Goal: Information Seeking & Learning: Learn about a topic

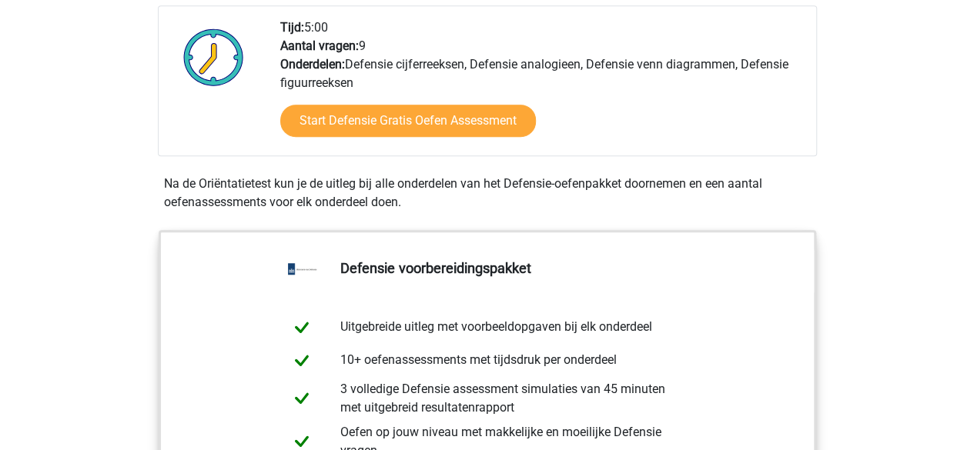
scroll to position [540, 0]
click at [384, 92] on div "Start Defensie Gratis Oefen Assessment" at bounding box center [541, 123] width 523 height 63
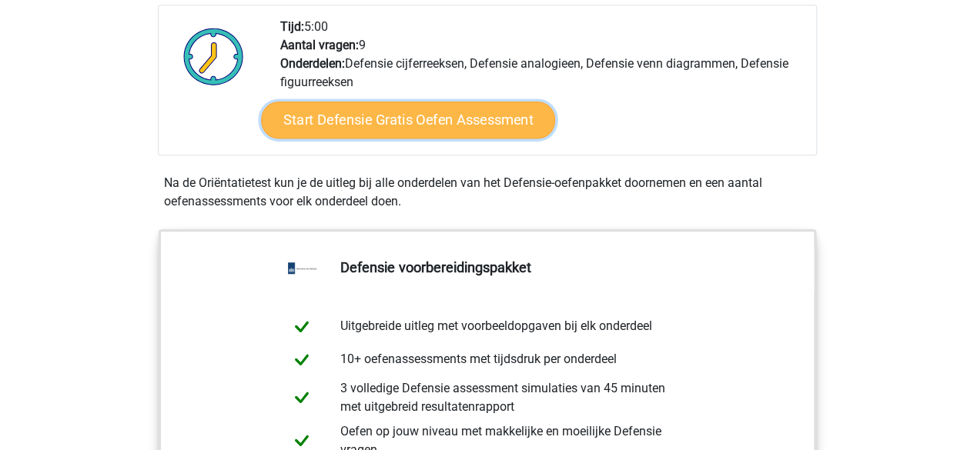
click at [379, 121] on link "Start Defensie Gratis Oefen Assessment" at bounding box center [408, 120] width 294 height 37
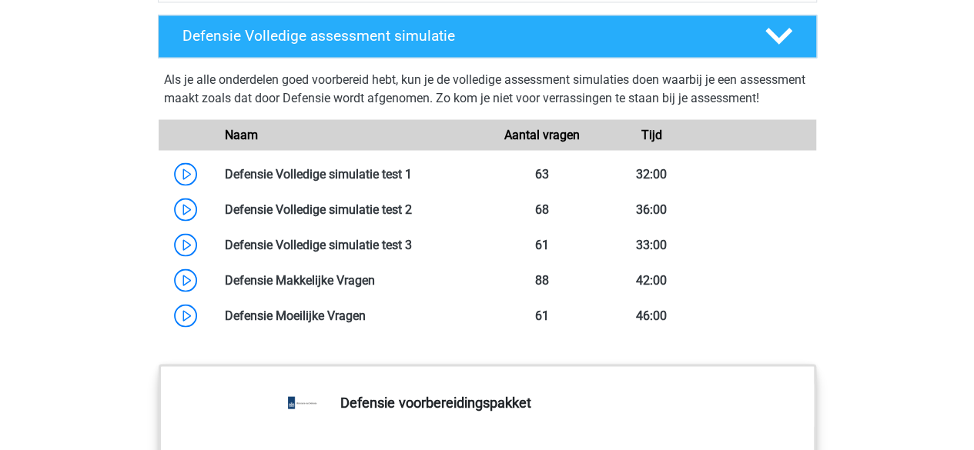
scroll to position [1399, 0]
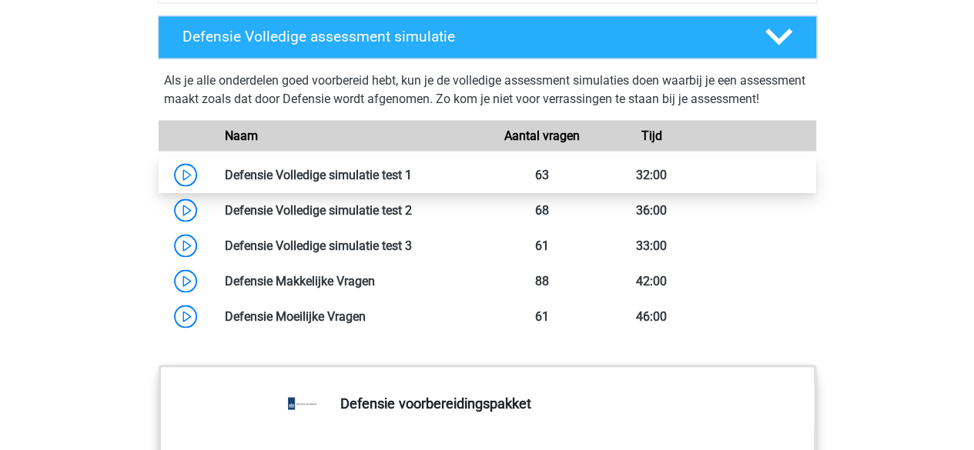
click at [412, 182] on link at bounding box center [412, 174] width 0 height 15
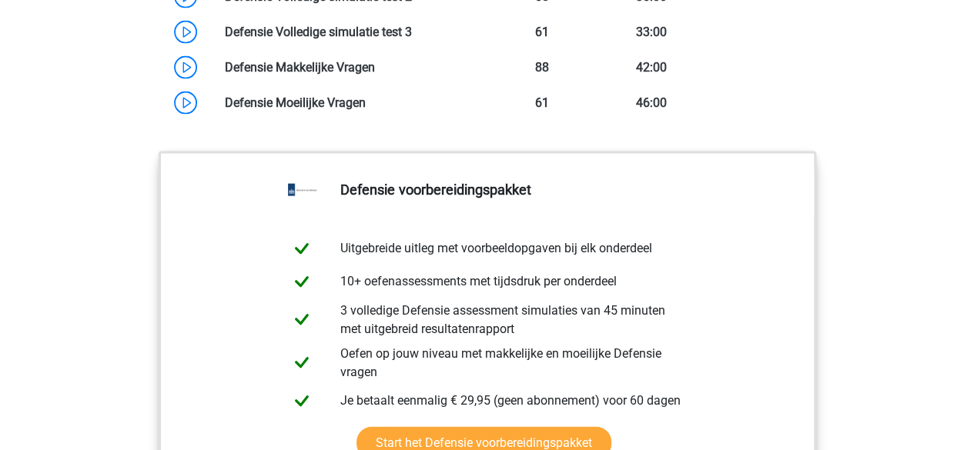
scroll to position [1541, 0]
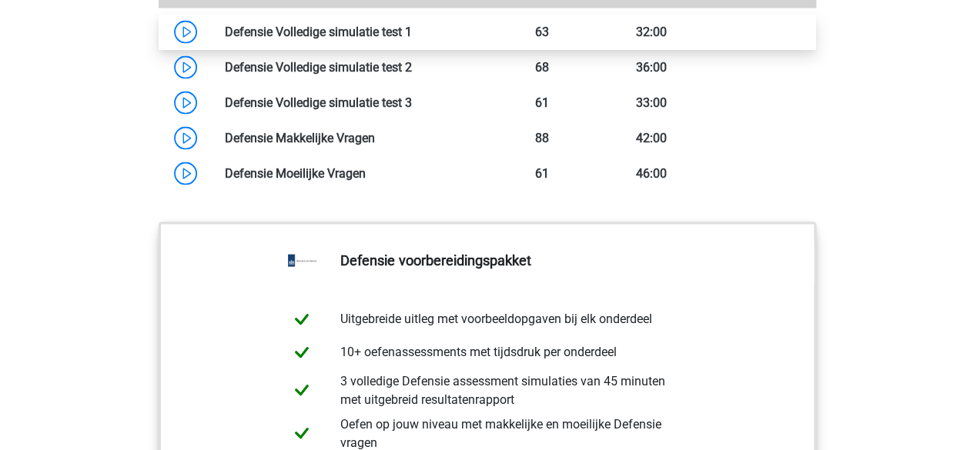
click at [412, 39] on link at bounding box center [412, 32] width 0 height 15
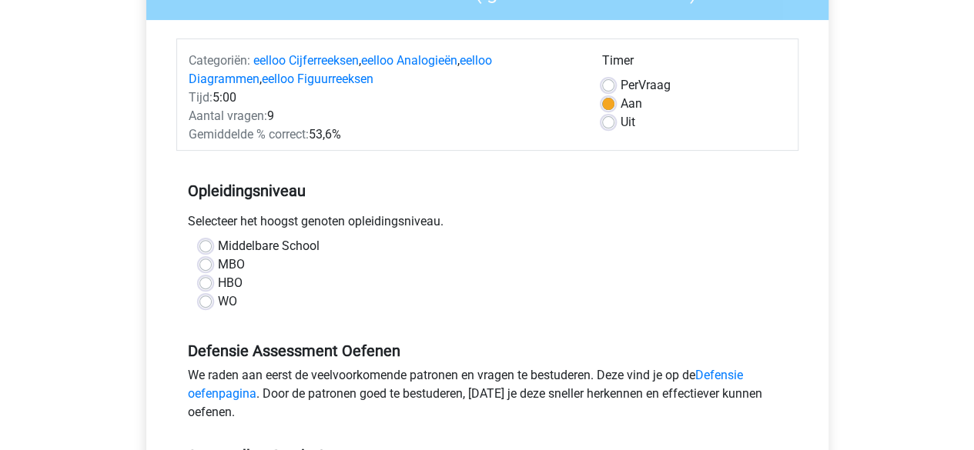
scroll to position [162, 0]
click at [280, 244] on label "Middelbare School" at bounding box center [269, 245] width 102 height 18
click at [212, 244] on input "Middelbare School" at bounding box center [205, 243] width 12 height 15
radio input "true"
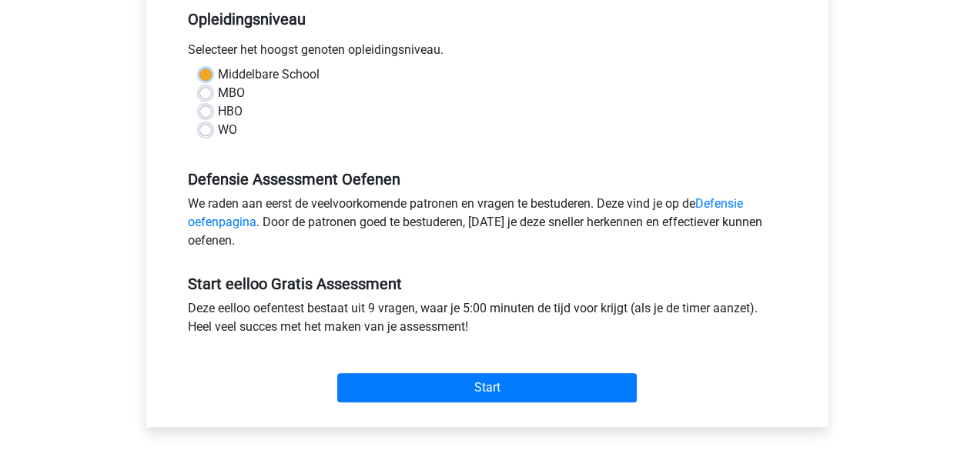
scroll to position [335, 0]
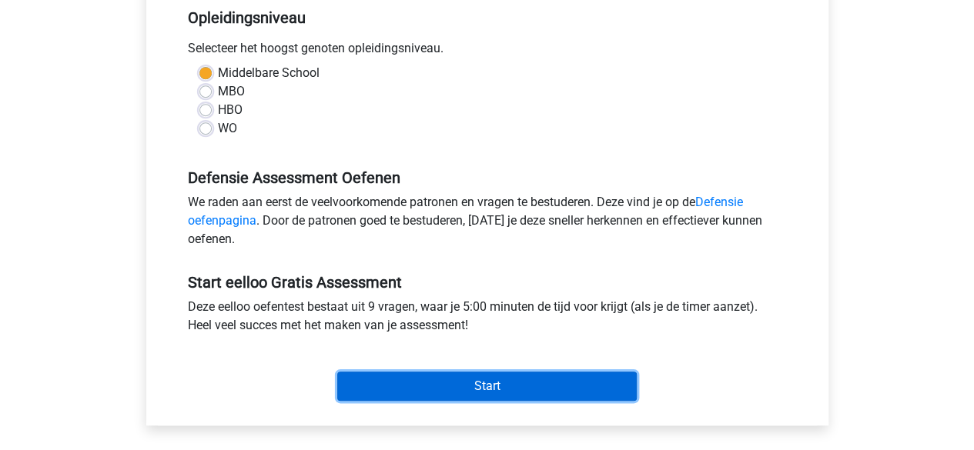
click at [422, 375] on input "Start" at bounding box center [486, 386] width 299 height 29
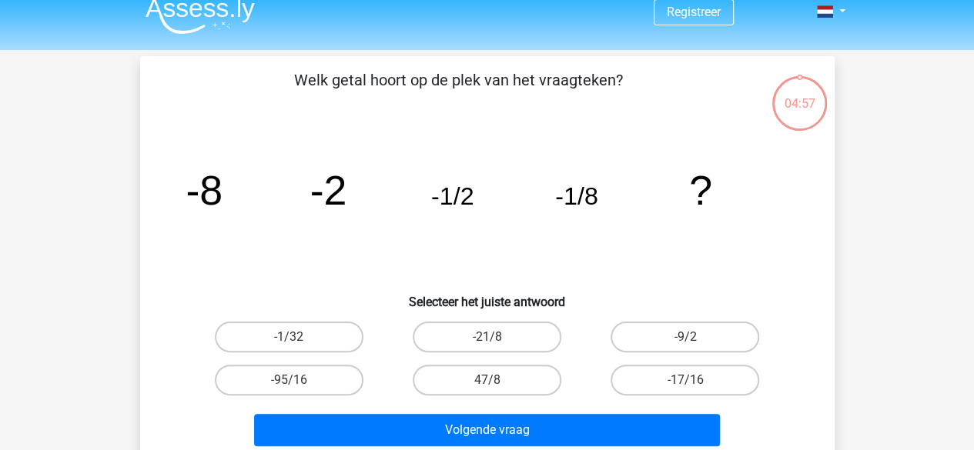
scroll to position [12, 0]
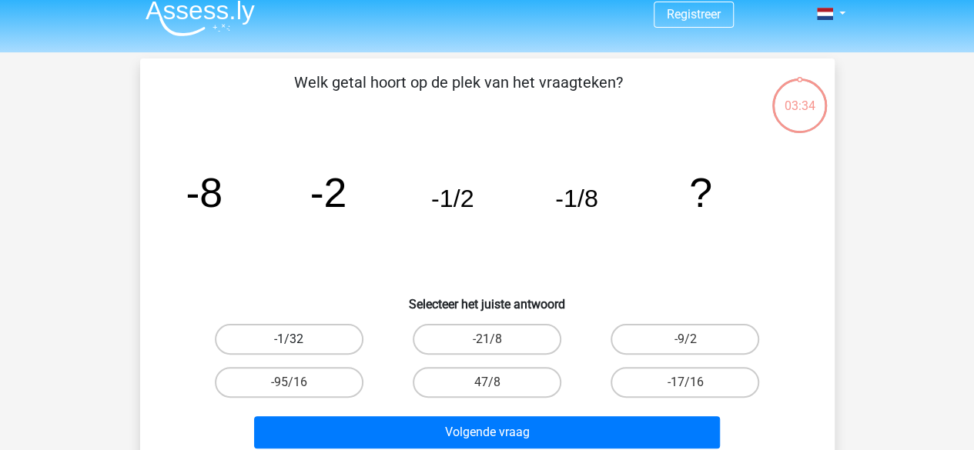
click at [341, 331] on label "-1/32" at bounding box center [289, 339] width 149 height 31
click at [299, 339] on input "-1/32" at bounding box center [294, 344] width 10 height 10
radio input "true"
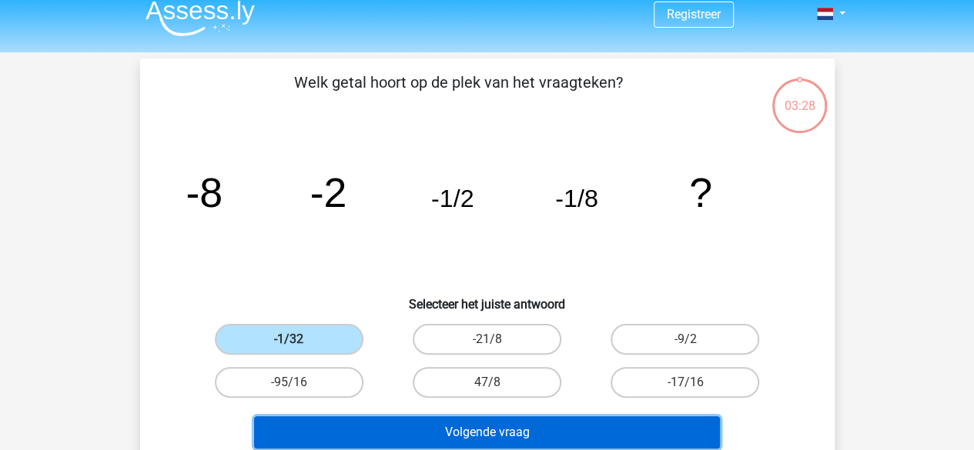
click at [412, 420] on button "Volgende vraag" at bounding box center [487, 432] width 466 height 32
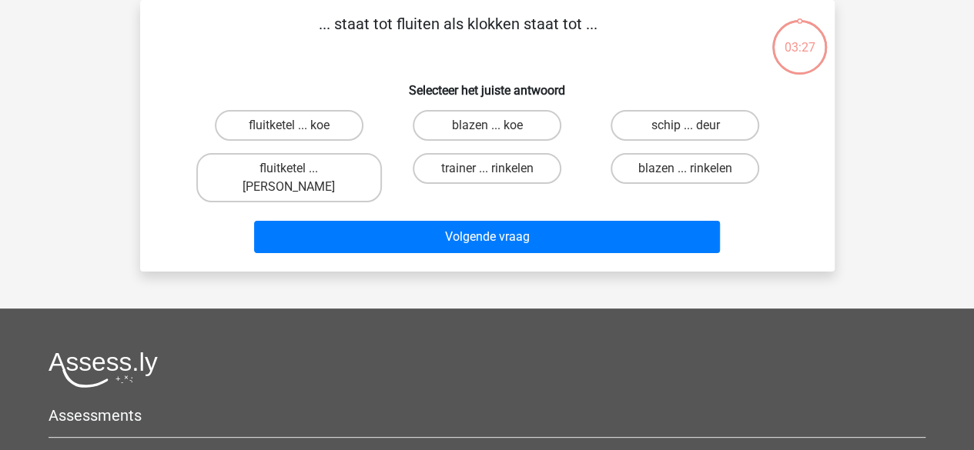
scroll to position [0, 0]
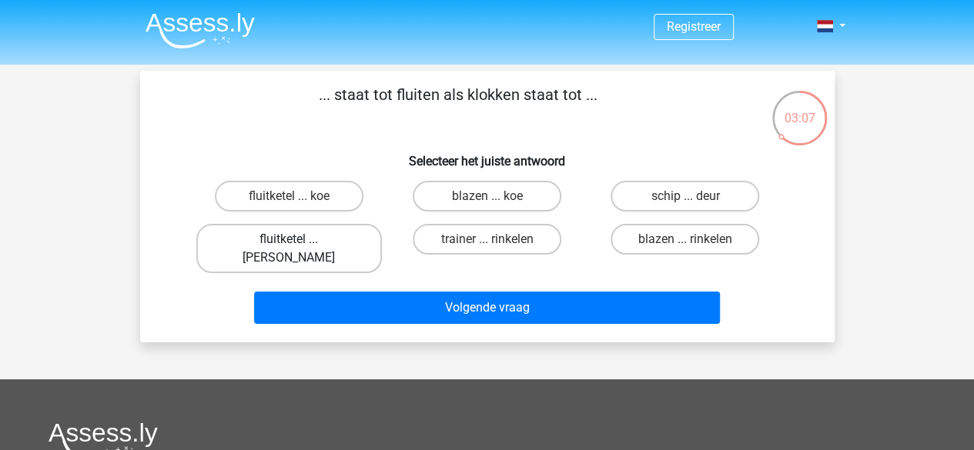
click at [342, 235] on label "fluitketel ... luiden" at bounding box center [289, 248] width 186 height 49
click at [299, 239] on input "fluitketel ... luiden" at bounding box center [294, 244] width 10 height 10
radio input "true"
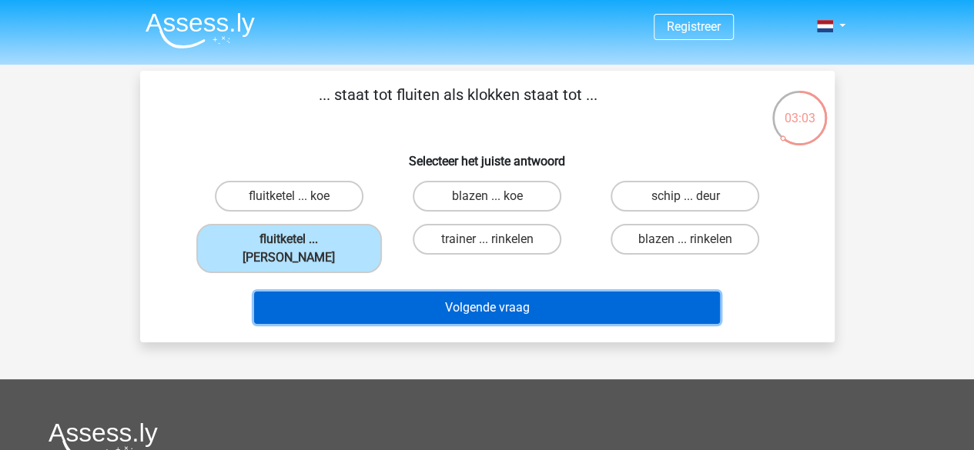
click at [394, 292] on button "Volgende vraag" at bounding box center [487, 308] width 466 height 32
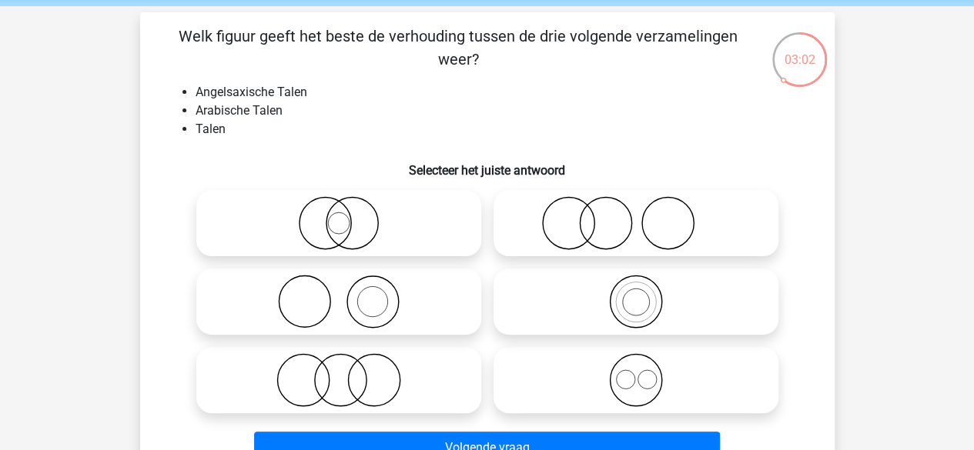
scroll to position [59, 0]
click at [635, 299] on icon at bounding box center [636, 301] width 273 height 54
click at [636, 293] on input "radio" at bounding box center [641, 288] width 10 height 10
radio input "true"
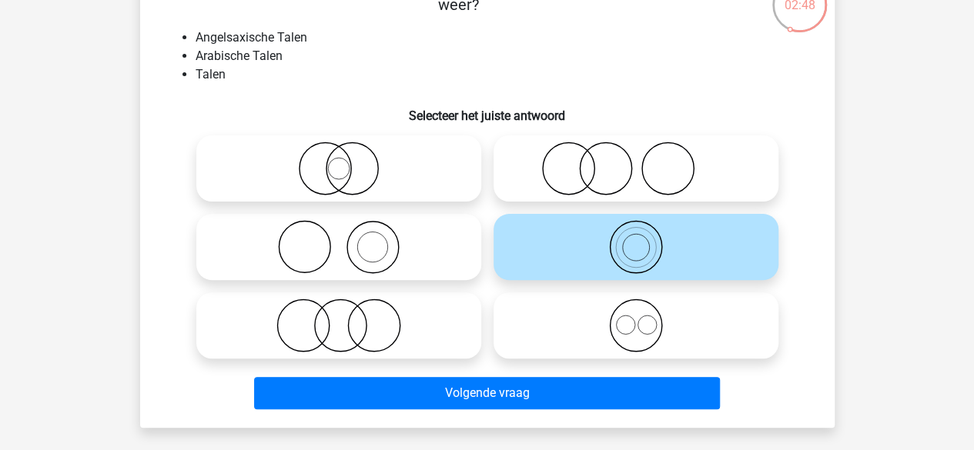
scroll to position [114, 0]
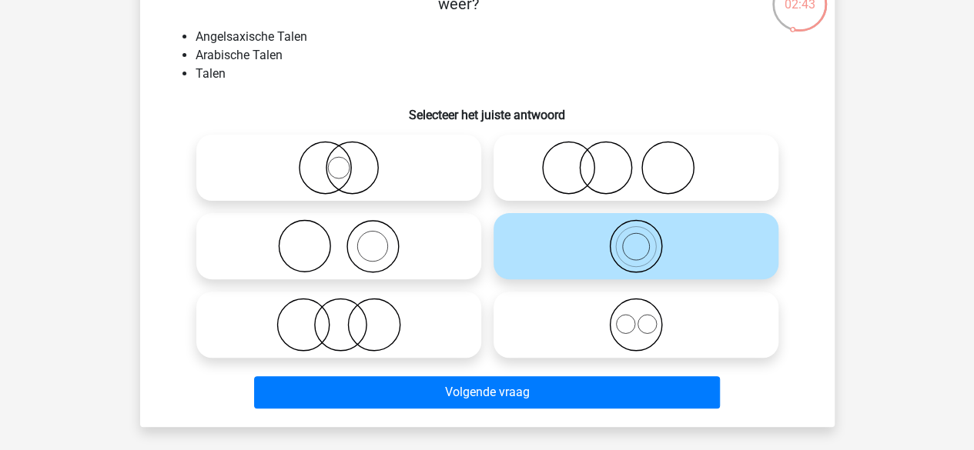
click at [592, 291] on div at bounding box center [635, 325] width 297 height 79
click at [599, 332] on icon at bounding box center [636, 325] width 273 height 54
click at [636, 317] on input "radio" at bounding box center [641, 312] width 10 height 10
radio input "true"
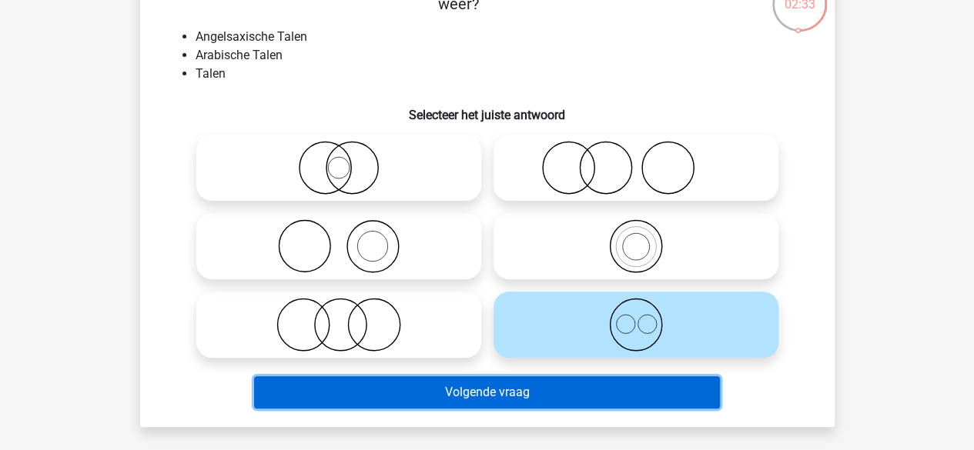
click at [599, 392] on button "Volgende vraag" at bounding box center [487, 392] width 466 height 32
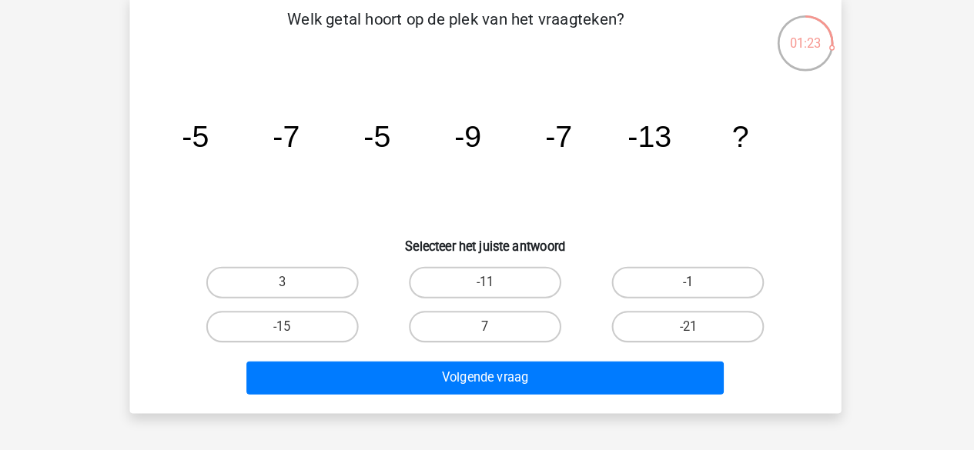
scroll to position [71, 0]
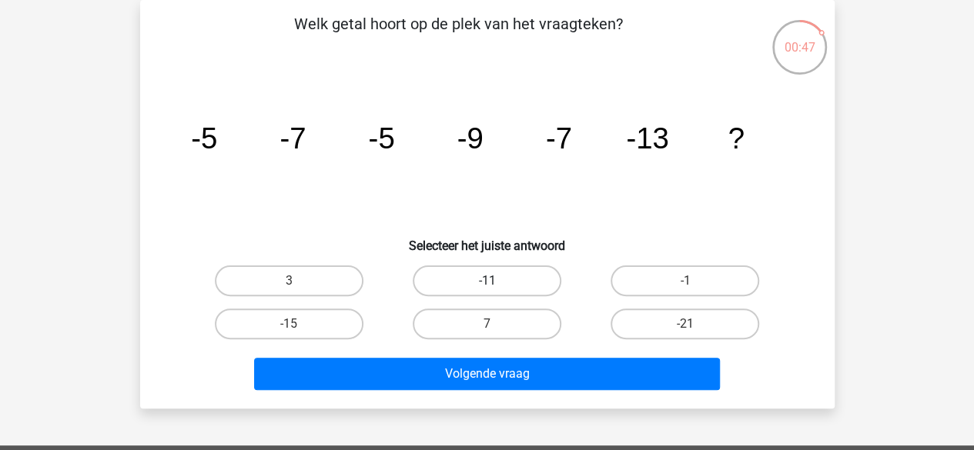
drag, startPoint x: 543, startPoint y: 286, endPoint x: 523, endPoint y: 267, distance: 27.2
click at [523, 267] on label "-11" at bounding box center [487, 281] width 149 height 31
click at [497, 281] on input "-11" at bounding box center [492, 286] width 10 height 10
radio input "true"
click at [523, 267] on label "-11" at bounding box center [487, 281] width 149 height 31
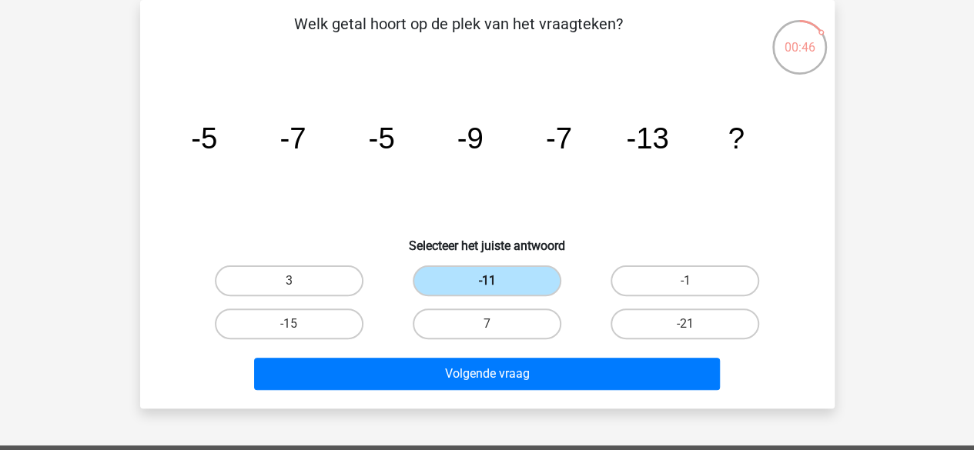
click at [497, 281] on input "-11" at bounding box center [492, 286] width 10 height 10
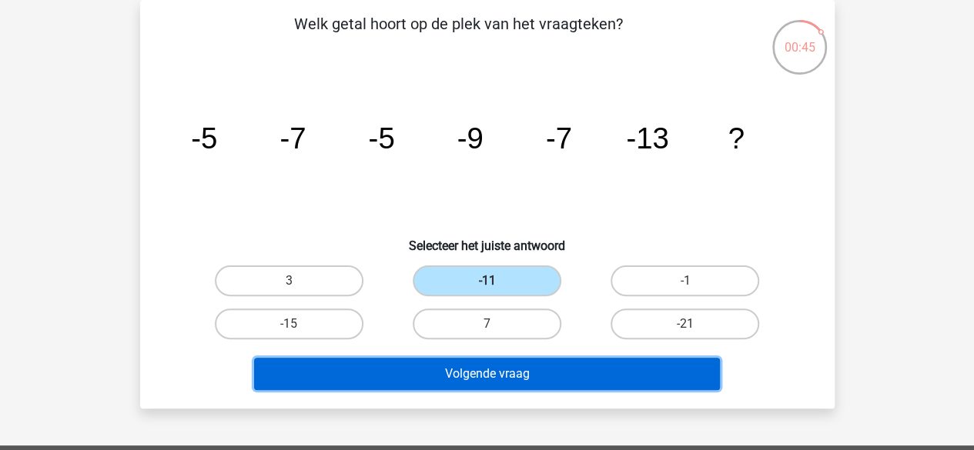
click at [621, 380] on button "Volgende vraag" at bounding box center [487, 374] width 466 height 32
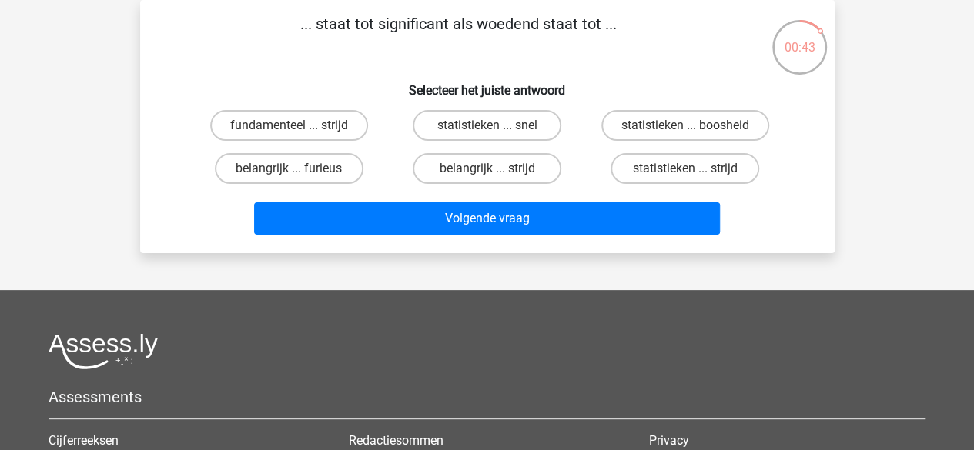
scroll to position [0, 0]
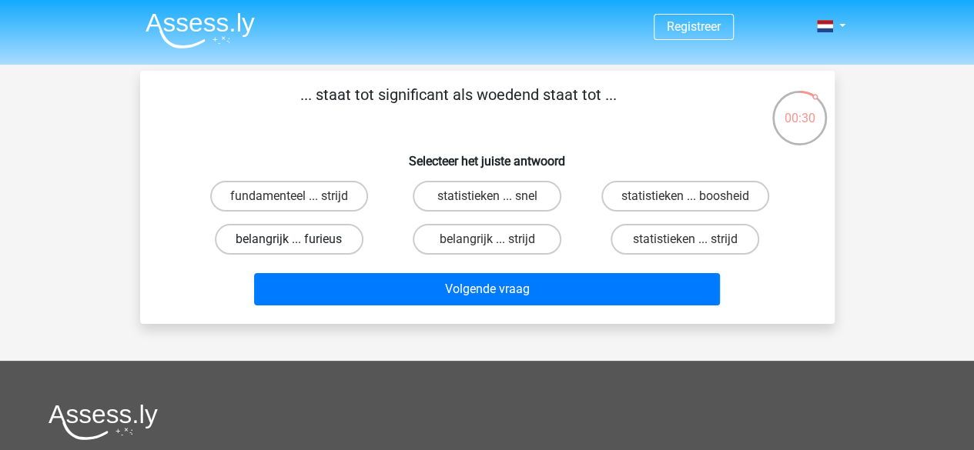
click at [346, 227] on label "belangrijk ... furieus" at bounding box center [289, 239] width 149 height 31
click at [299, 239] on input "belangrijk ... furieus" at bounding box center [294, 244] width 10 height 10
radio input "true"
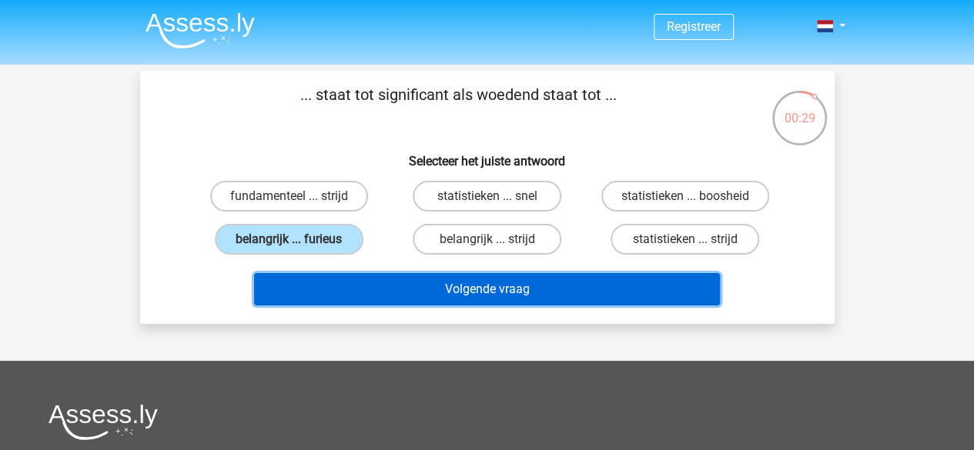
click at [520, 289] on button "Volgende vraag" at bounding box center [487, 289] width 466 height 32
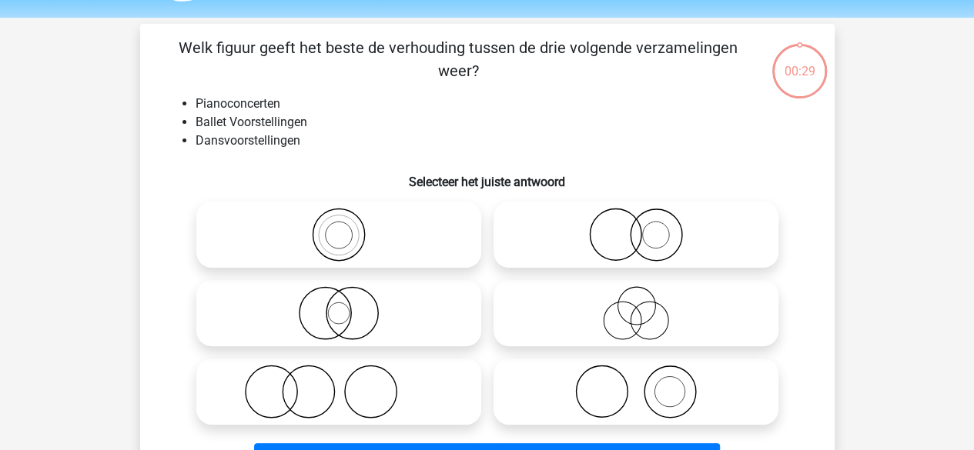
scroll to position [71, 0]
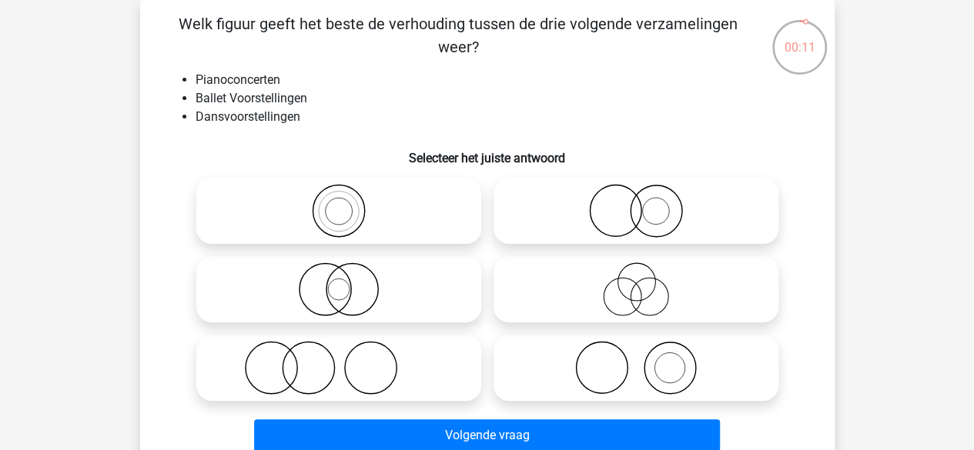
click at [396, 361] on icon at bounding box center [338, 368] width 273 height 54
click at [349, 360] on input "radio" at bounding box center [344, 355] width 10 height 10
radio input "true"
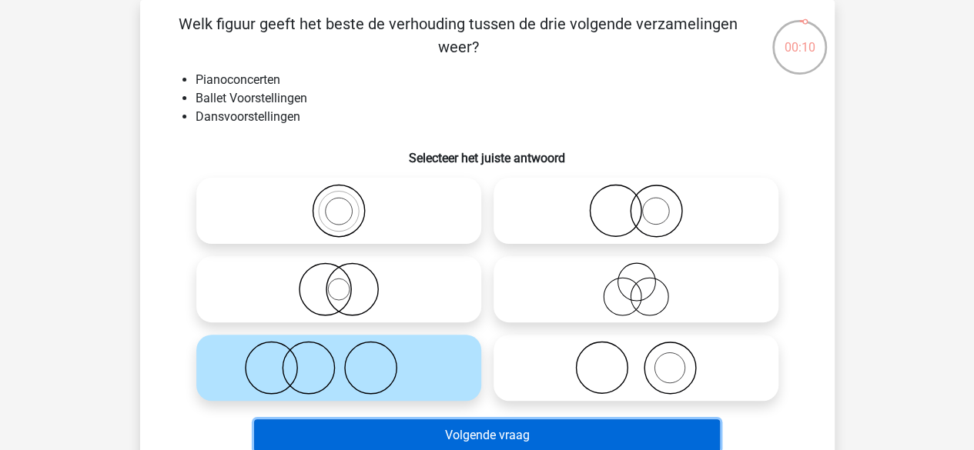
click at [491, 444] on button "Volgende vraag" at bounding box center [487, 436] width 466 height 32
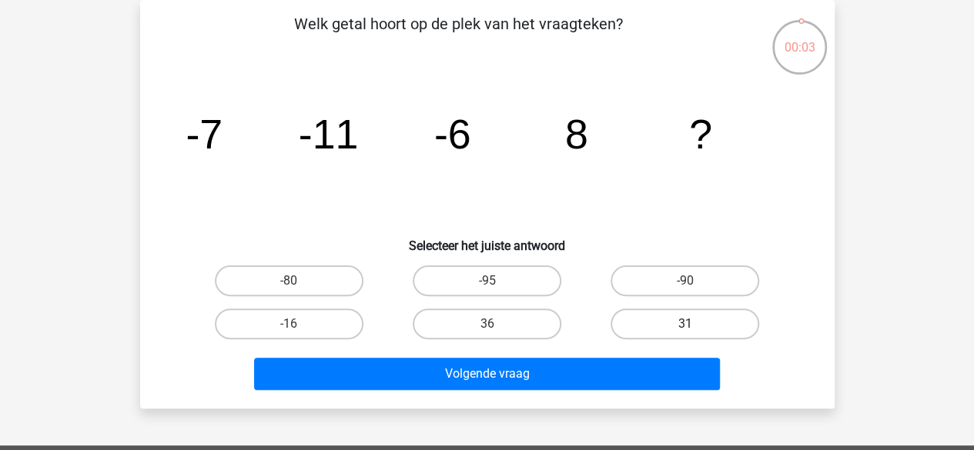
click at [624, 312] on label "31" at bounding box center [684, 324] width 149 height 31
click at [685, 324] on input "31" at bounding box center [690, 329] width 10 height 10
radio input "true"
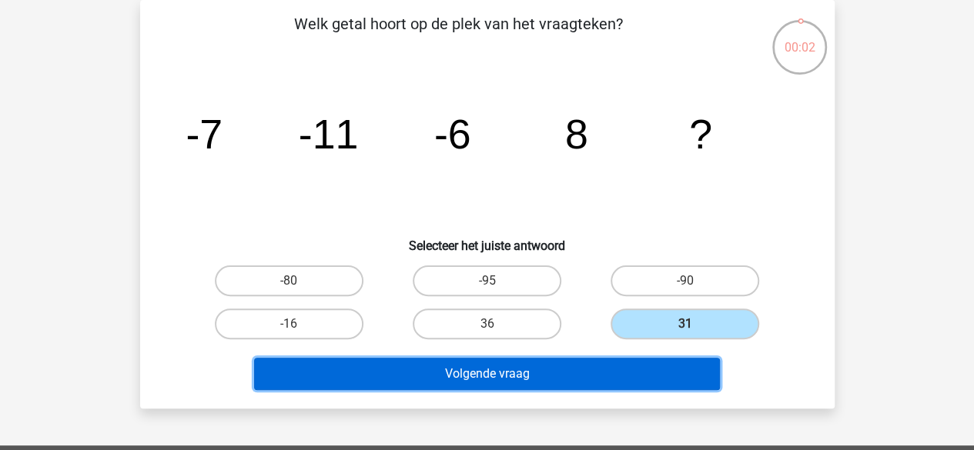
click at [581, 372] on button "Volgende vraag" at bounding box center [487, 374] width 466 height 32
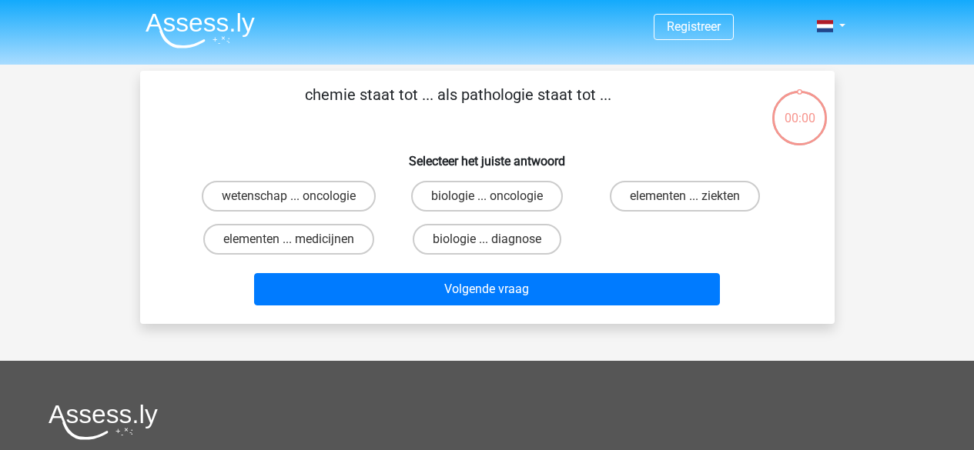
scroll to position [71, 0]
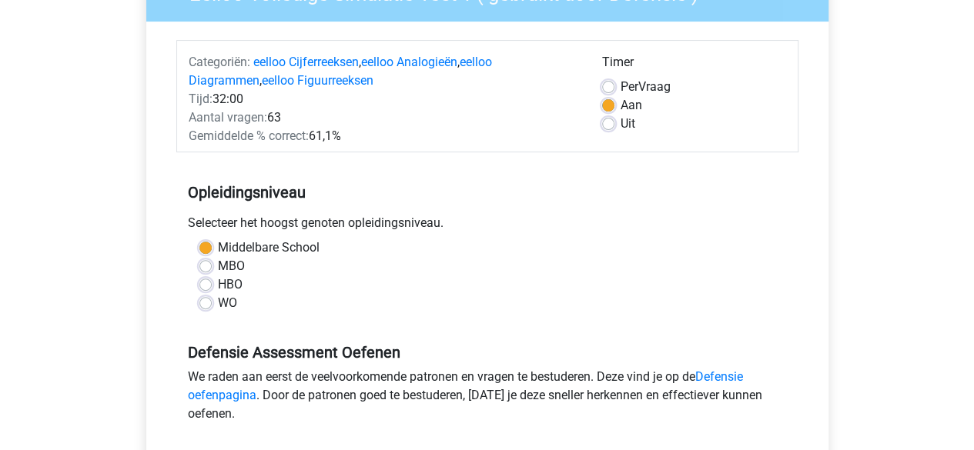
scroll to position [159, 0]
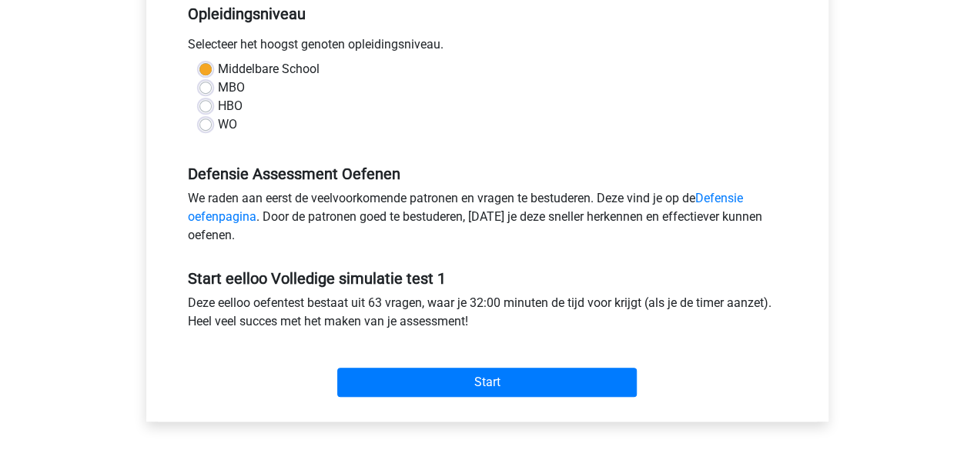
scroll to position [339, 0]
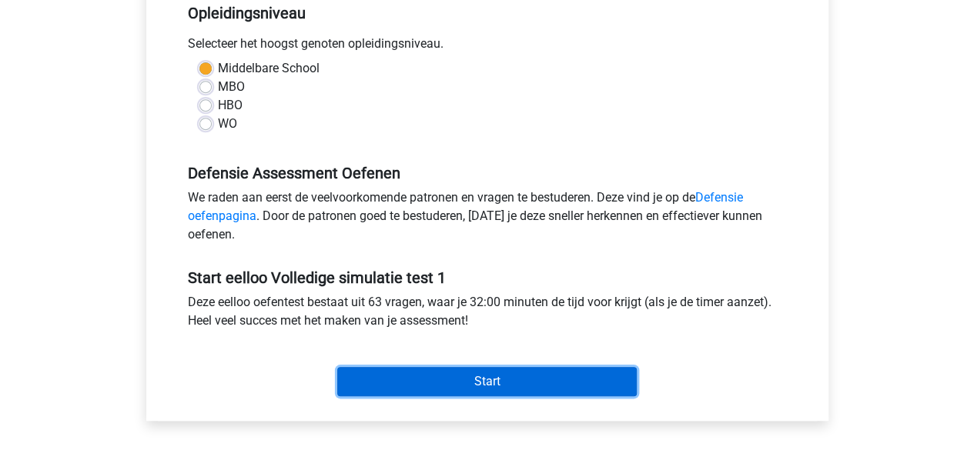
click at [527, 382] on input "Start" at bounding box center [486, 381] width 299 height 29
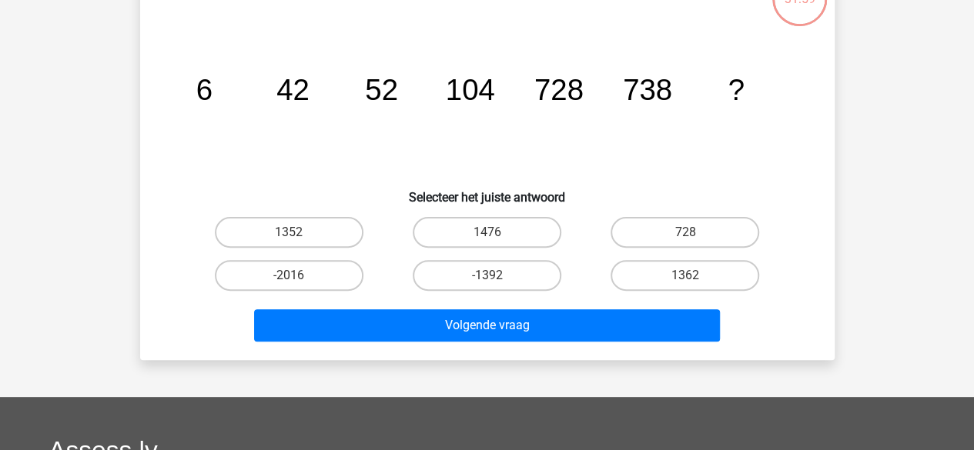
scroll to position [39, 0]
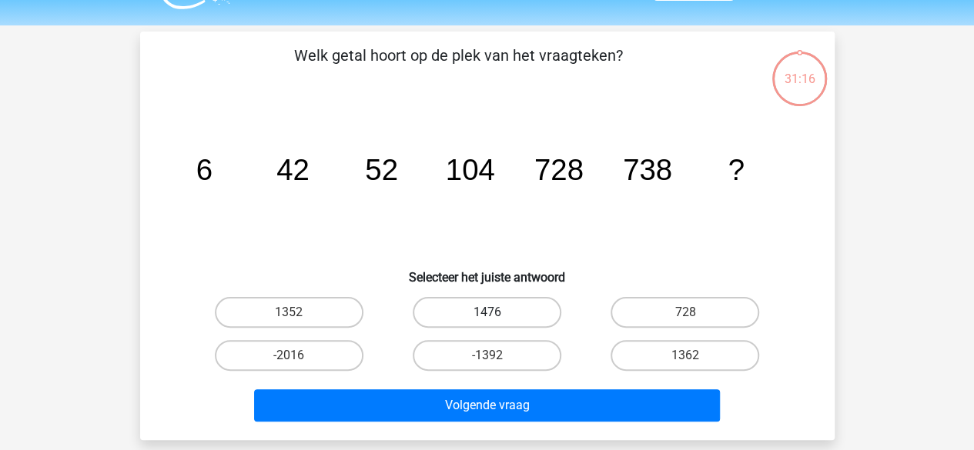
click at [506, 303] on label "1476" at bounding box center [487, 312] width 149 height 31
click at [497, 313] on input "1476" at bounding box center [492, 318] width 10 height 10
radio input "true"
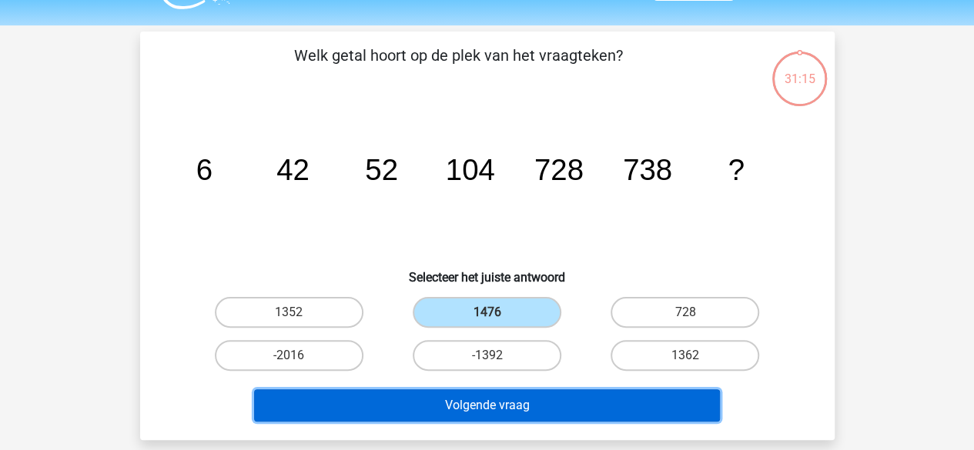
click at [510, 395] on button "Volgende vraag" at bounding box center [487, 406] width 466 height 32
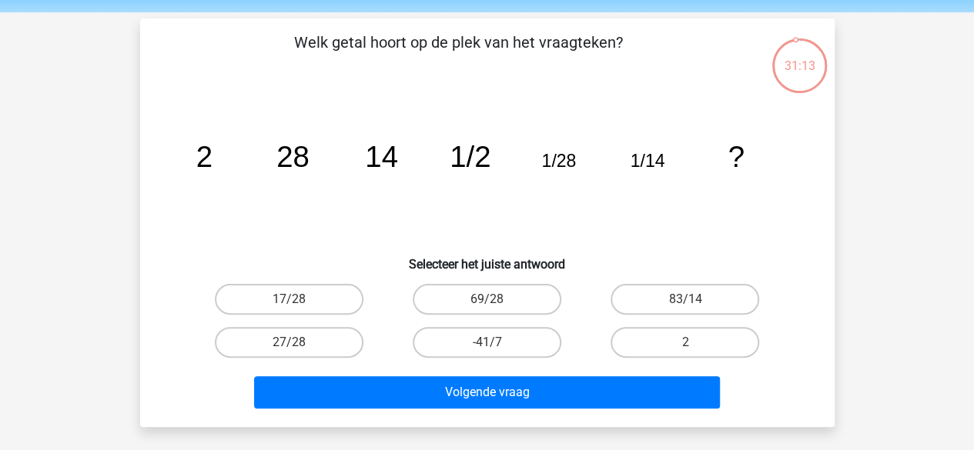
scroll to position [32, 0]
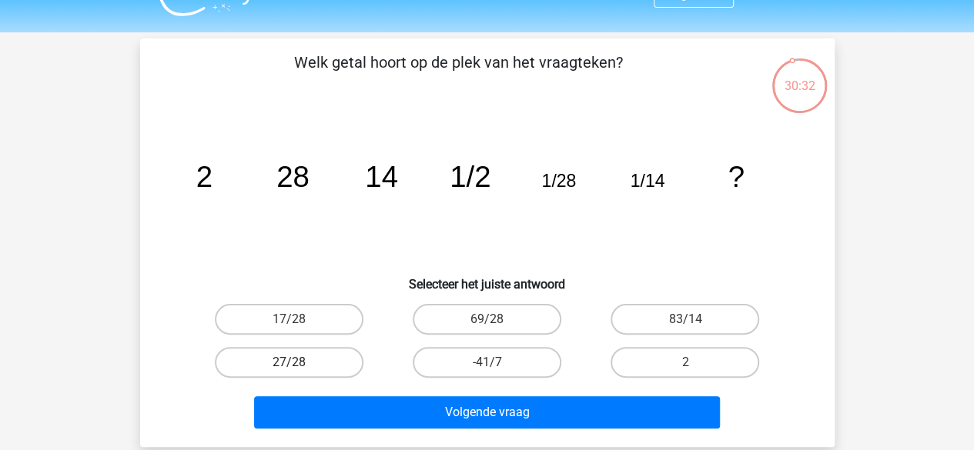
drag, startPoint x: 638, startPoint y: 314, endPoint x: 332, endPoint y: 359, distance: 309.6
click at [332, 359] on div "17/28 69/28 83/14 27/28 -41/7" at bounding box center [487, 341] width 594 height 86
click at [339, 329] on label "17/28" at bounding box center [289, 319] width 149 height 31
click at [299, 329] on input "17/28" at bounding box center [294, 324] width 10 height 10
radio input "true"
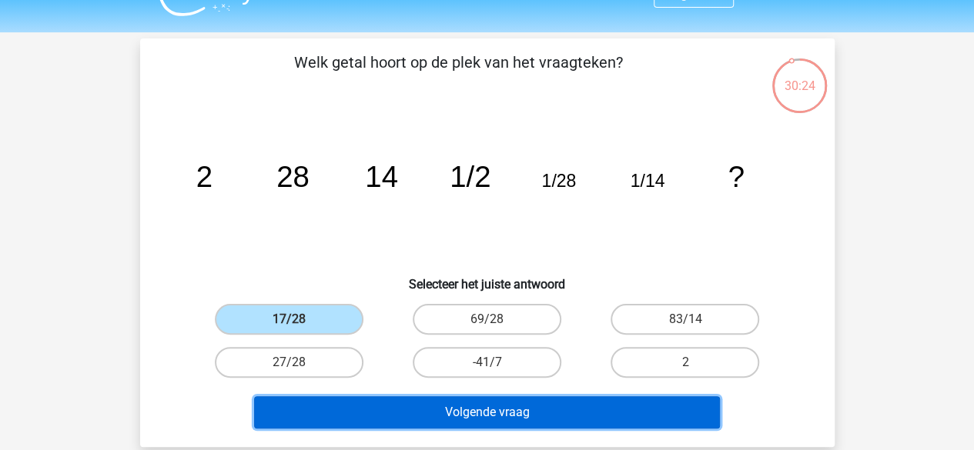
click at [531, 404] on button "Volgende vraag" at bounding box center [487, 412] width 466 height 32
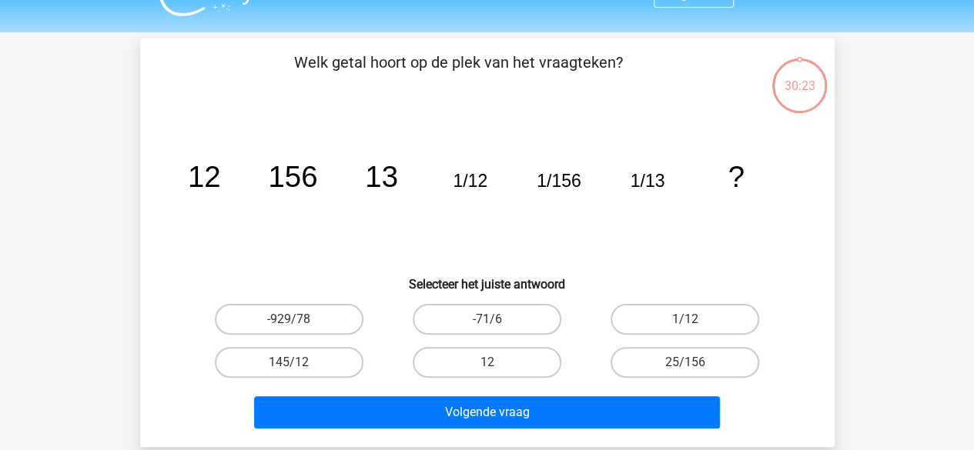
scroll to position [71, 0]
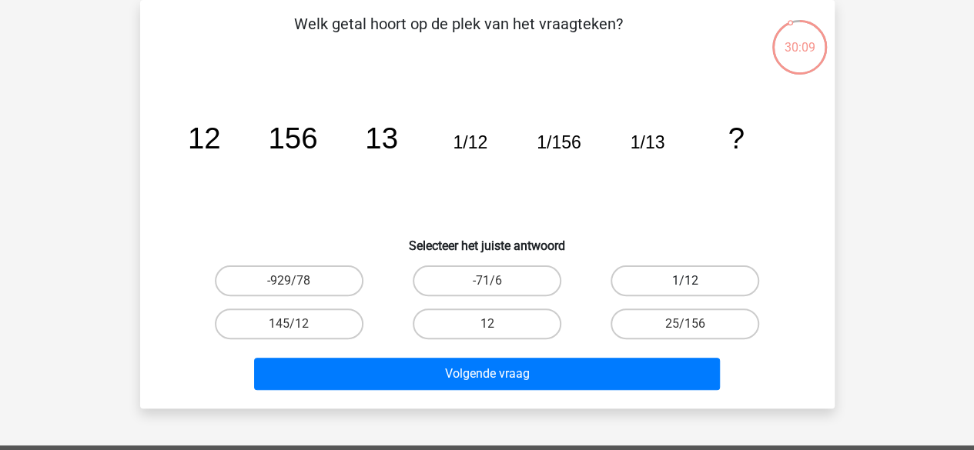
click at [656, 280] on label "1/12" at bounding box center [684, 281] width 149 height 31
click at [685, 281] on input "1/12" at bounding box center [690, 286] width 10 height 10
radio input "true"
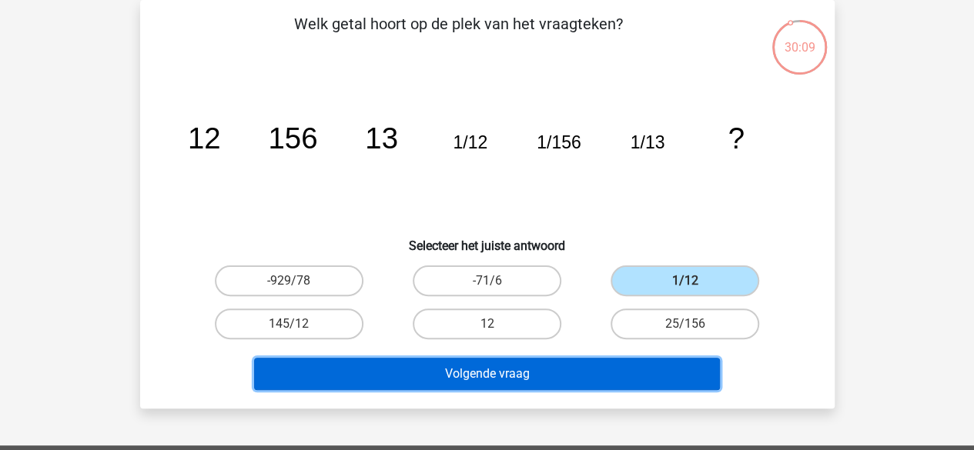
click at [590, 368] on button "Volgende vraag" at bounding box center [487, 374] width 466 height 32
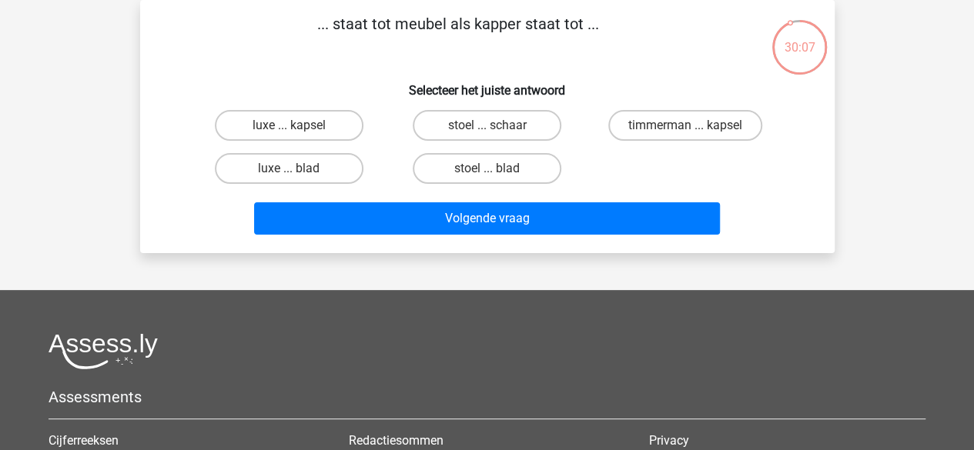
scroll to position [0, 0]
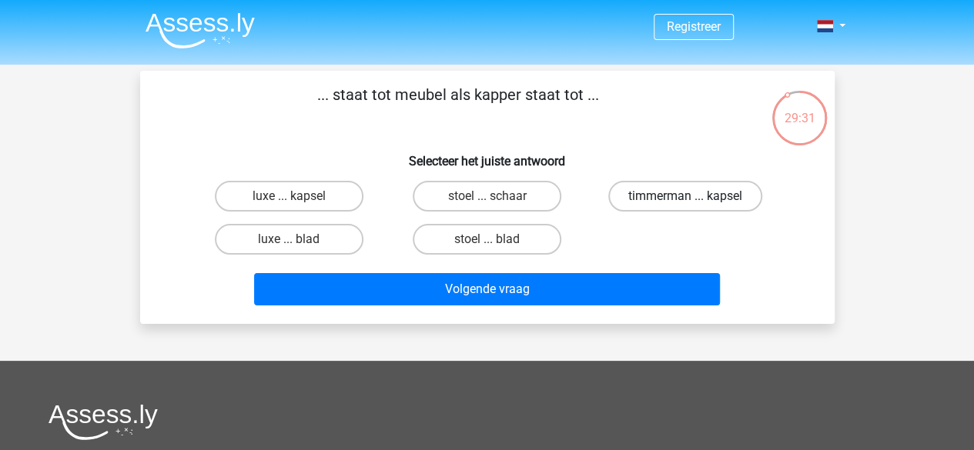
click at [614, 193] on label "timmerman ... kapsel" at bounding box center [685, 196] width 154 height 31
click at [685, 196] on input "timmerman ... kapsel" at bounding box center [690, 201] width 10 height 10
radio input "true"
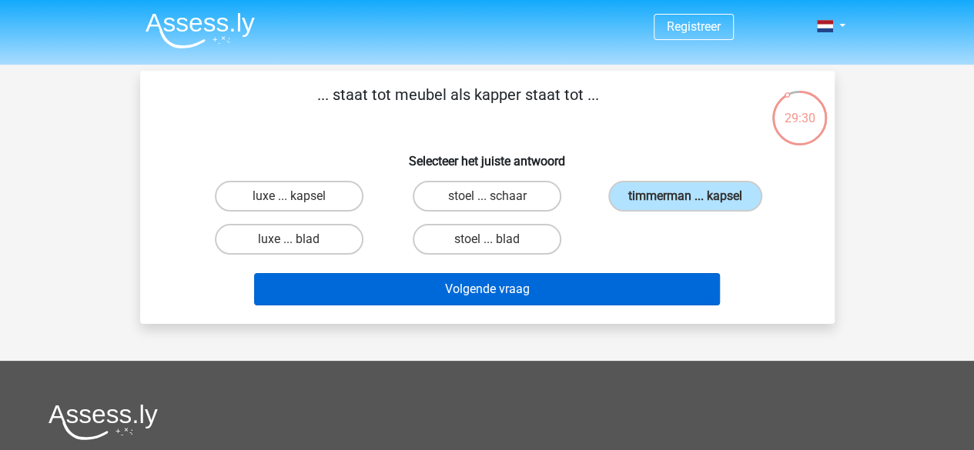
click at [569, 273] on div "Volgende vraag" at bounding box center [487, 286] width 645 height 51
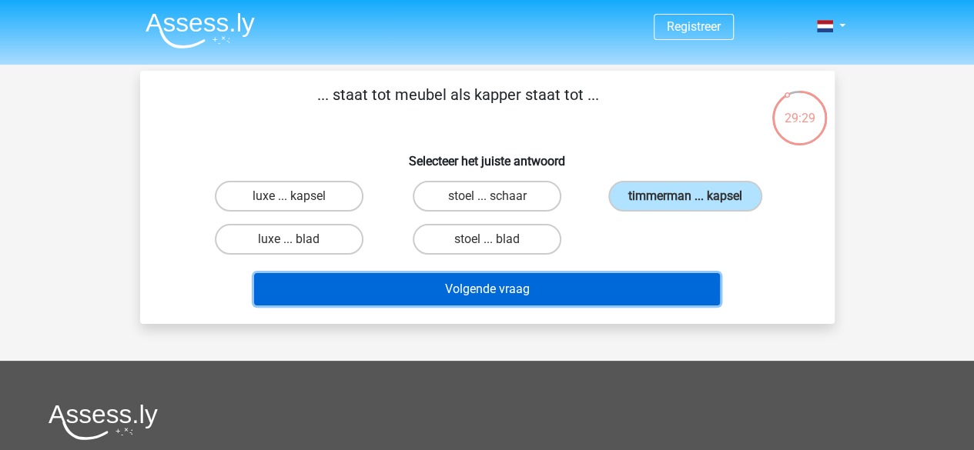
click at [565, 292] on button "Volgende vraag" at bounding box center [487, 289] width 466 height 32
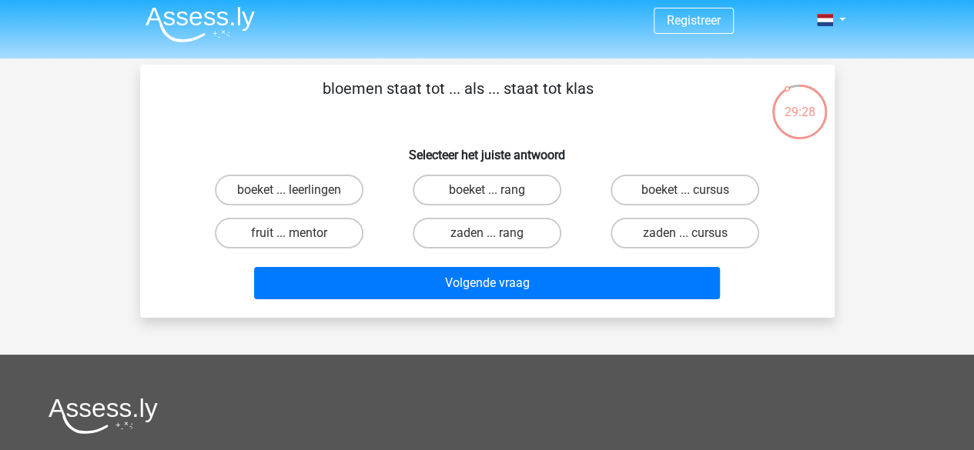
scroll to position [5, 0]
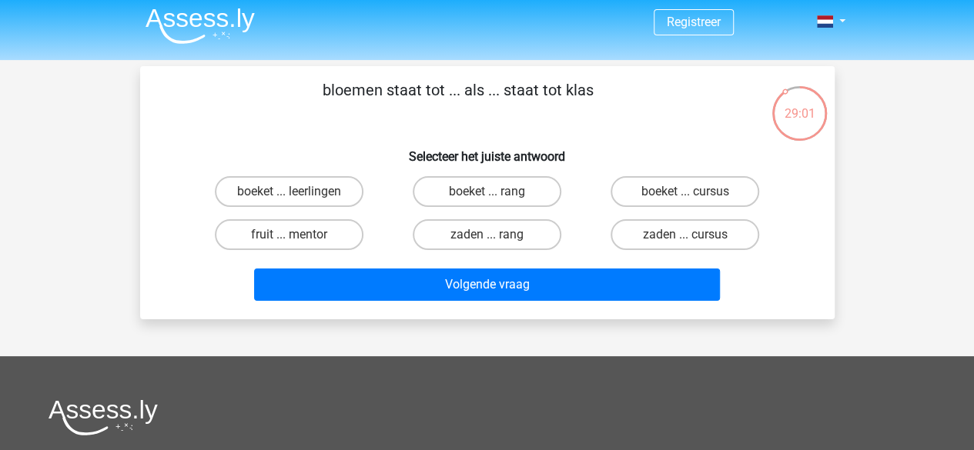
drag, startPoint x: 411, startPoint y: 153, endPoint x: 587, endPoint y: 122, distance: 179.0
click at [587, 122] on div "bloemen staat tot ... als ... staat tot klas Selecteer het juiste antwoord boek…" at bounding box center [487, 193] width 682 height 229
click at [567, 168] on div "bloemen staat tot ... als ... staat tot klas Selecteer het juiste antwoord boek…" at bounding box center [487, 193] width 682 height 229
drag, startPoint x: 568, startPoint y: 157, endPoint x: 393, endPoint y: 159, distance: 175.5
click at [393, 159] on h6 "Selecteer het juiste antwoord" at bounding box center [487, 150] width 645 height 27
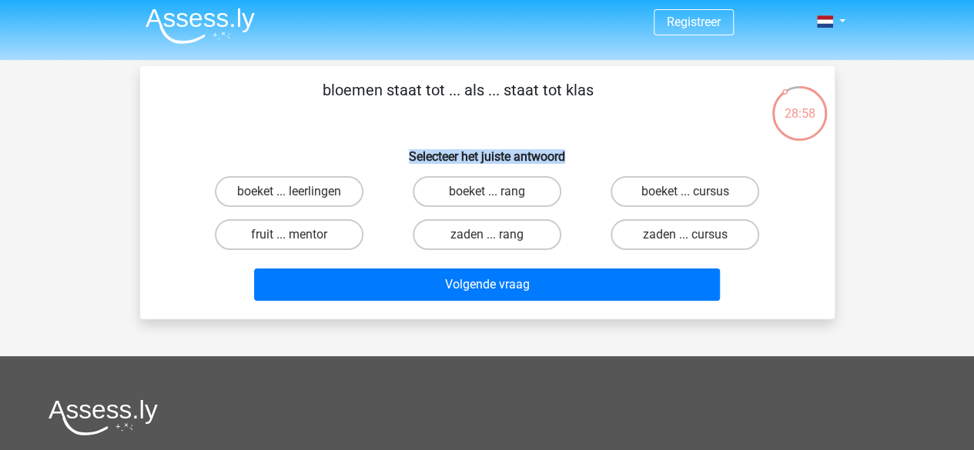
click at [393, 161] on h6 "Selecteer het juiste antwoord" at bounding box center [487, 150] width 645 height 27
click at [483, 202] on label "boeket ... rang" at bounding box center [487, 191] width 149 height 31
click at [487, 202] on input "boeket ... rang" at bounding box center [492, 197] width 10 height 10
radio input "true"
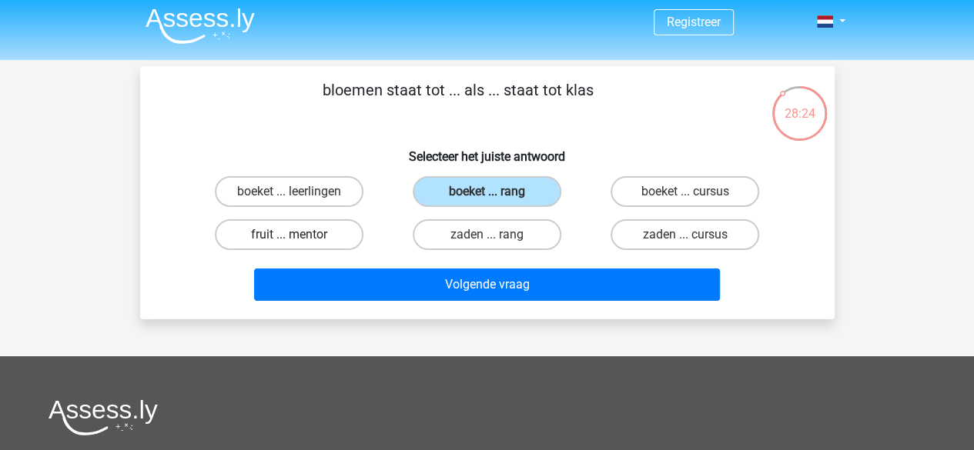
click at [331, 230] on label "fruit ... mentor" at bounding box center [289, 234] width 149 height 31
click at [299, 235] on input "fruit ... mentor" at bounding box center [294, 240] width 10 height 10
radio input "true"
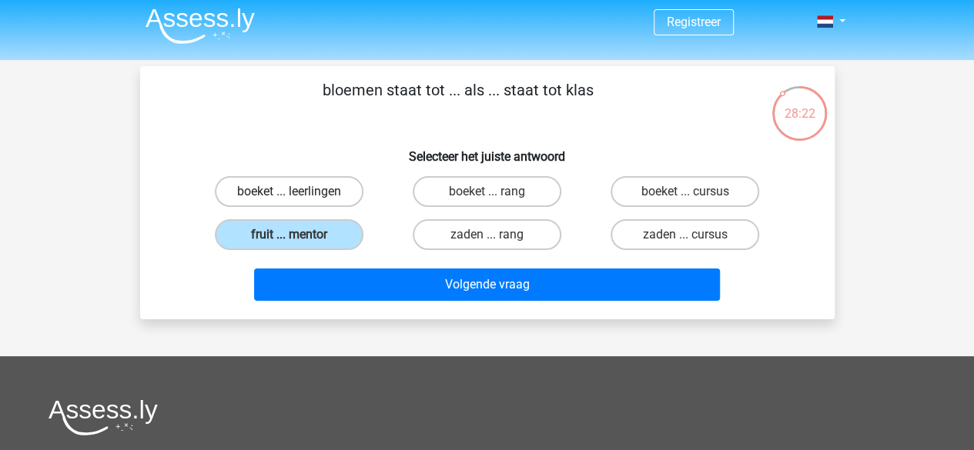
click at [331, 197] on label "boeket ... leerlingen" at bounding box center [289, 191] width 149 height 31
click at [299, 197] on input "boeket ... leerlingen" at bounding box center [294, 197] width 10 height 10
radio input "true"
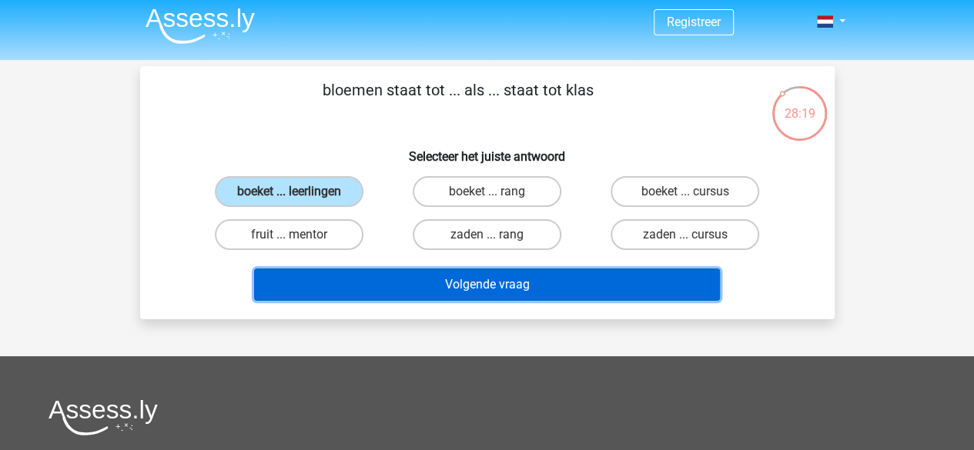
click at [480, 283] on button "Volgende vraag" at bounding box center [487, 285] width 466 height 32
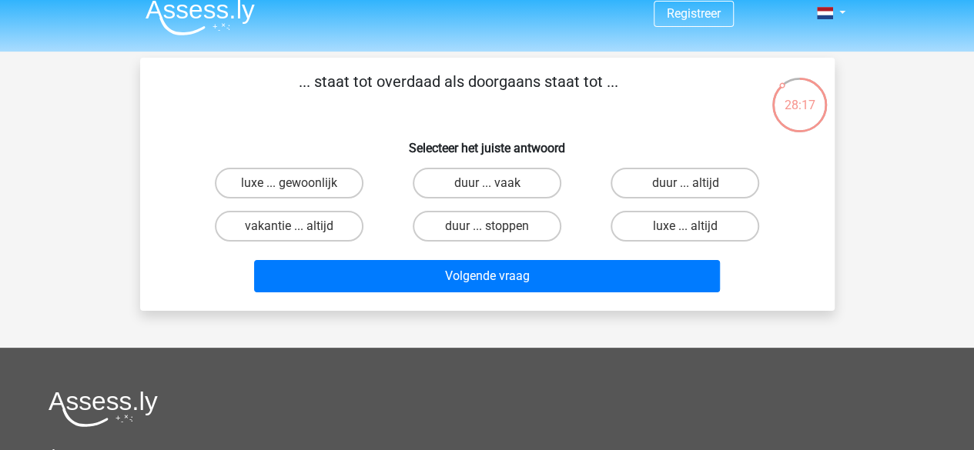
scroll to position [11, 0]
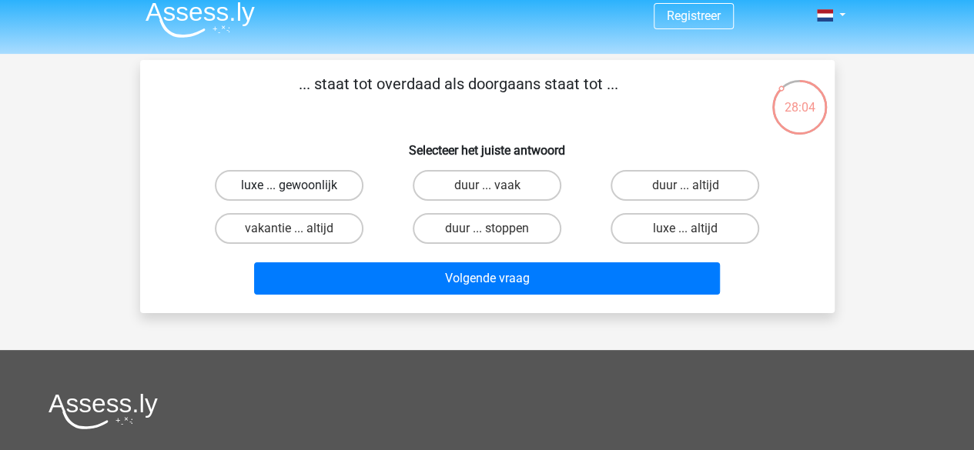
click at [337, 181] on label "luxe ... gewoonlijk" at bounding box center [289, 185] width 149 height 31
click at [299, 186] on input "luxe ... gewoonlijk" at bounding box center [294, 191] width 10 height 10
radio input "true"
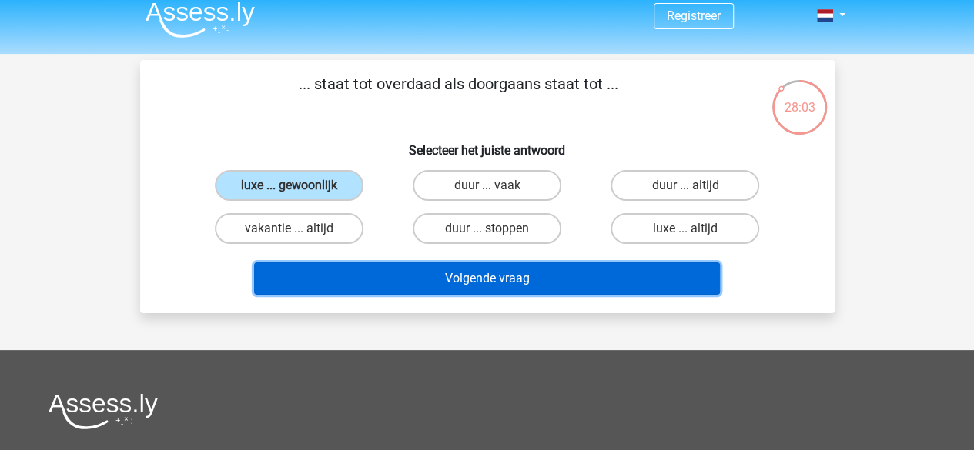
click at [473, 283] on button "Volgende vraag" at bounding box center [487, 279] width 466 height 32
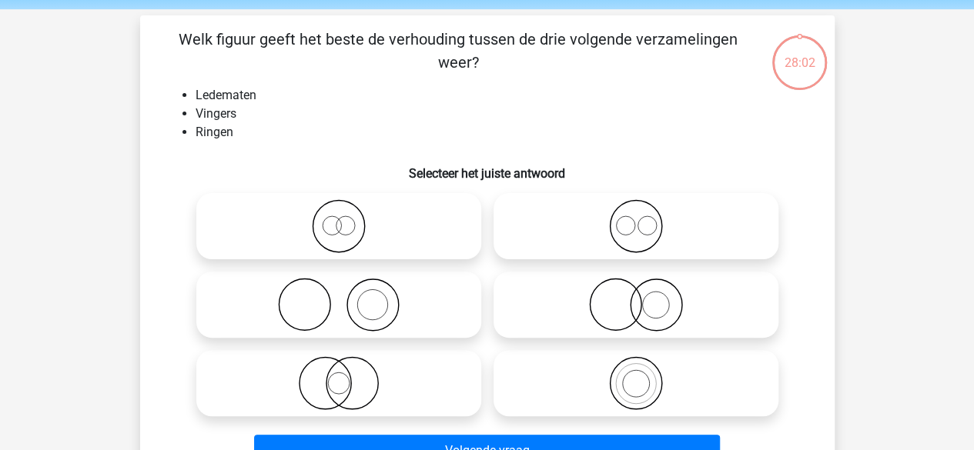
scroll to position [71, 0]
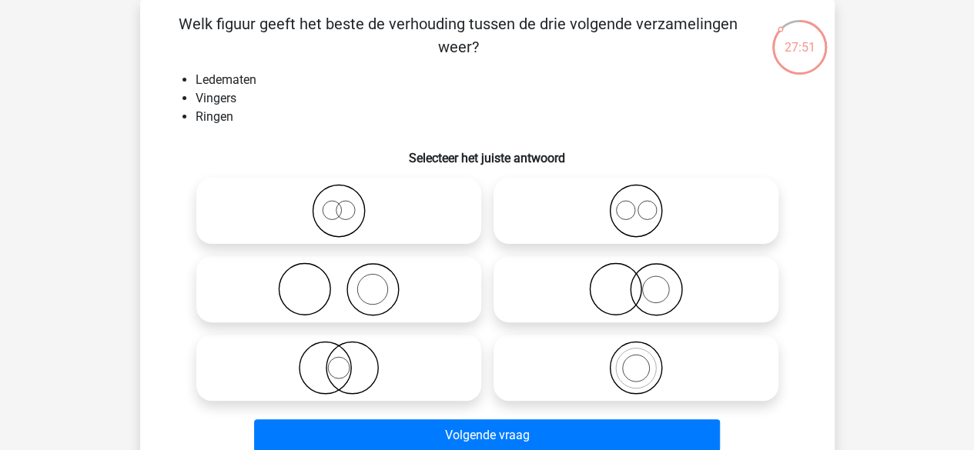
click at [416, 295] on icon at bounding box center [338, 290] width 273 height 54
click at [349, 282] on input "radio" at bounding box center [344, 277] width 10 height 10
radio input "true"
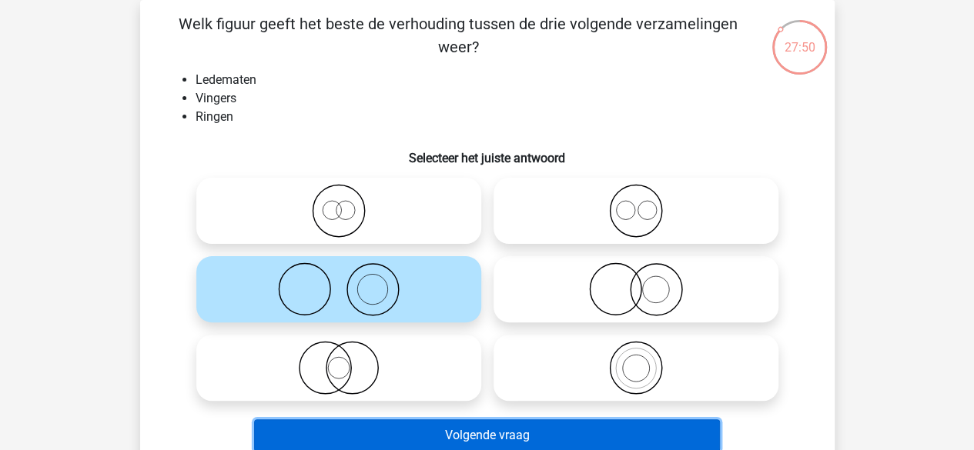
click at [511, 442] on button "Volgende vraag" at bounding box center [487, 436] width 466 height 32
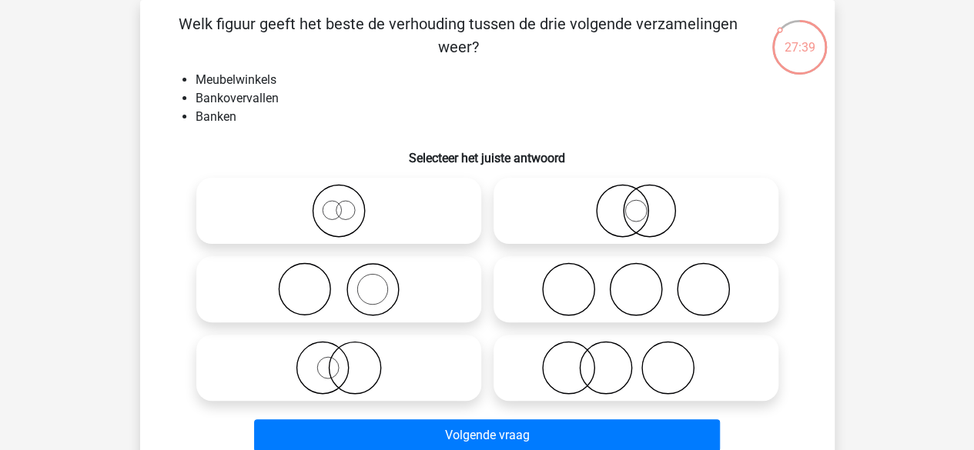
click at [611, 319] on label at bounding box center [635, 289] width 285 height 66
click at [636, 282] on input "radio" at bounding box center [641, 277] width 10 height 10
radio input "true"
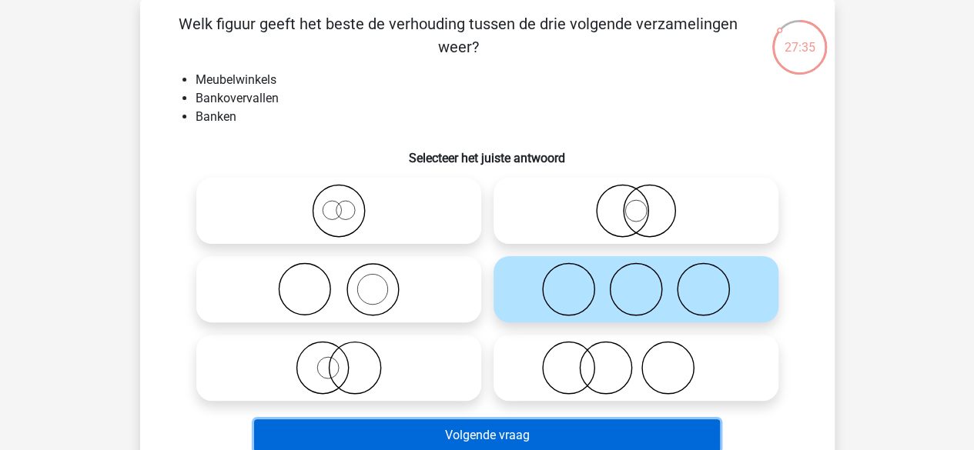
click at [572, 433] on button "Volgende vraag" at bounding box center [487, 436] width 466 height 32
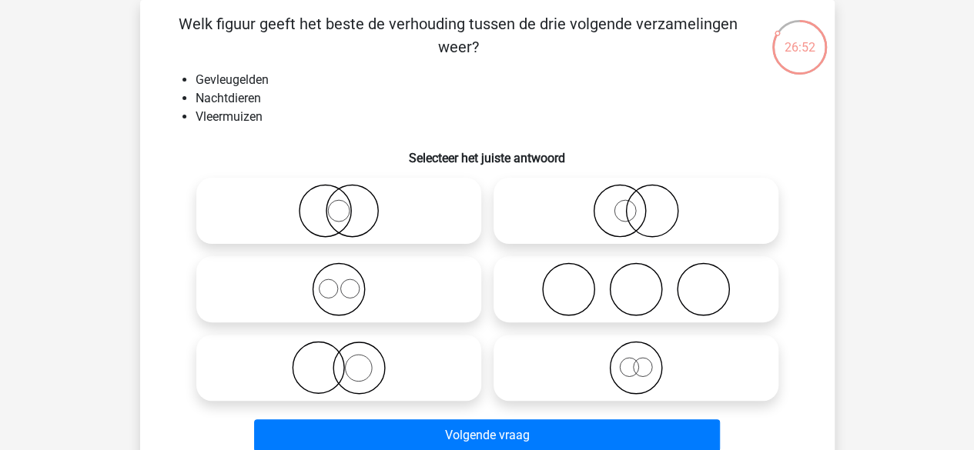
click at [330, 216] on icon at bounding box center [338, 211] width 273 height 54
click at [339, 203] on input "radio" at bounding box center [344, 198] width 10 height 10
radio input "true"
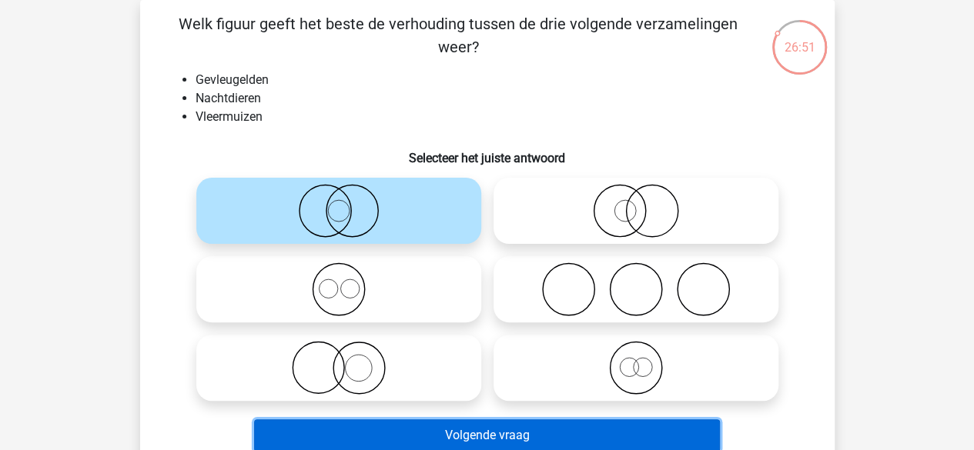
click at [517, 440] on button "Volgende vraag" at bounding box center [487, 436] width 466 height 32
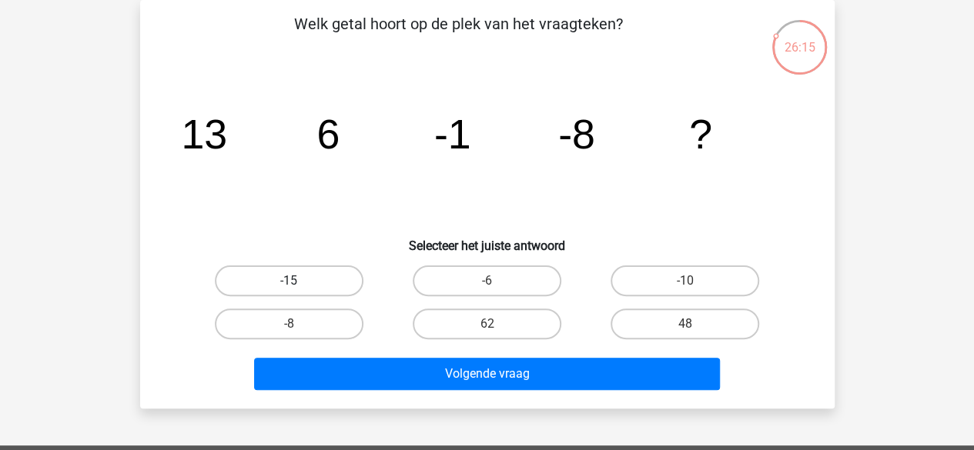
drag, startPoint x: 307, startPoint y: 293, endPoint x: 323, endPoint y: 273, distance: 26.3
click at [323, 273] on label "-15" at bounding box center [289, 281] width 149 height 31
click at [299, 281] on input "-15" at bounding box center [294, 286] width 10 height 10
radio input "true"
click at [323, 273] on label "-15" at bounding box center [289, 281] width 149 height 31
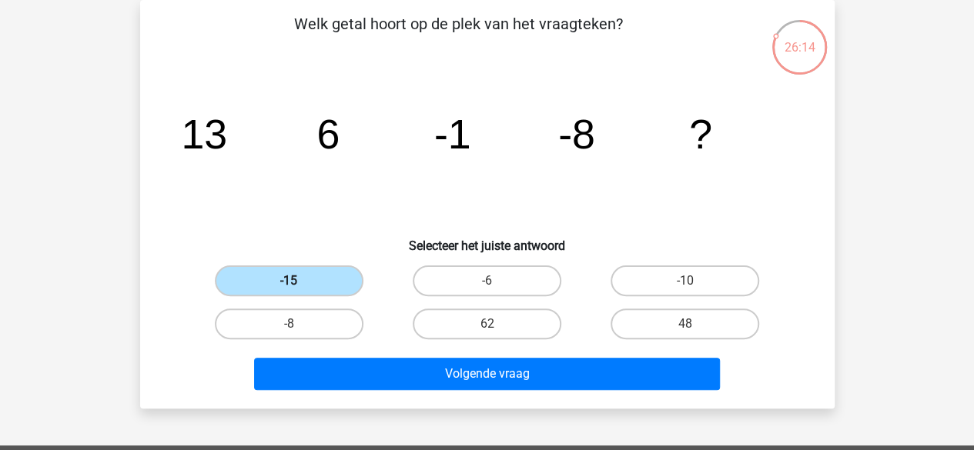
click at [299, 281] on input "-15" at bounding box center [294, 286] width 10 height 10
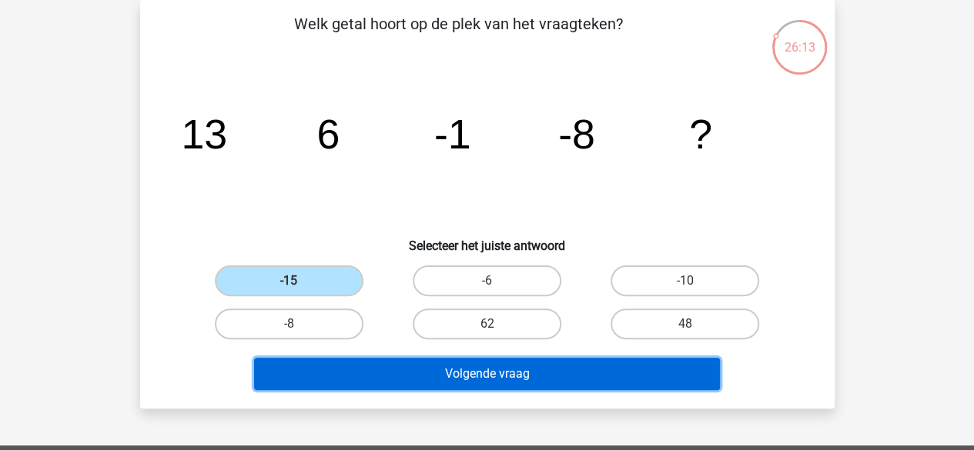
drag, startPoint x: 443, startPoint y: 386, endPoint x: 447, endPoint y: 379, distance: 9.0
click at [447, 379] on button "Volgende vraag" at bounding box center [487, 374] width 466 height 32
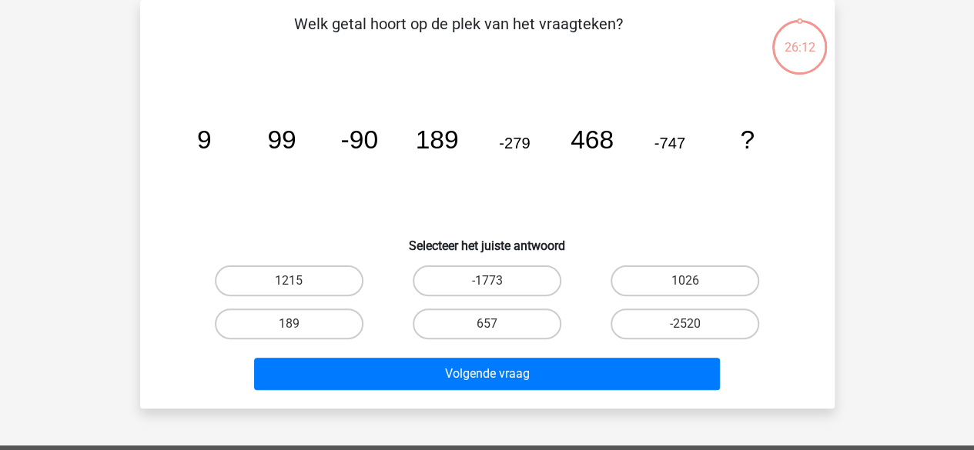
click at [447, 379] on button "Volgende vraag" at bounding box center [487, 374] width 466 height 32
click at [308, 245] on h6 "Selecteer het juiste antwoord" at bounding box center [487, 239] width 645 height 27
click at [543, 271] on label "-1773" at bounding box center [487, 281] width 149 height 31
click at [497, 281] on input "-1773" at bounding box center [492, 286] width 10 height 10
radio input "true"
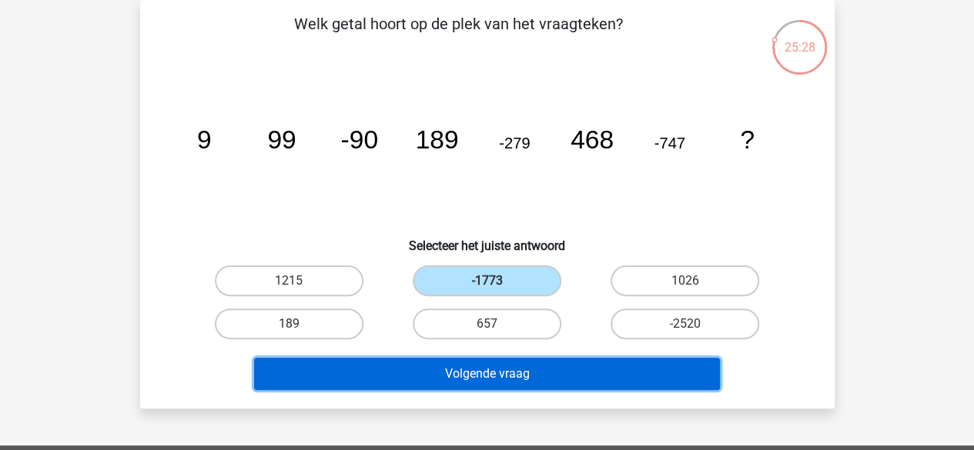
click at [568, 366] on button "Volgende vraag" at bounding box center [487, 374] width 466 height 32
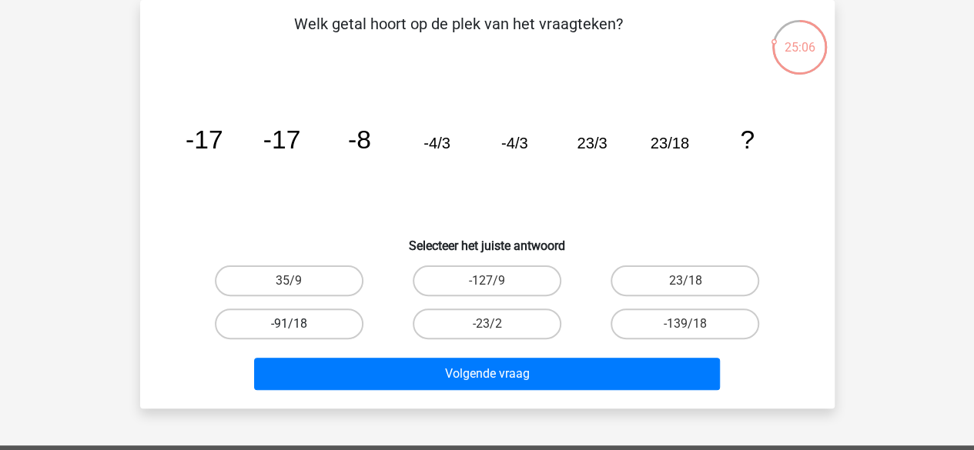
click at [340, 312] on label "-91/18" at bounding box center [289, 324] width 149 height 31
click at [299, 324] on input "-91/18" at bounding box center [294, 329] width 10 height 10
radio input "true"
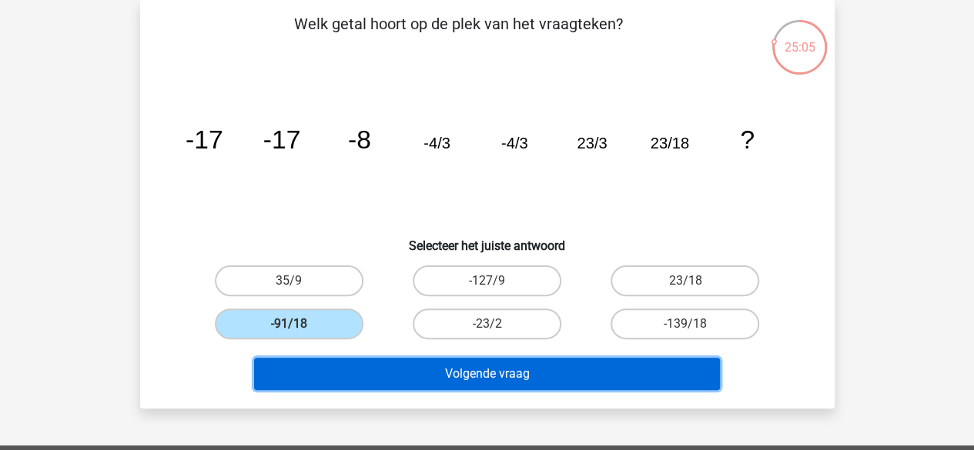
click at [458, 377] on button "Volgende vraag" at bounding box center [487, 374] width 466 height 32
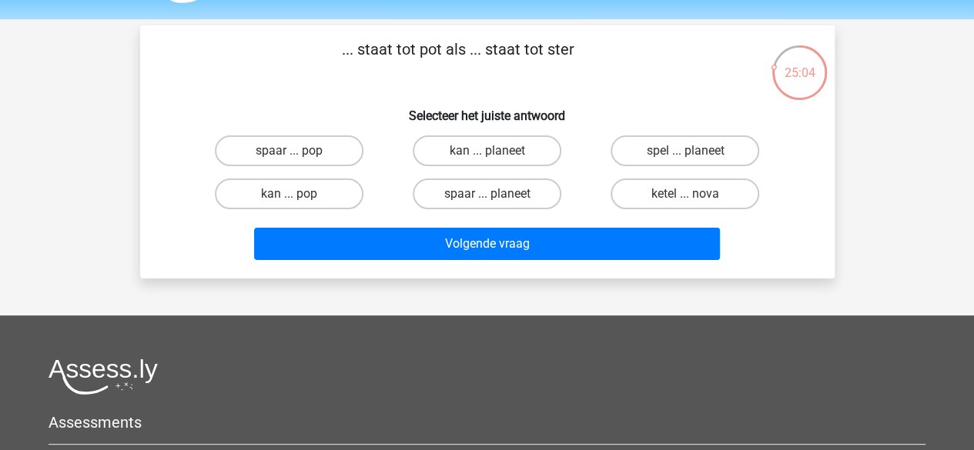
scroll to position [43, 0]
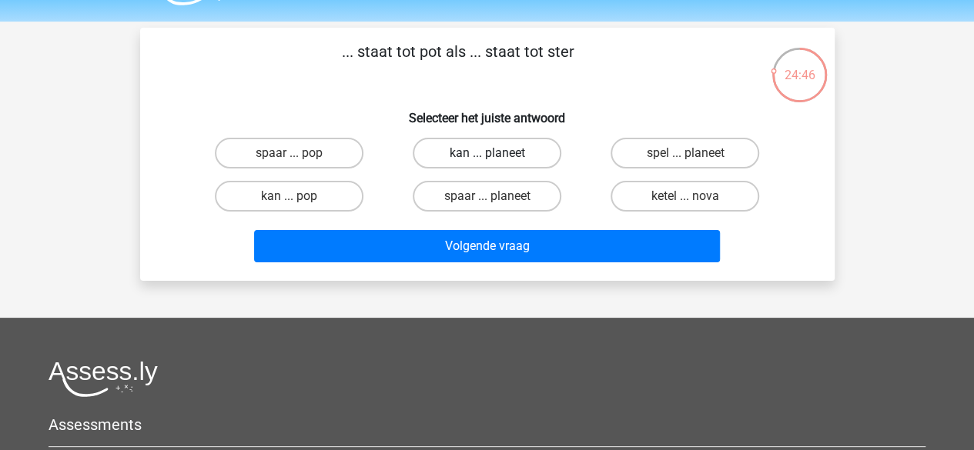
click at [498, 148] on label "kan ... planeet" at bounding box center [487, 153] width 149 height 31
click at [497, 153] on input "kan ... planeet" at bounding box center [492, 158] width 10 height 10
radio input "true"
click at [656, 205] on label "ketel ... nova" at bounding box center [684, 196] width 149 height 31
click at [685, 205] on input "ketel ... nova" at bounding box center [690, 201] width 10 height 10
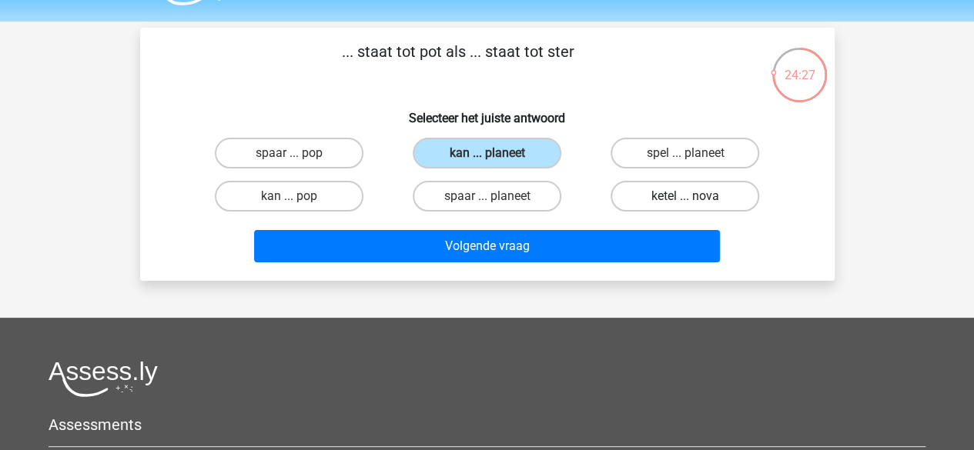
radio input "true"
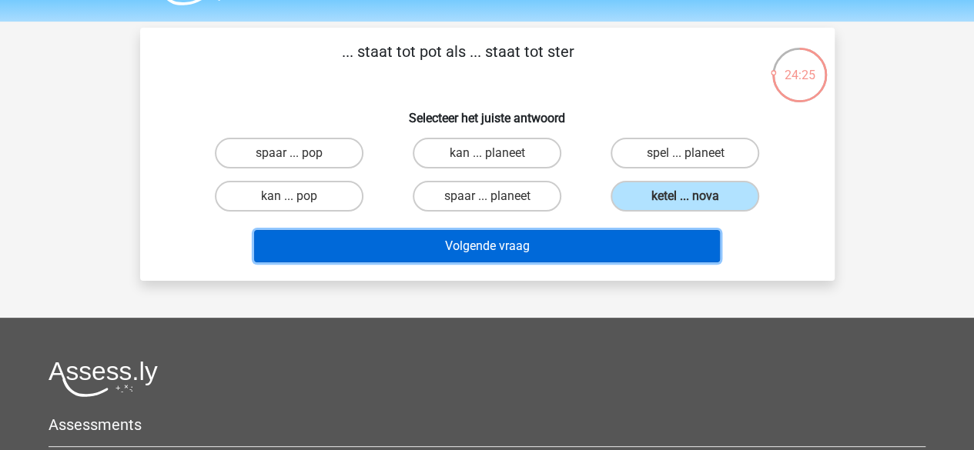
click at [604, 240] on button "Volgende vraag" at bounding box center [487, 246] width 466 height 32
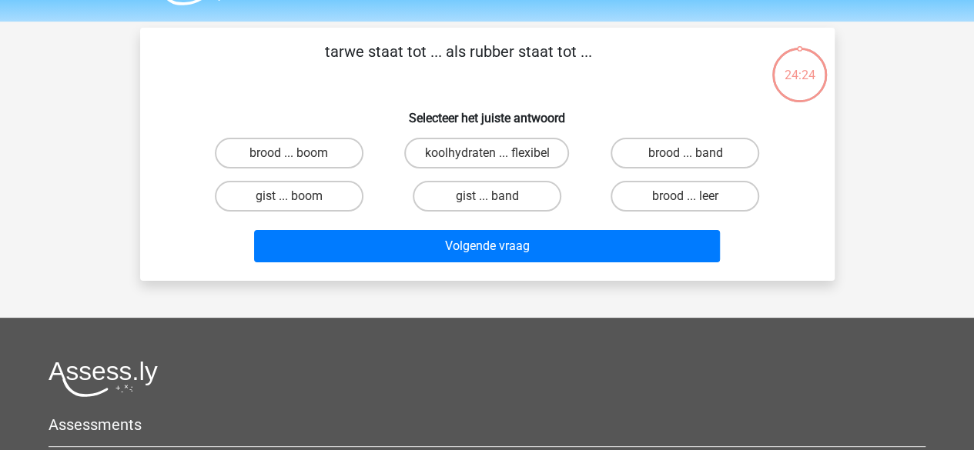
scroll to position [71, 0]
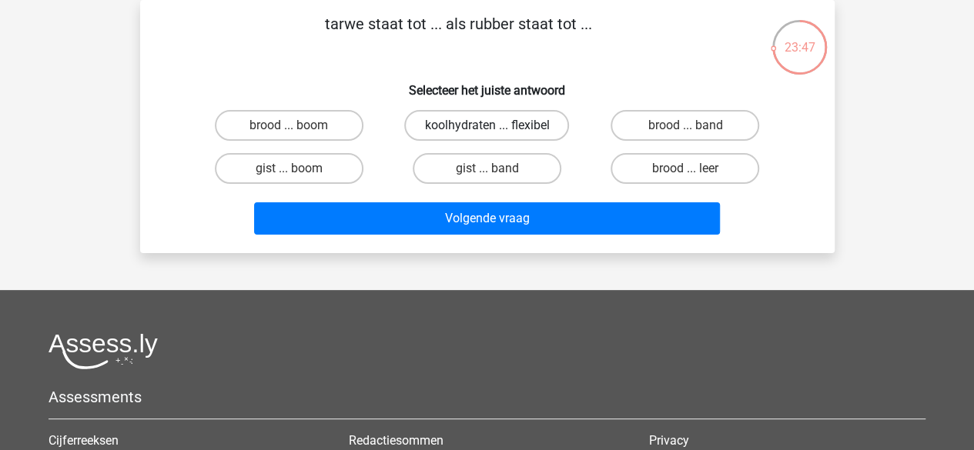
click at [563, 130] on label "koolhydraten ... flexibel" at bounding box center [486, 125] width 165 height 31
click at [497, 130] on input "koolhydraten ... flexibel" at bounding box center [492, 130] width 10 height 10
radio input "true"
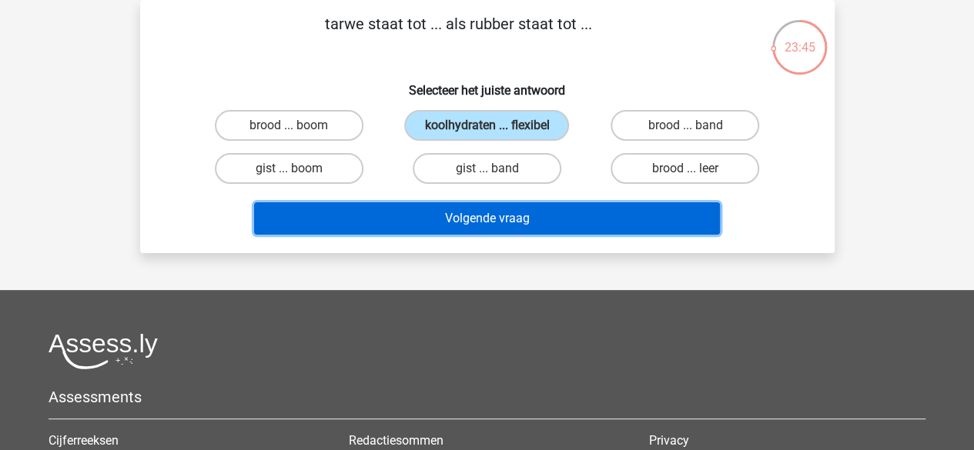
click at [576, 216] on button "Volgende vraag" at bounding box center [487, 218] width 466 height 32
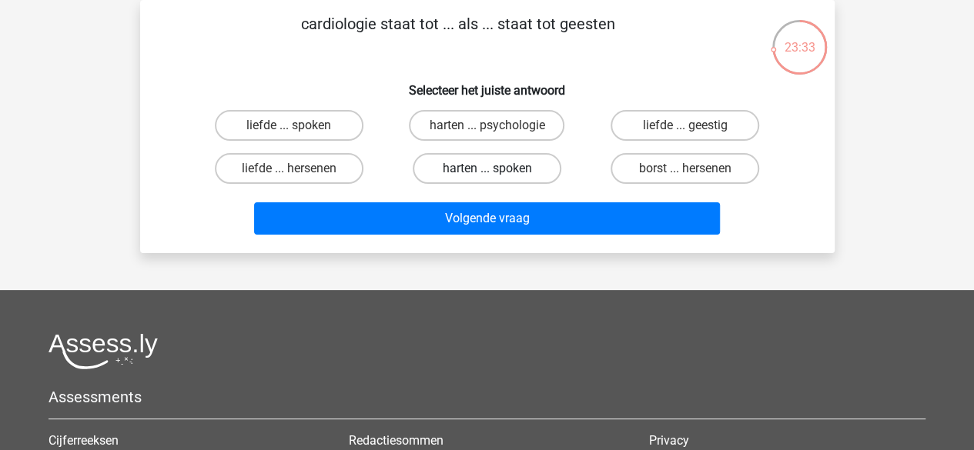
click at [547, 155] on label "harten ... spoken" at bounding box center [487, 168] width 149 height 31
click at [497, 169] on input "harten ... spoken" at bounding box center [492, 174] width 10 height 10
radio input "true"
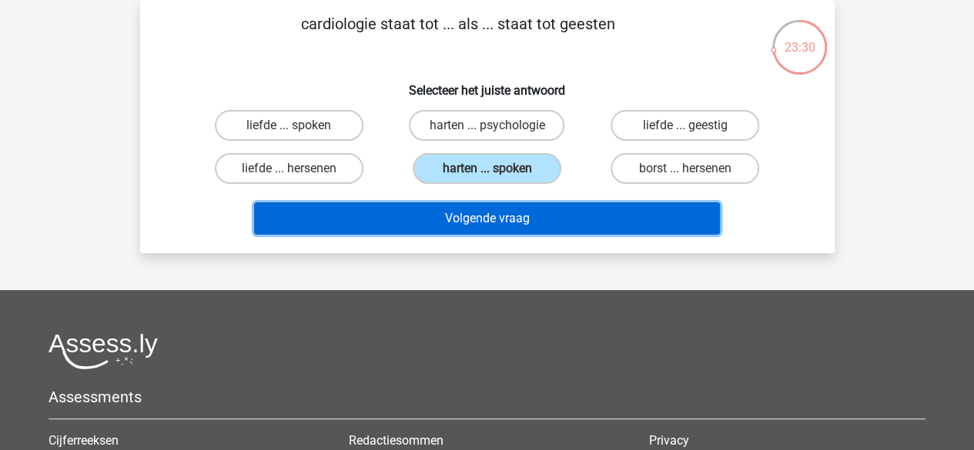
click at [541, 213] on button "Volgende vraag" at bounding box center [487, 218] width 466 height 32
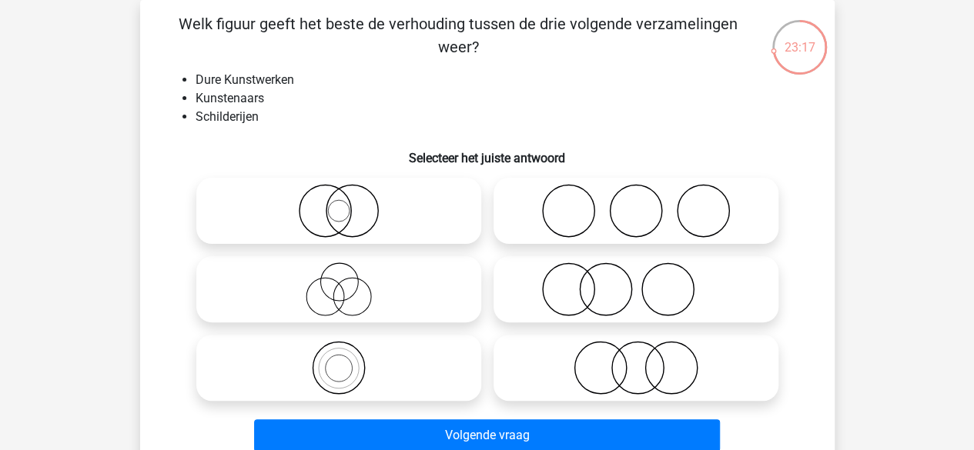
click at [196, 78] on li "Dure Kunstwerken" at bounding box center [503, 80] width 614 height 18
click at [224, 81] on li "Dure Kunstwerken" at bounding box center [503, 80] width 614 height 18
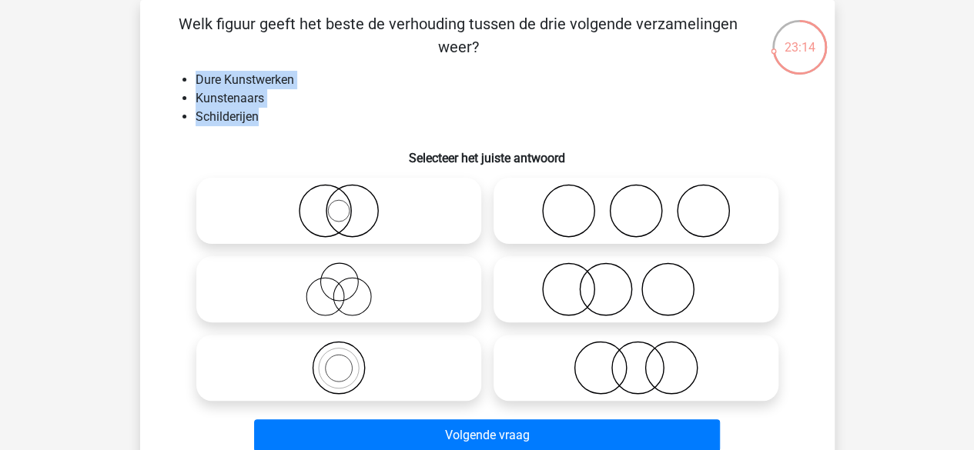
drag, startPoint x: 189, startPoint y: 64, endPoint x: 260, endPoint y: 123, distance: 92.4
click at [260, 123] on div "Welk figuur geeft het beste de verhouding tussen de drie volgende verzamelingen…" at bounding box center [487, 235] width 682 height 446
click at [260, 123] on li "Schilderijen" at bounding box center [503, 117] width 614 height 18
click at [627, 353] on icon at bounding box center [636, 368] width 273 height 54
click at [636, 353] on input "radio" at bounding box center [641, 355] width 10 height 10
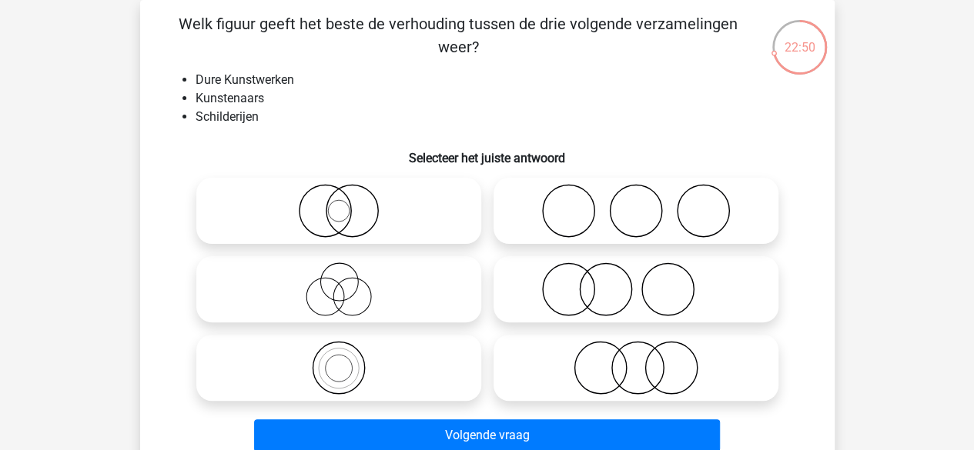
radio input "true"
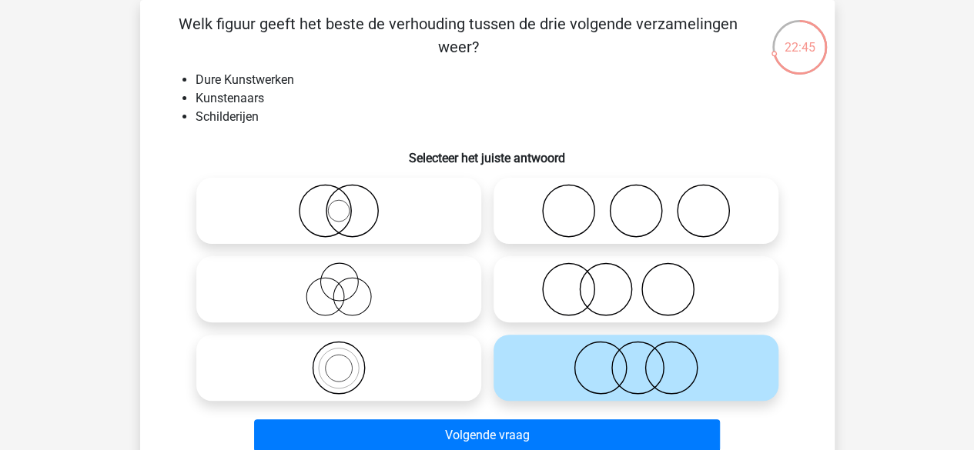
click at [625, 275] on icon at bounding box center [636, 290] width 273 height 54
click at [636, 275] on input "radio" at bounding box center [641, 277] width 10 height 10
radio input "true"
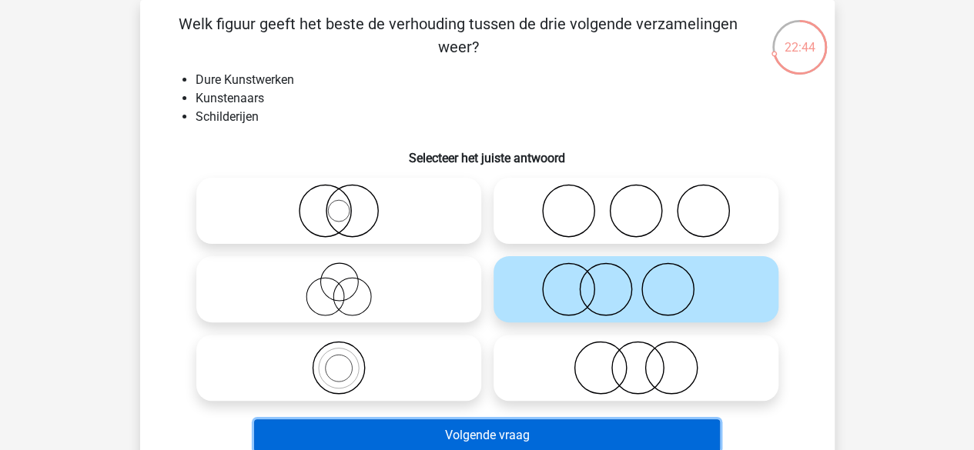
click at [590, 430] on button "Volgende vraag" at bounding box center [487, 436] width 466 height 32
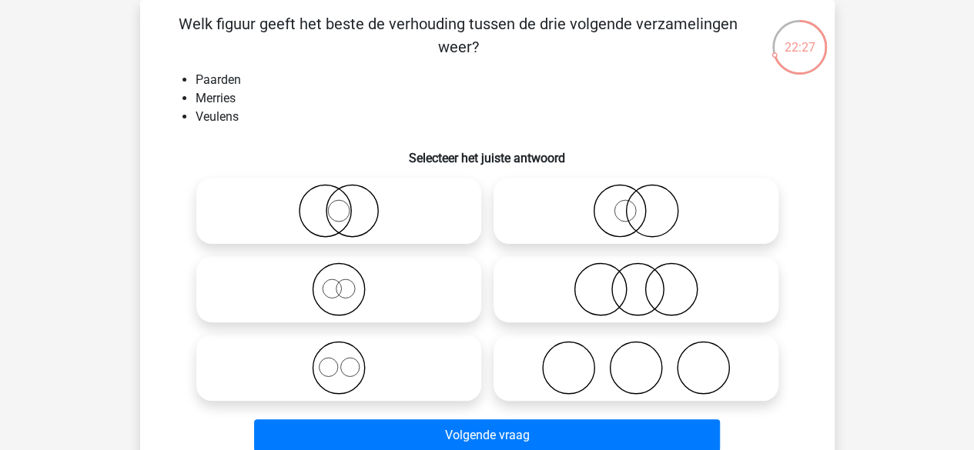
click at [346, 290] on icon at bounding box center [338, 290] width 273 height 54
click at [346, 282] on input "radio" at bounding box center [344, 277] width 10 height 10
radio input "true"
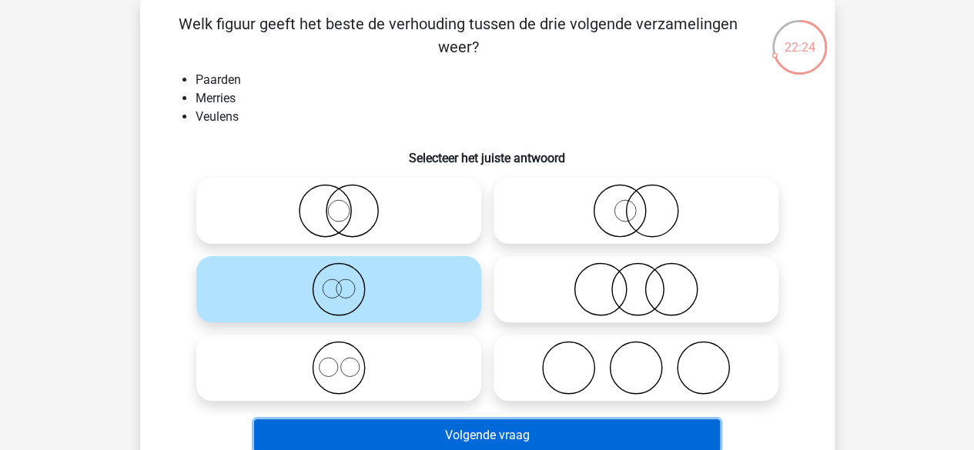
click at [492, 432] on button "Volgende vraag" at bounding box center [487, 436] width 466 height 32
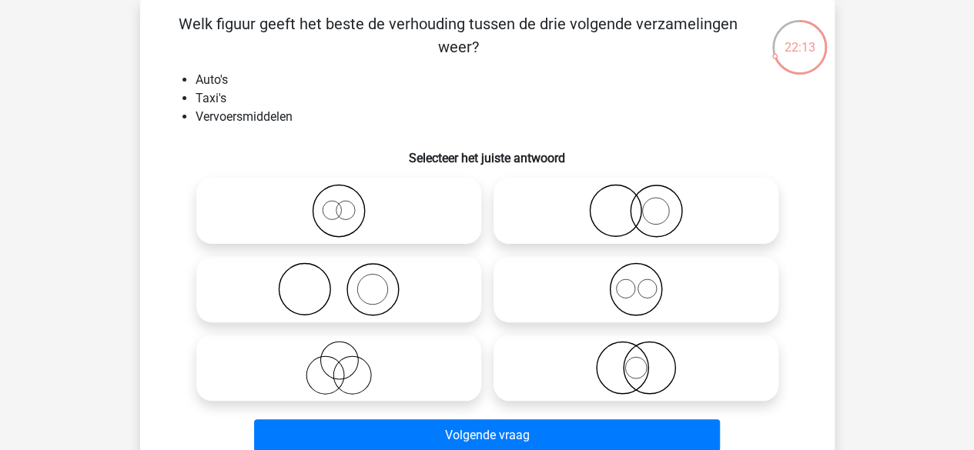
click at [412, 272] on icon at bounding box center [338, 290] width 273 height 54
click at [349, 272] on input "radio" at bounding box center [344, 277] width 10 height 10
radio input "true"
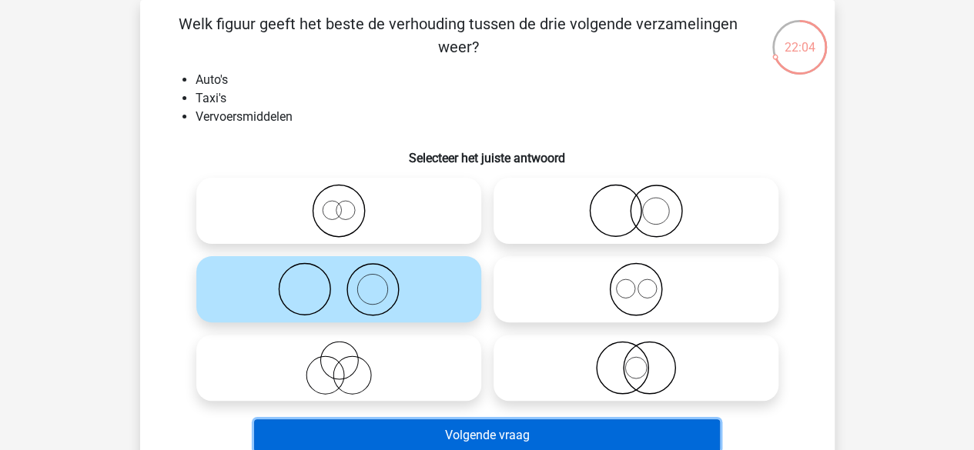
click at [548, 433] on button "Volgende vraag" at bounding box center [487, 436] width 466 height 32
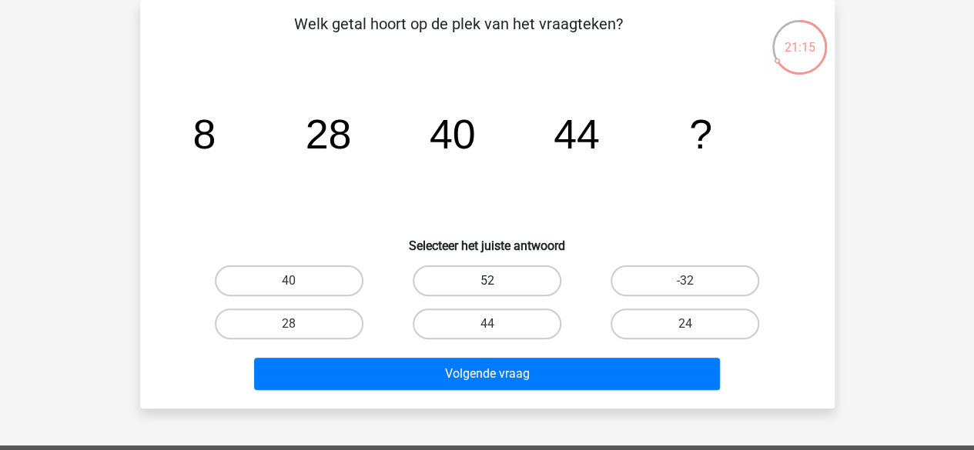
click at [495, 279] on label "52" at bounding box center [487, 281] width 149 height 31
click at [495, 281] on input "52" at bounding box center [492, 286] width 10 height 10
radio input "true"
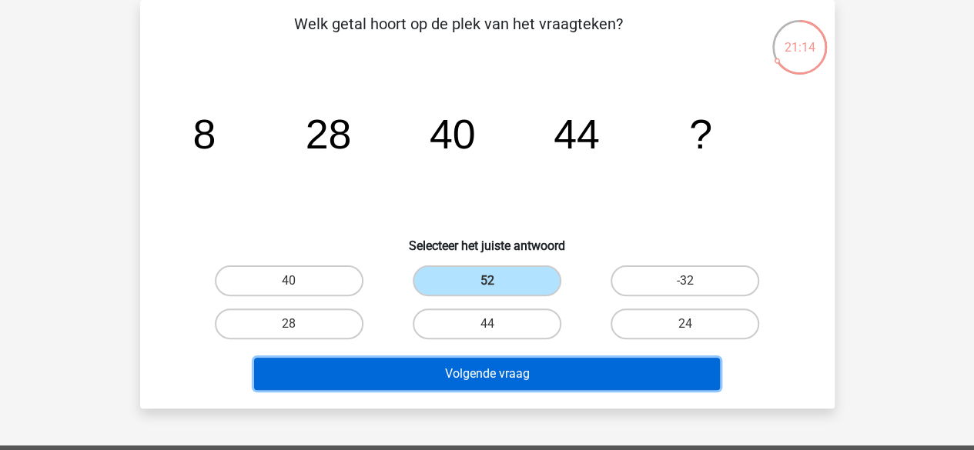
click at [507, 375] on button "Volgende vraag" at bounding box center [487, 374] width 466 height 32
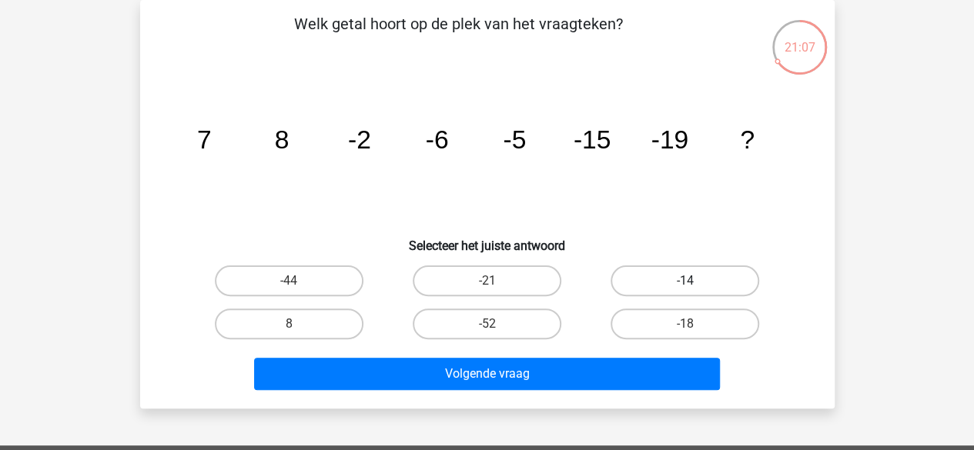
click at [715, 274] on label "-14" at bounding box center [684, 281] width 149 height 31
click at [695, 281] on input "-14" at bounding box center [690, 286] width 10 height 10
radio input "true"
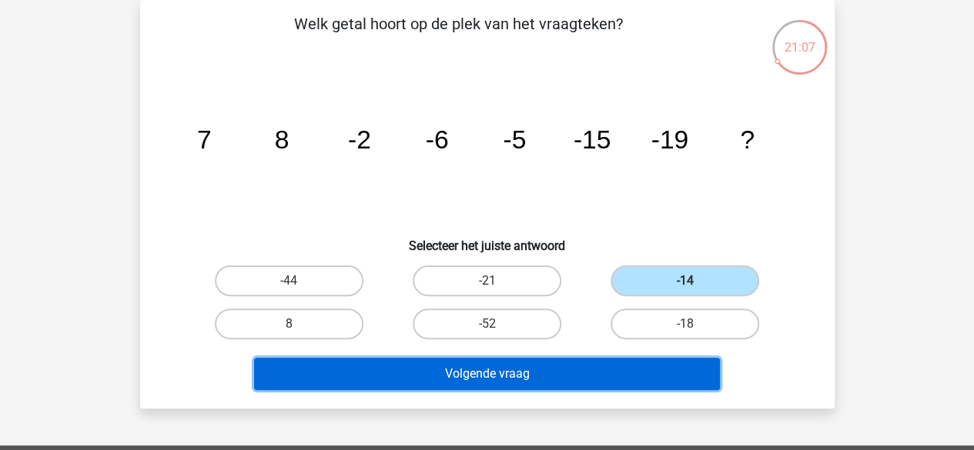
click at [615, 371] on button "Volgende vraag" at bounding box center [487, 374] width 466 height 32
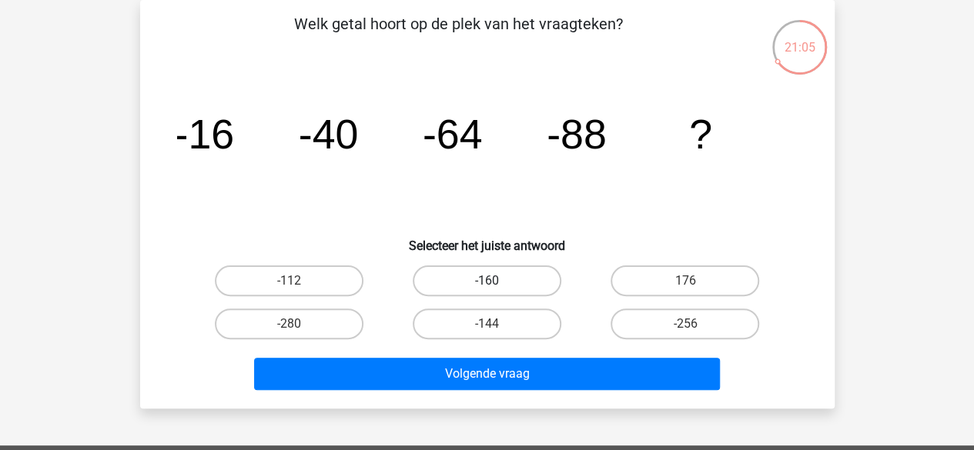
click at [521, 288] on label "-160" at bounding box center [487, 281] width 149 height 31
click at [497, 288] on input "-160" at bounding box center [492, 286] width 10 height 10
radio input "true"
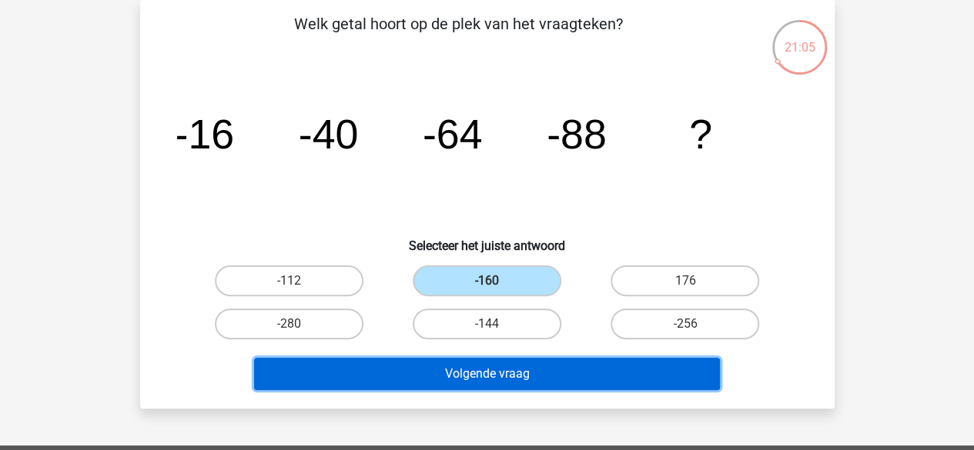
click at [525, 380] on button "Volgende vraag" at bounding box center [487, 374] width 466 height 32
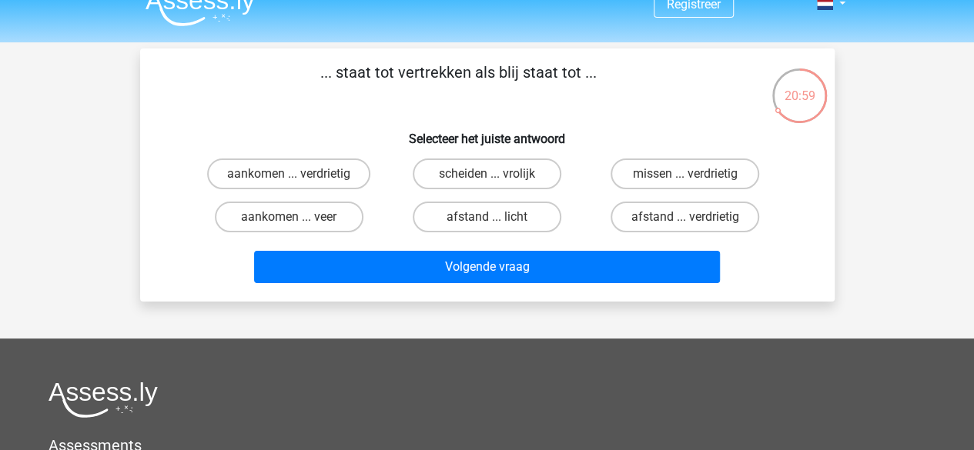
scroll to position [0, 0]
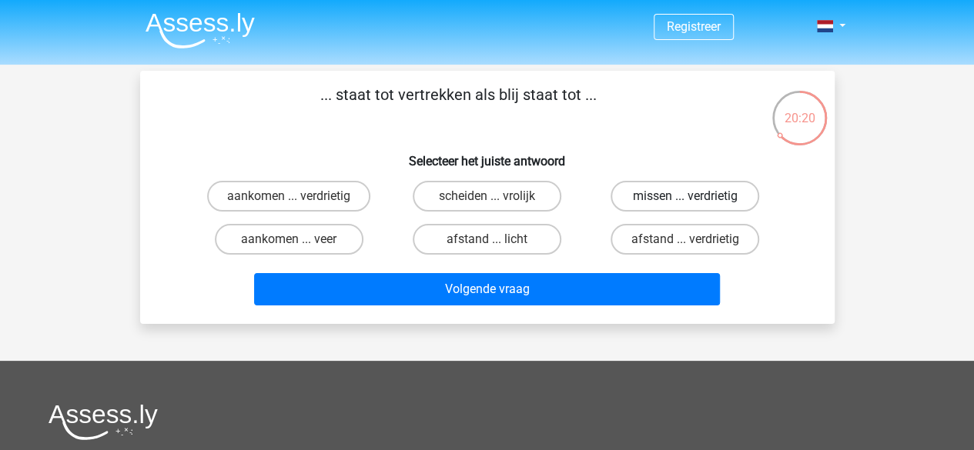
click at [670, 184] on label "missen ... verdrietig" at bounding box center [684, 196] width 149 height 31
click at [685, 196] on input "missen ... verdrietig" at bounding box center [690, 201] width 10 height 10
radio input "true"
click at [540, 182] on label "scheiden ... vrolijk" at bounding box center [487, 196] width 149 height 31
click at [497, 196] on input "scheiden ... vrolijk" at bounding box center [492, 201] width 10 height 10
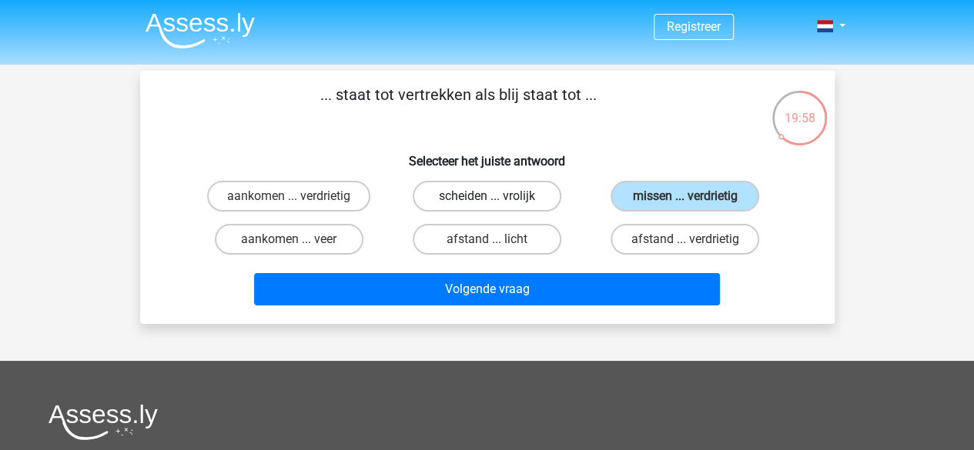
radio input "true"
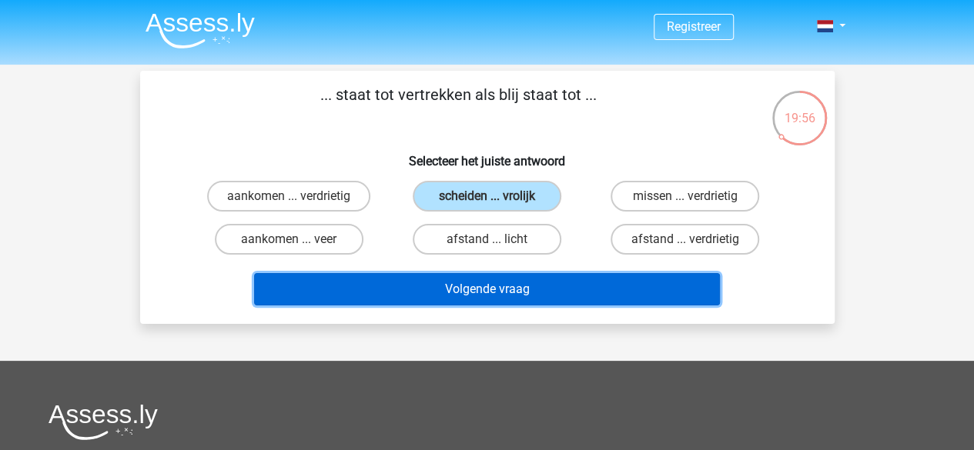
click at [547, 299] on button "Volgende vraag" at bounding box center [487, 289] width 466 height 32
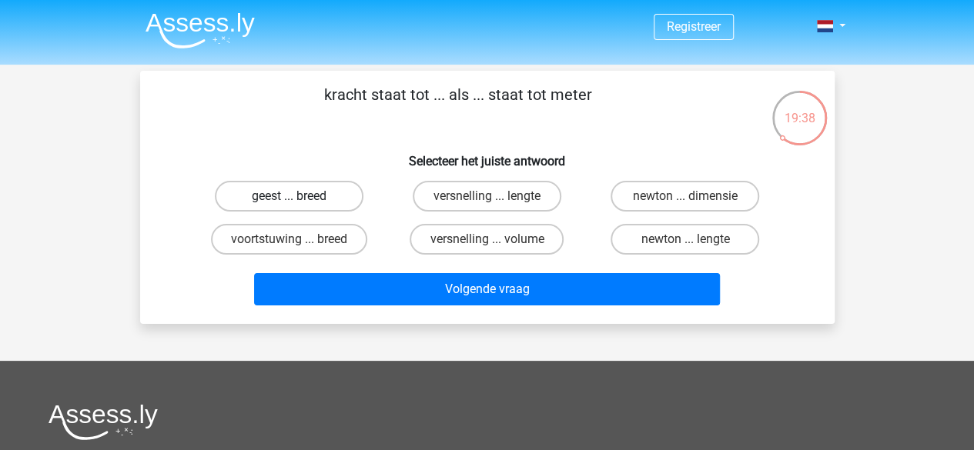
click at [323, 190] on label "geest ... breed" at bounding box center [289, 196] width 149 height 31
click at [299, 196] on input "geest ... breed" at bounding box center [294, 201] width 10 height 10
radio input "true"
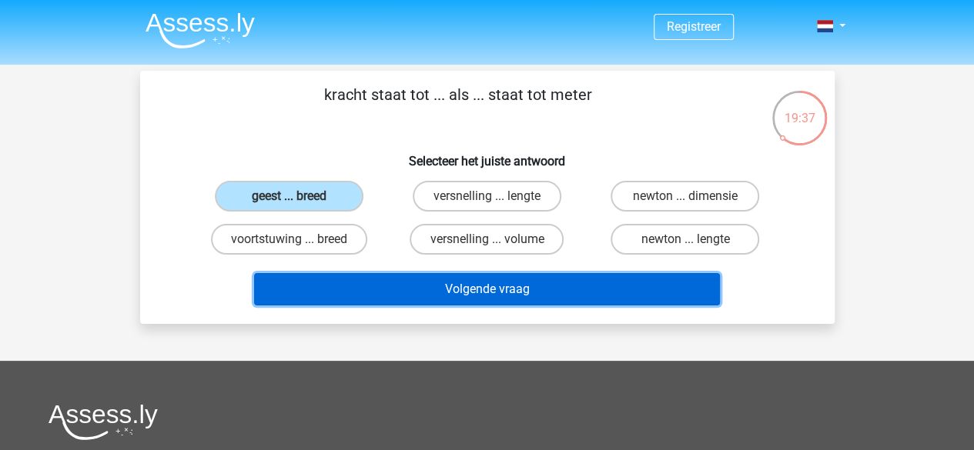
click at [530, 299] on button "Volgende vraag" at bounding box center [487, 289] width 466 height 32
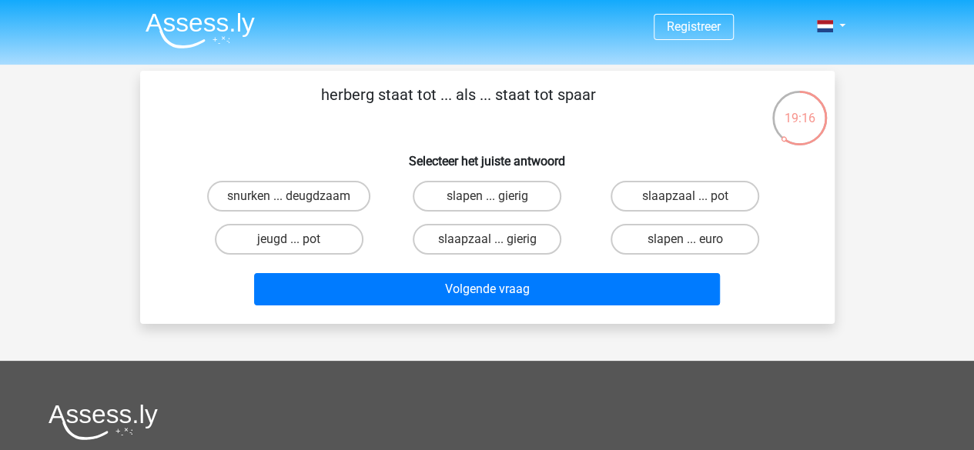
click at [667, 222] on div "slapen ... euro" at bounding box center [685, 239] width 198 height 43
click at [659, 230] on label "slapen ... euro" at bounding box center [684, 239] width 149 height 31
click at [685, 239] on input "slapen ... euro" at bounding box center [690, 244] width 10 height 10
radio input "true"
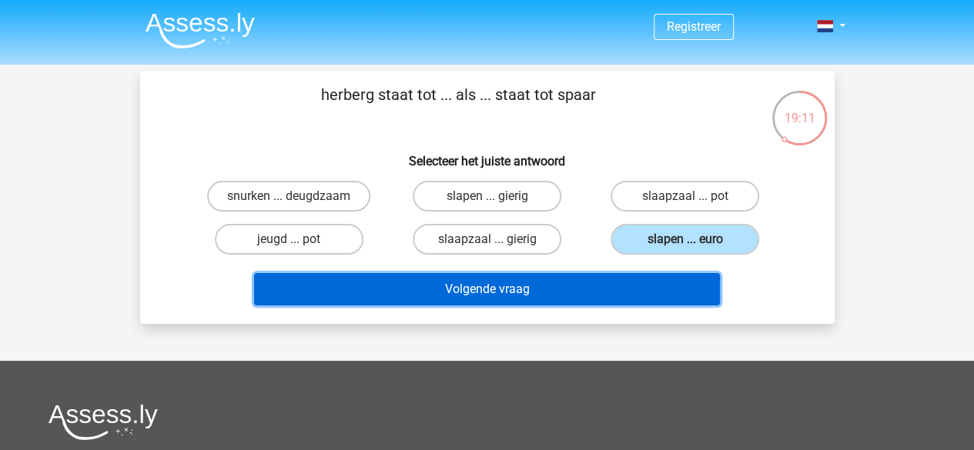
click at [578, 290] on button "Volgende vraag" at bounding box center [487, 289] width 466 height 32
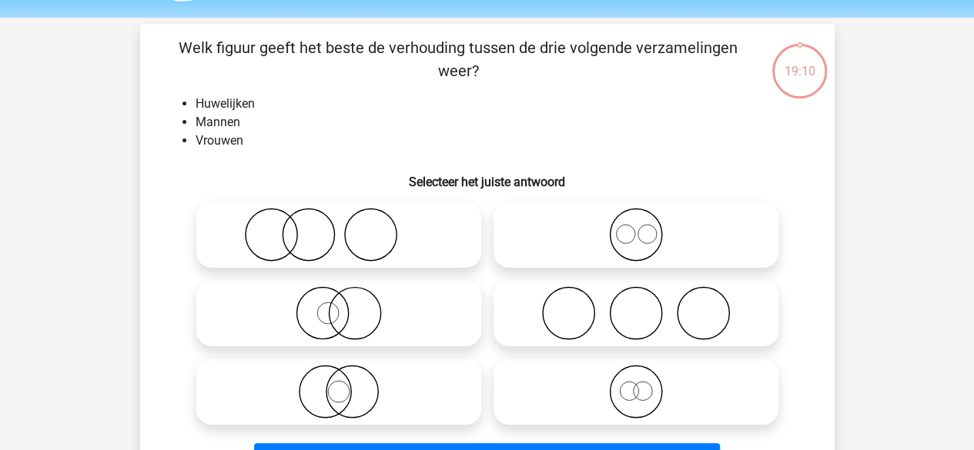
scroll to position [71, 0]
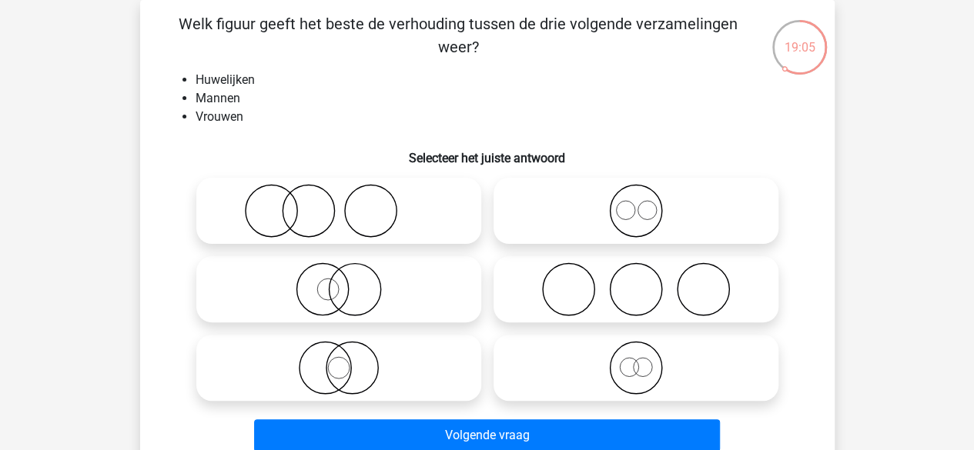
click at [274, 226] on icon at bounding box center [338, 211] width 273 height 54
click at [339, 203] on input "radio" at bounding box center [344, 198] width 10 height 10
radio input "true"
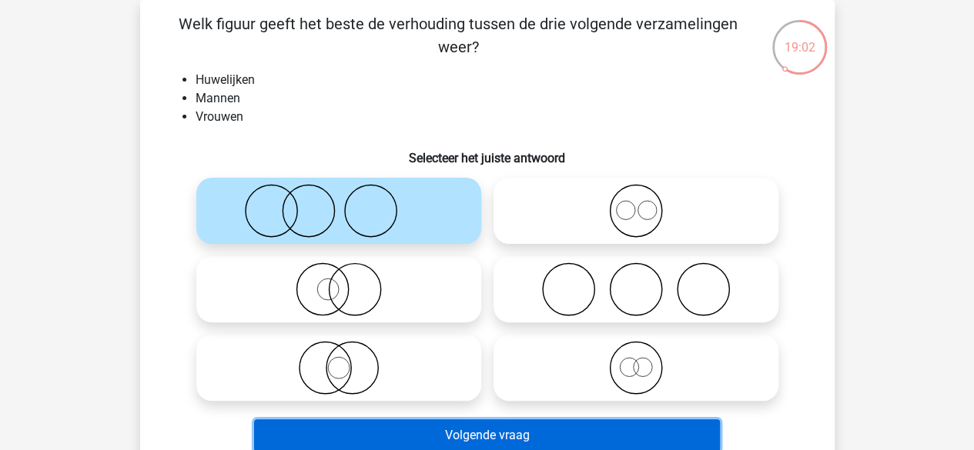
click at [372, 421] on button "Volgende vraag" at bounding box center [487, 436] width 466 height 32
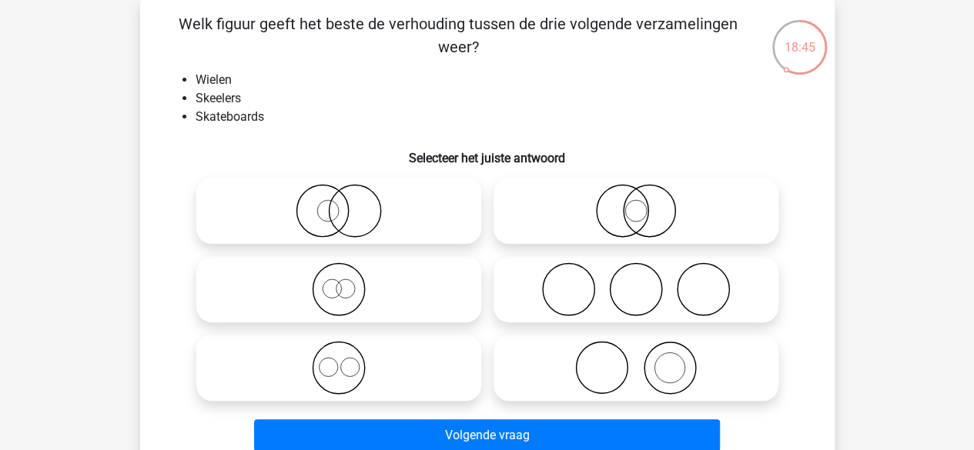
click at [531, 279] on icon at bounding box center [636, 290] width 273 height 54
click at [636, 279] on input "radio" at bounding box center [641, 277] width 10 height 10
radio input "true"
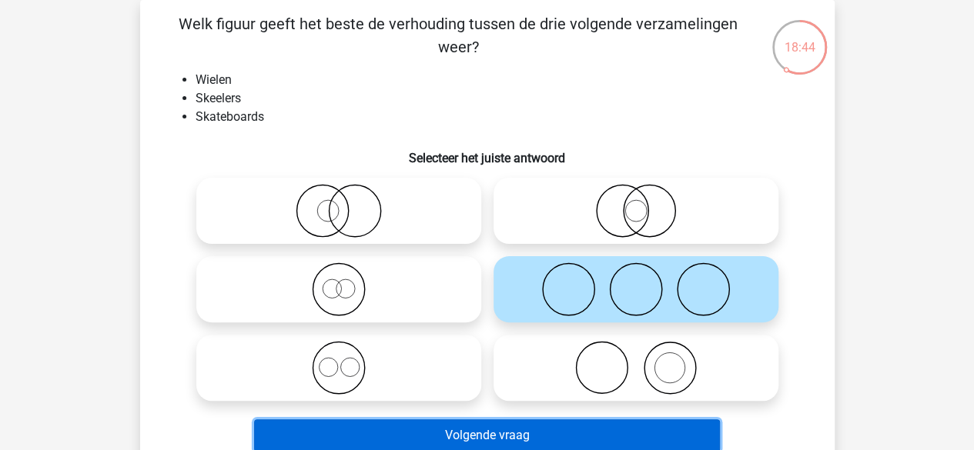
click at [508, 436] on button "Volgende vraag" at bounding box center [487, 436] width 466 height 32
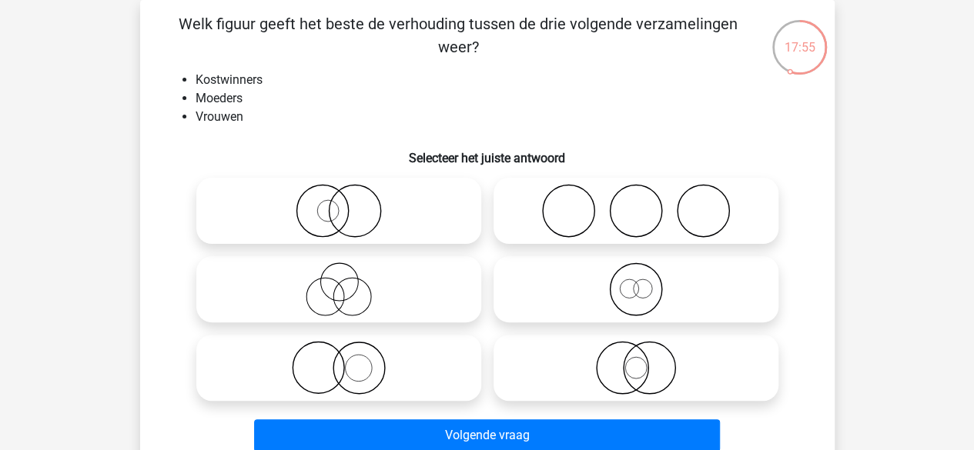
click at [630, 216] on icon at bounding box center [636, 211] width 273 height 54
click at [636, 203] on input "radio" at bounding box center [641, 198] width 10 height 10
radio input "true"
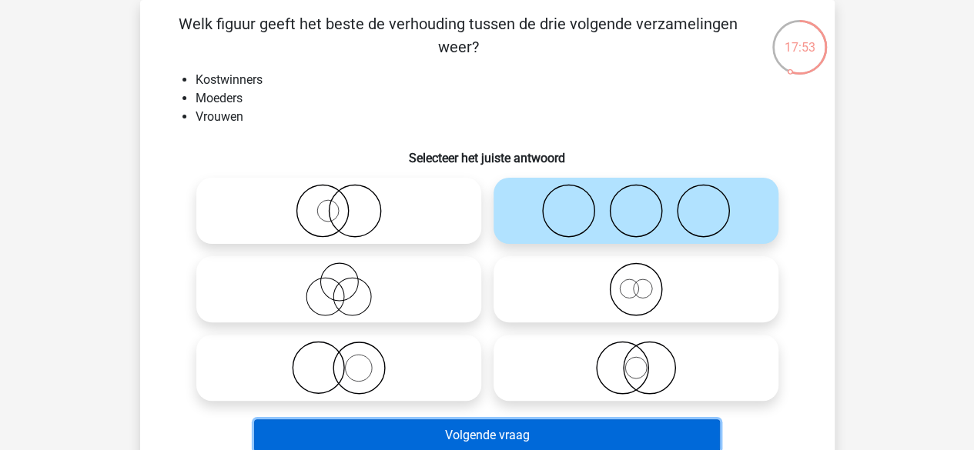
click at [514, 431] on button "Volgende vraag" at bounding box center [487, 436] width 466 height 32
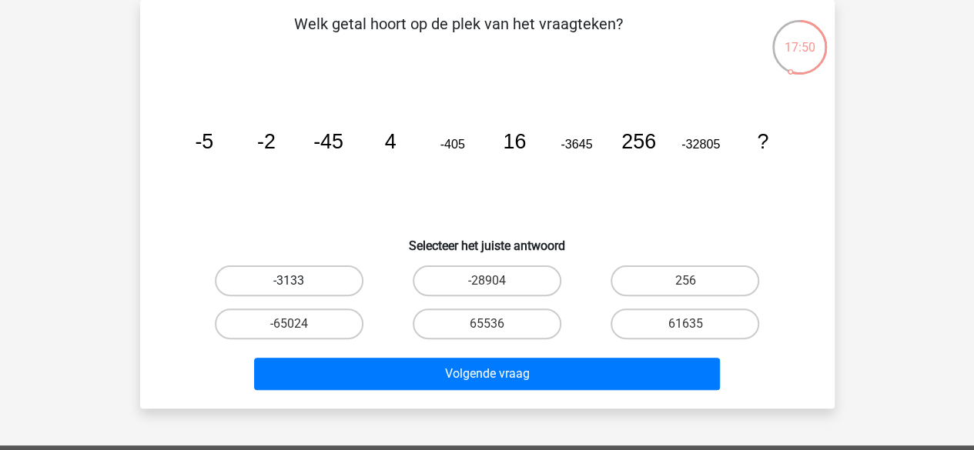
click at [332, 292] on label "-3133" at bounding box center [289, 281] width 149 height 31
click at [299, 291] on input "-3133" at bounding box center [294, 286] width 10 height 10
radio input "true"
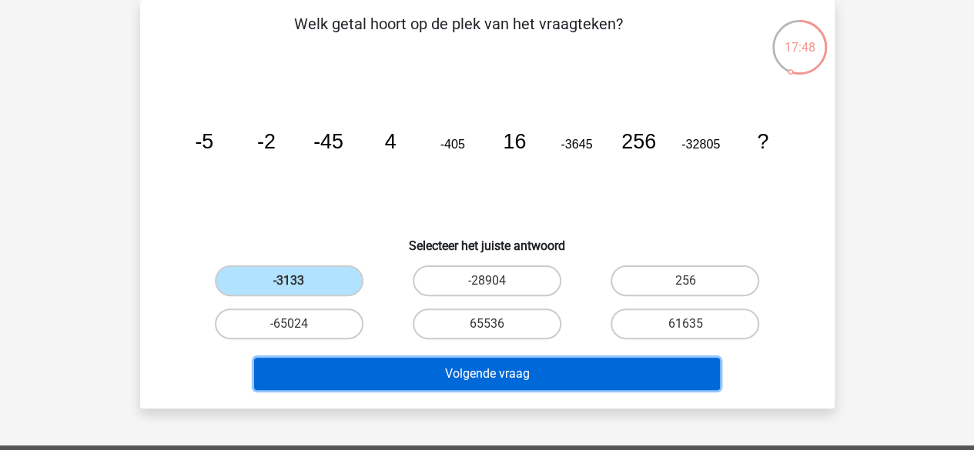
click at [456, 377] on button "Volgende vraag" at bounding box center [487, 374] width 466 height 32
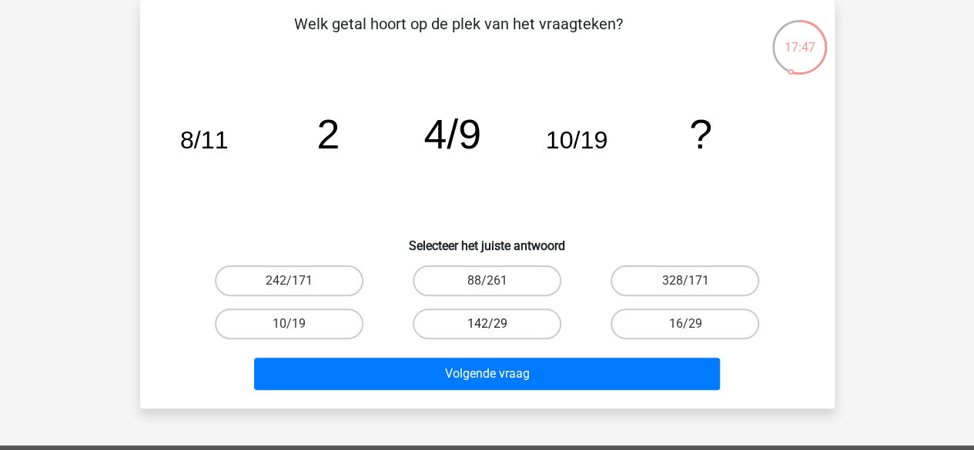
click at [502, 323] on label "142/29" at bounding box center [487, 324] width 149 height 31
click at [497, 324] on input "142/29" at bounding box center [492, 329] width 10 height 10
radio input "true"
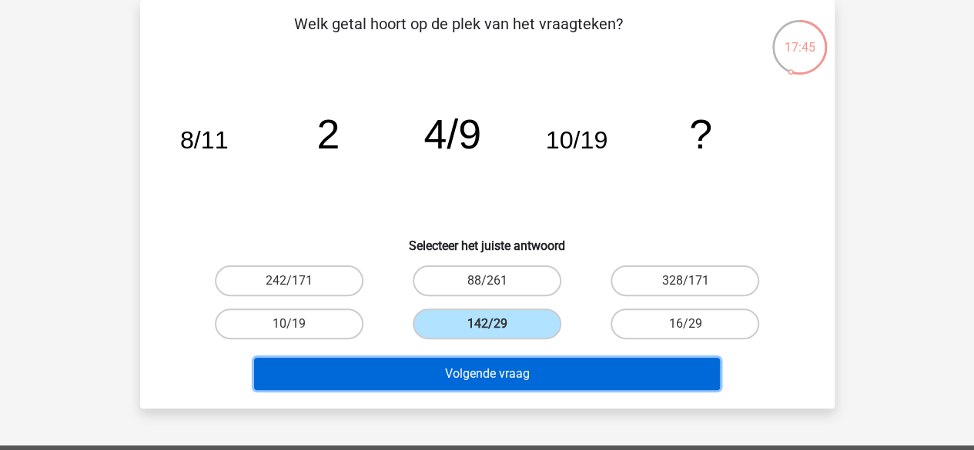
click at [540, 360] on button "Volgende vraag" at bounding box center [487, 374] width 466 height 32
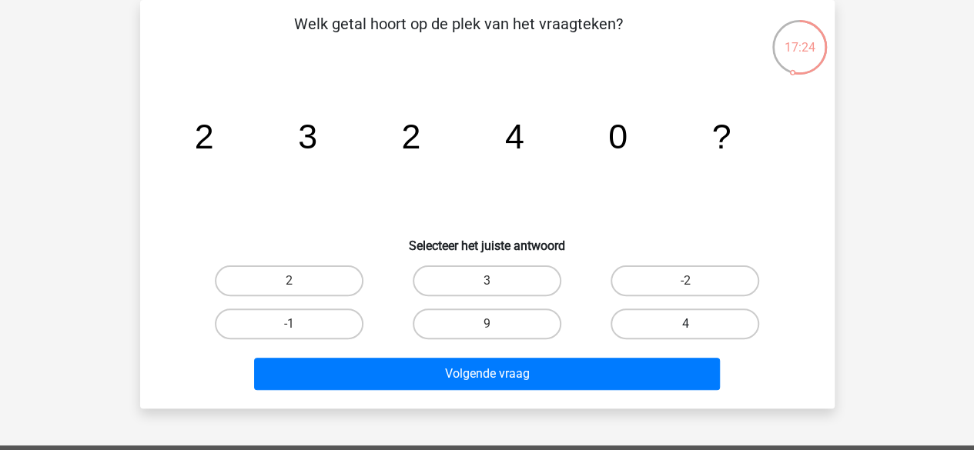
click at [627, 318] on label "4" at bounding box center [684, 324] width 149 height 31
click at [685, 324] on input "4" at bounding box center [690, 329] width 10 height 10
radio input "true"
drag, startPoint x: 648, startPoint y: 259, endPoint x: 648, endPoint y: 279, distance: 20.8
click at [648, 279] on div "-2" at bounding box center [685, 280] width 198 height 43
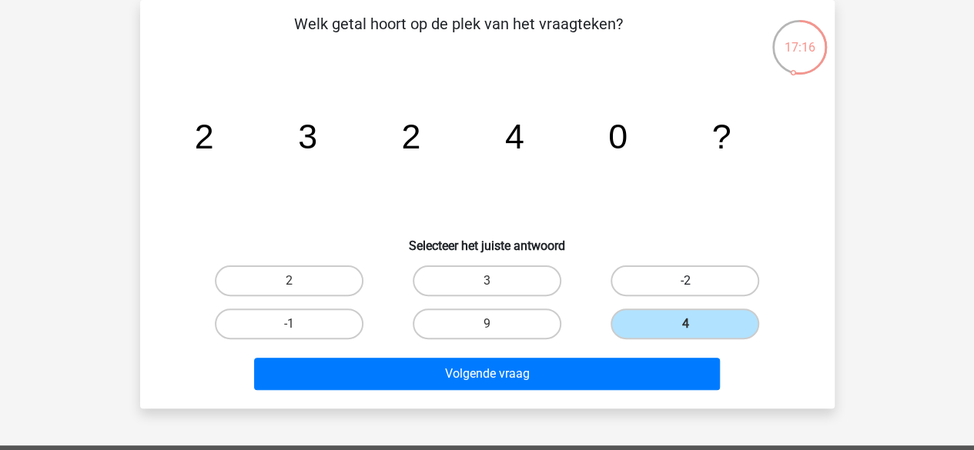
click at [648, 279] on label "-2" at bounding box center [684, 281] width 149 height 31
click at [685, 281] on input "-2" at bounding box center [690, 286] width 10 height 10
radio input "true"
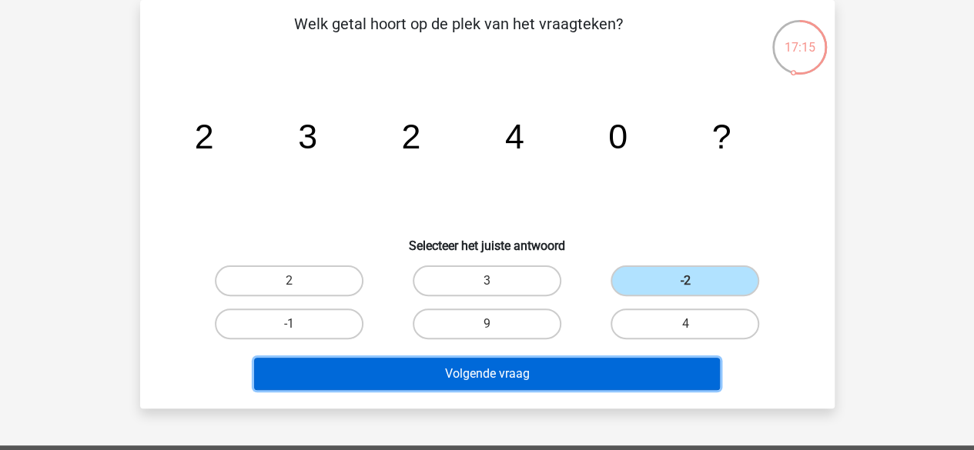
click at [622, 366] on button "Volgende vraag" at bounding box center [487, 374] width 466 height 32
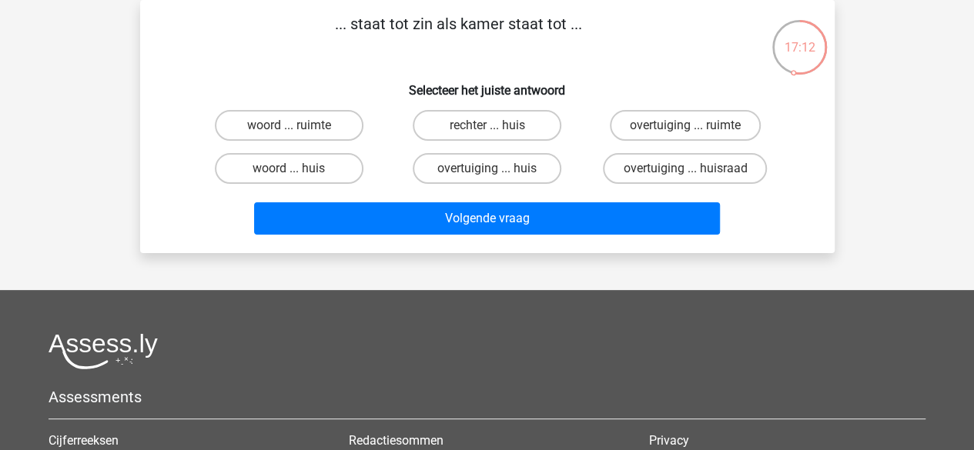
click at [622, 366] on div at bounding box center [486, 351] width 877 height 36
drag, startPoint x: 622, startPoint y: 366, endPoint x: 543, endPoint y: 356, distance: 79.2
click at [543, 356] on div at bounding box center [486, 351] width 877 height 36
click at [303, 181] on label "woord ... huis" at bounding box center [289, 168] width 149 height 31
click at [299, 179] on input "woord ... huis" at bounding box center [294, 174] width 10 height 10
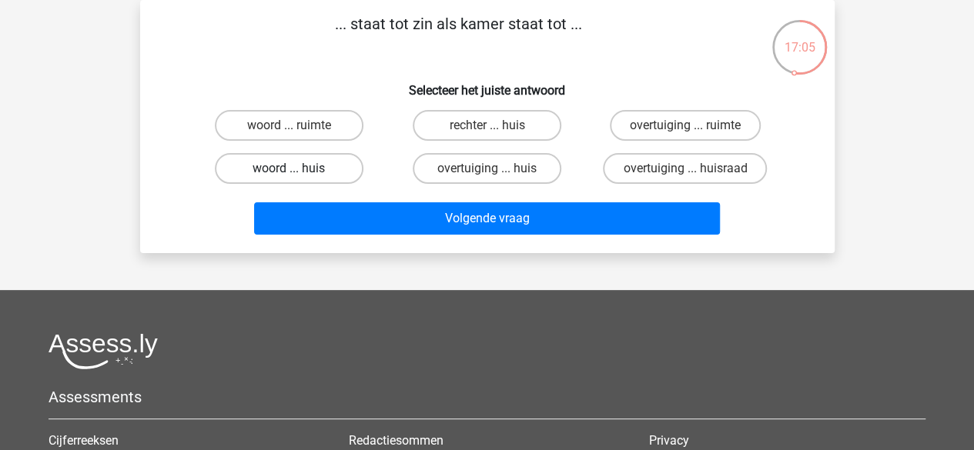
radio input "true"
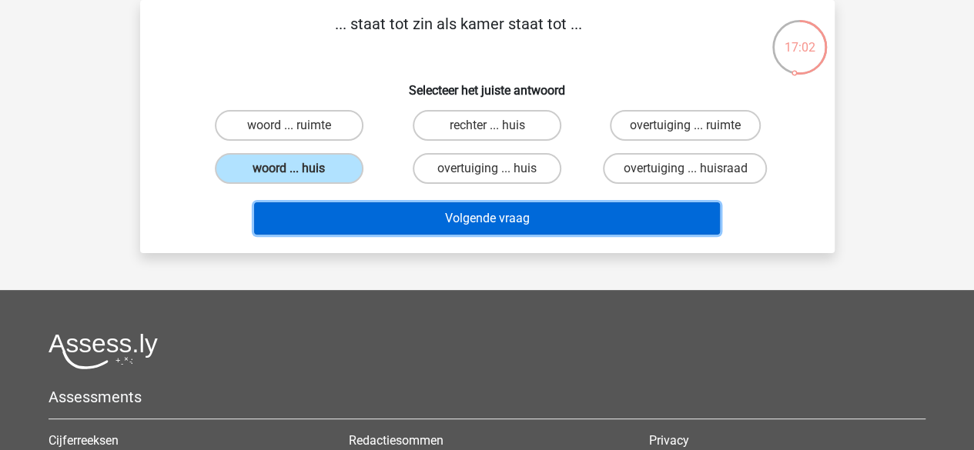
click at [349, 209] on button "Volgende vraag" at bounding box center [487, 218] width 466 height 32
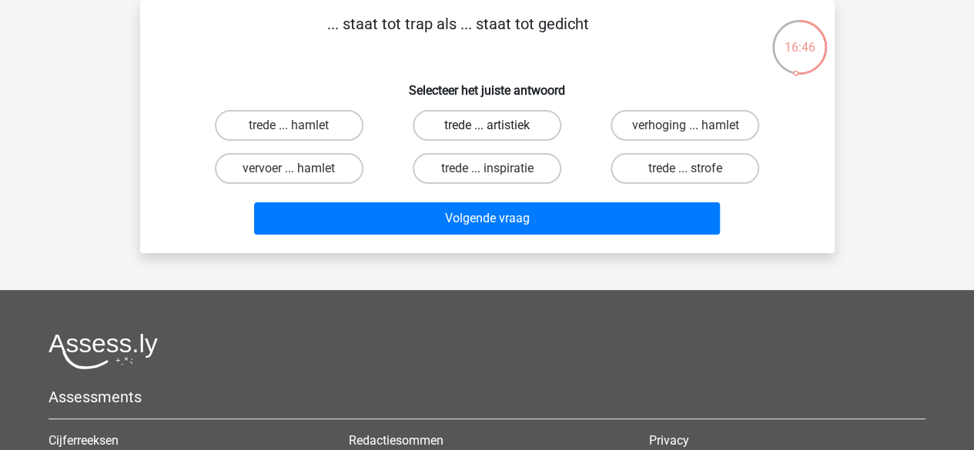
click at [443, 130] on label "trede ... artistiek" at bounding box center [487, 125] width 149 height 31
click at [487, 130] on input "trede ... artistiek" at bounding box center [492, 130] width 10 height 10
radio input "true"
click at [337, 110] on label "trede ... hamlet" at bounding box center [289, 125] width 149 height 31
click at [299, 125] on input "trede ... hamlet" at bounding box center [294, 130] width 10 height 10
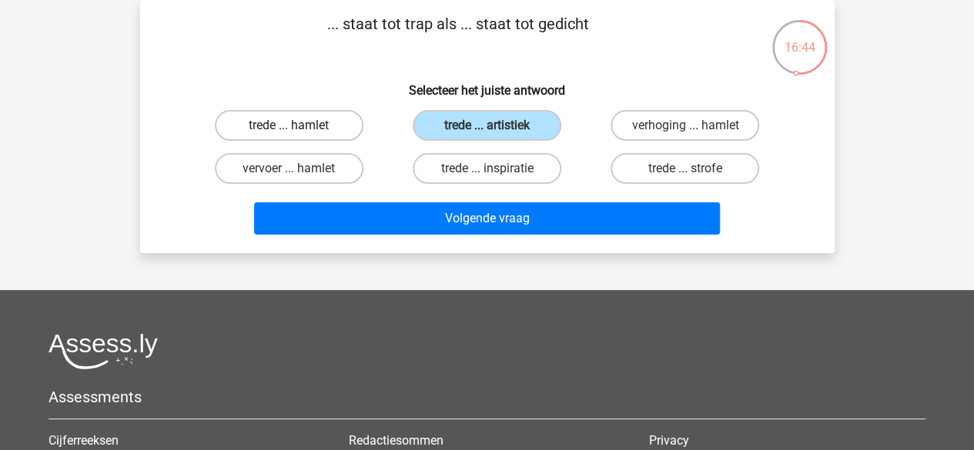
radio input "true"
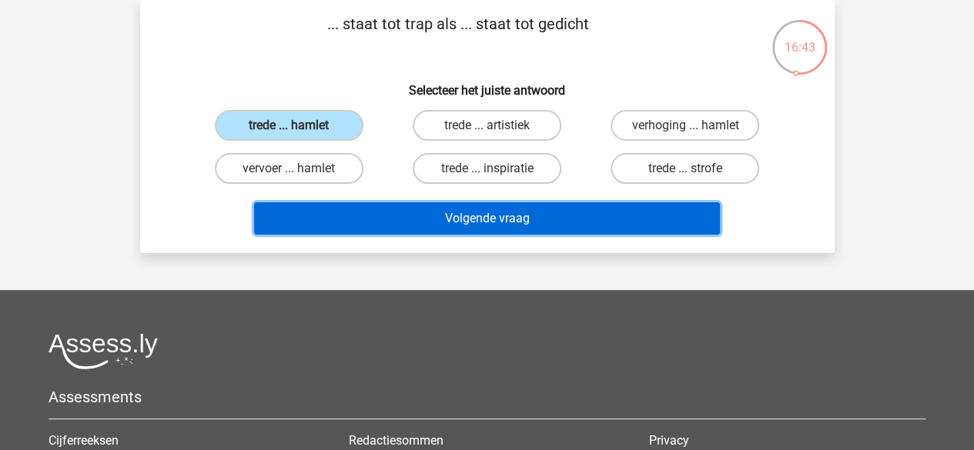
click at [437, 216] on button "Volgende vraag" at bounding box center [487, 218] width 466 height 32
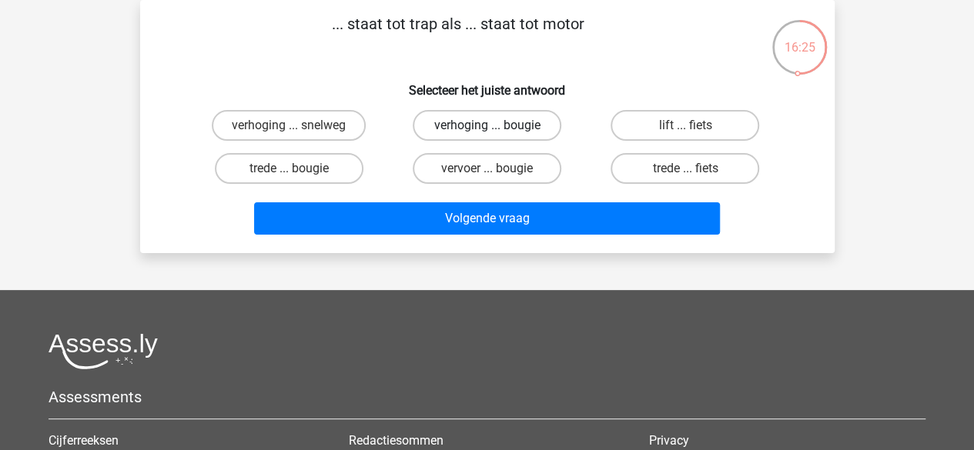
click at [429, 124] on label "verhoging ... bougie" at bounding box center [487, 125] width 149 height 31
click at [487, 125] on input "verhoging ... bougie" at bounding box center [492, 130] width 10 height 10
radio input "true"
click at [461, 196] on div "Volgende vraag" at bounding box center [487, 215] width 645 height 51
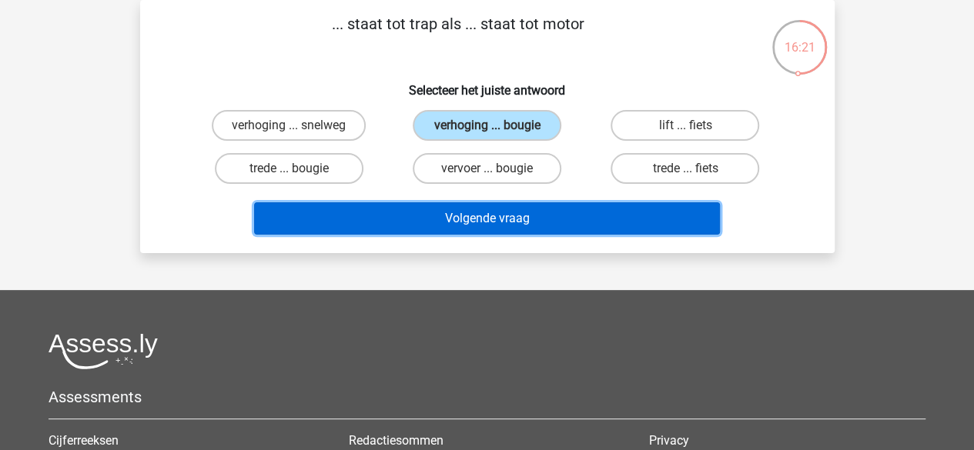
click at [462, 218] on button "Volgende vraag" at bounding box center [487, 218] width 466 height 32
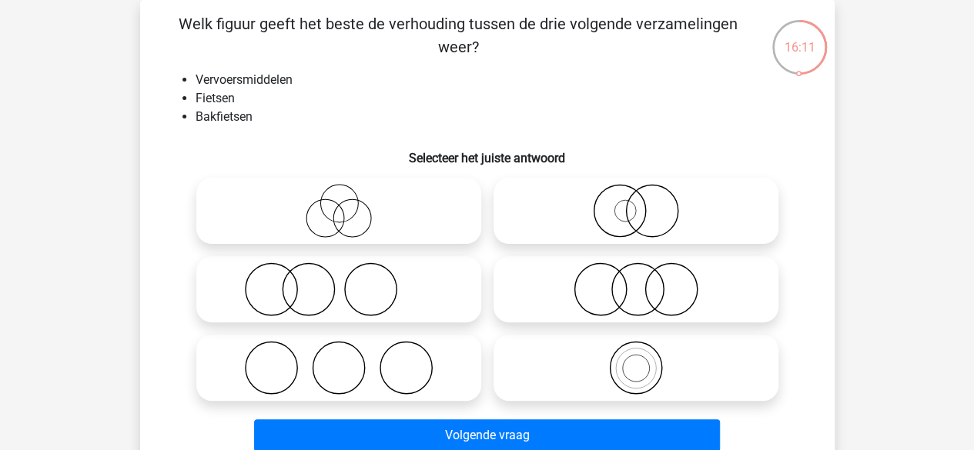
click at [363, 219] on icon at bounding box center [338, 211] width 273 height 54
click at [349, 203] on input "radio" at bounding box center [344, 198] width 10 height 10
radio input "true"
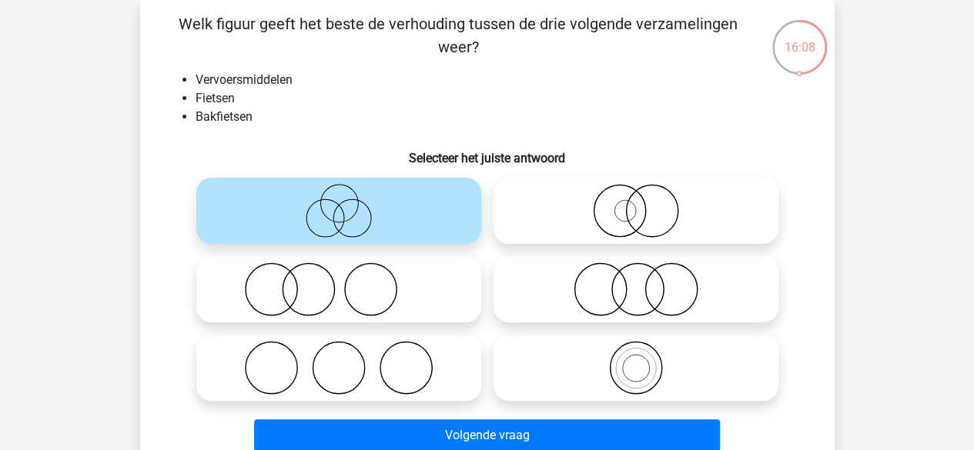
click at [577, 384] on icon at bounding box center [636, 368] width 273 height 54
click at [636, 360] on input "radio" at bounding box center [641, 355] width 10 height 10
radio input "true"
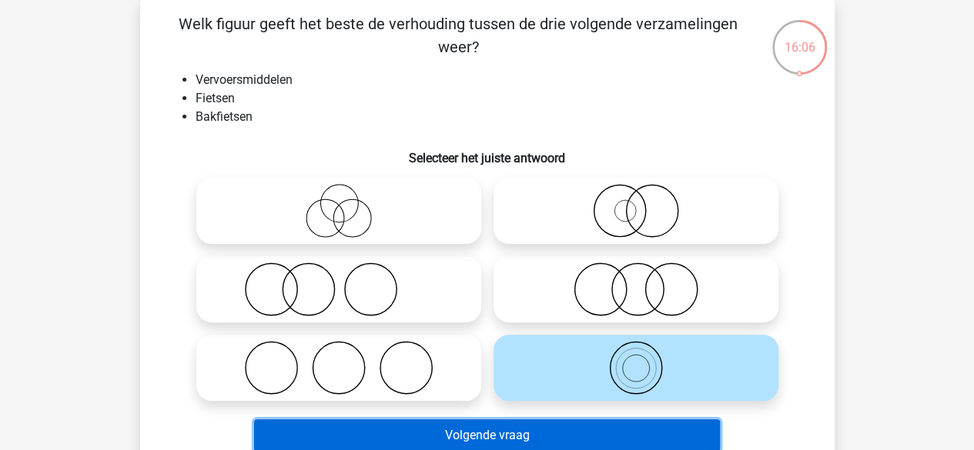
click at [536, 431] on button "Volgende vraag" at bounding box center [487, 436] width 466 height 32
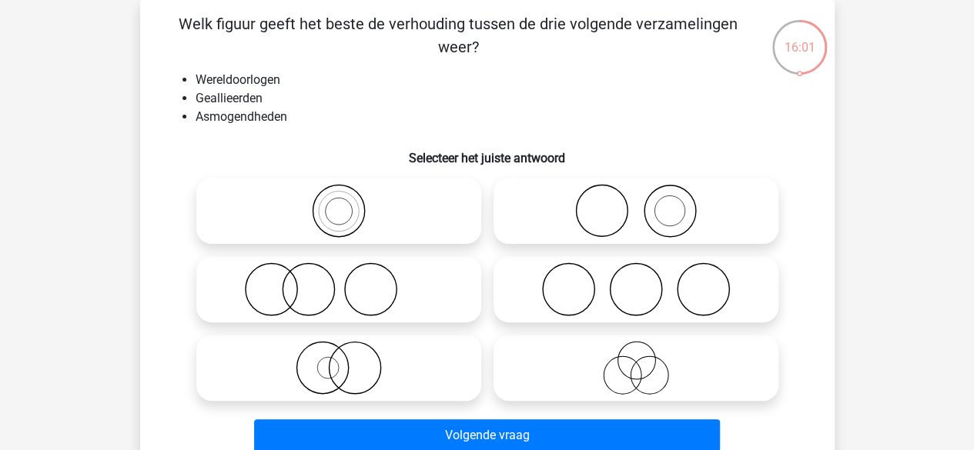
click at [627, 261] on label at bounding box center [635, 289] width 285 height 66
click at [636, 272] on input "radio" at bounding box center [641, 277] width 10 height 10
radio input "true"
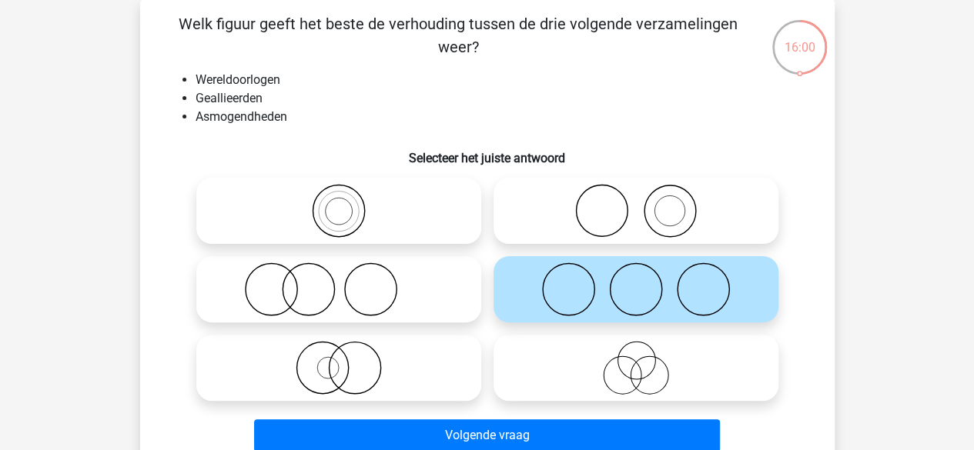
click at [387, 278] on icon at bounding box center [338, 290] width 273 height 54
click at [349, 278] on input "radio" at bounding box center [344, 277] width 10 height 10
radio input "true"
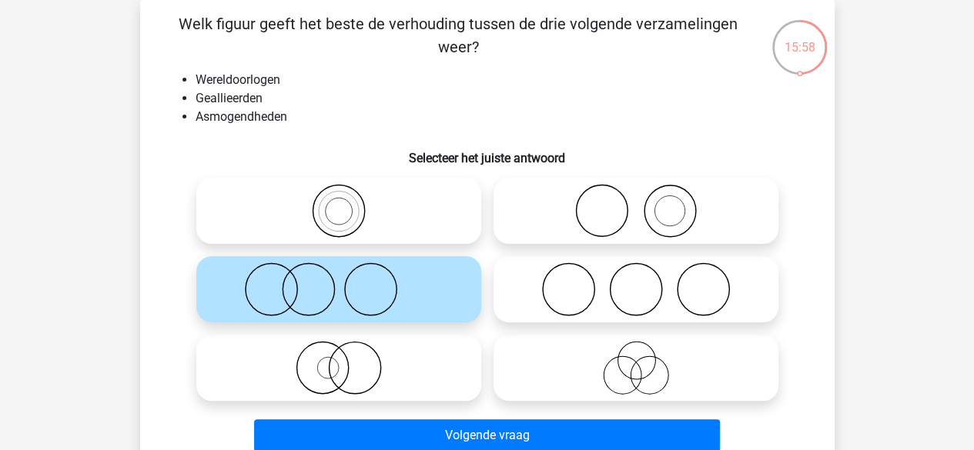
click at [536, 274] on icon at bounding box center [636, 290] width 273 height 54
click at [636, 274] on input "radio" at bounding box center [641, 277] width 10 height 10
radio input "true"
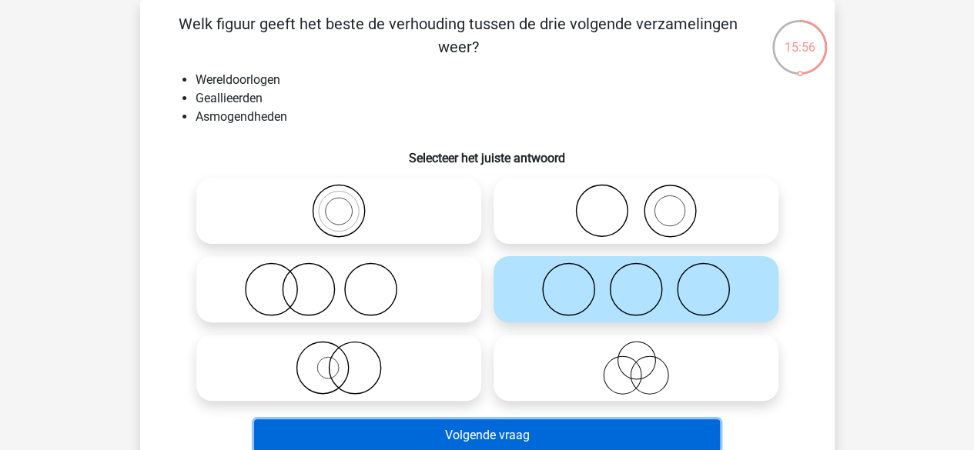
click at [521, 426] on button "Volgende vraag" at bounding box center [487, 436] width 466 height 32
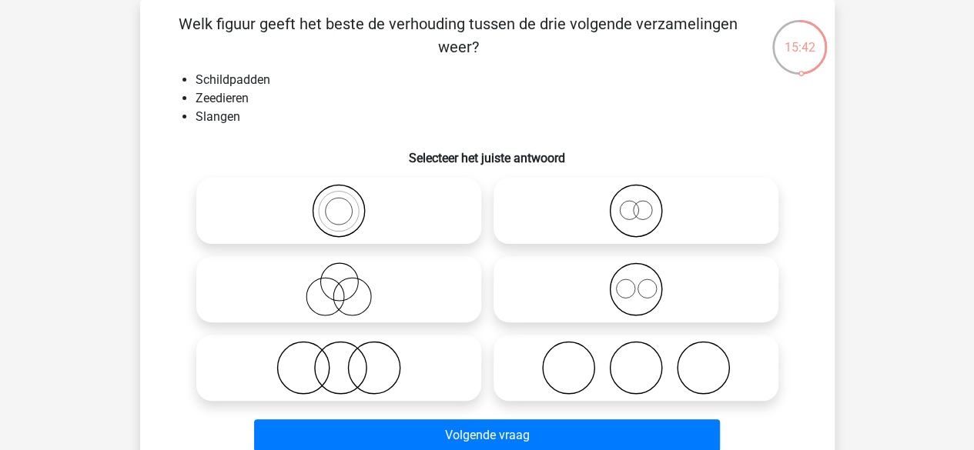
click at [628, 278] on icon at bounding box center [636, 290] width 273 height 54
click at [636, 278] on input "radio" at bounding box center [641, 277] width 10 height 10
radio input "true"
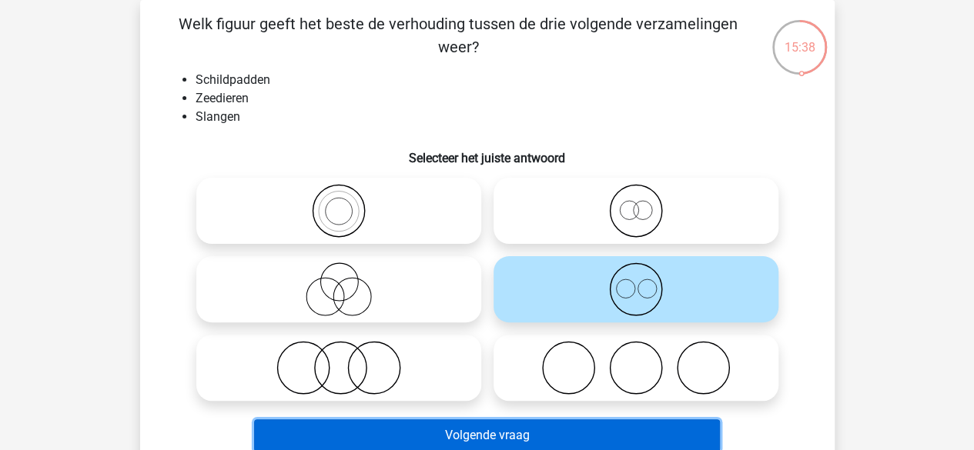
click at [616, 426] on button "Volgende vraag" at bounding box center [487, 436] width 466 height 32
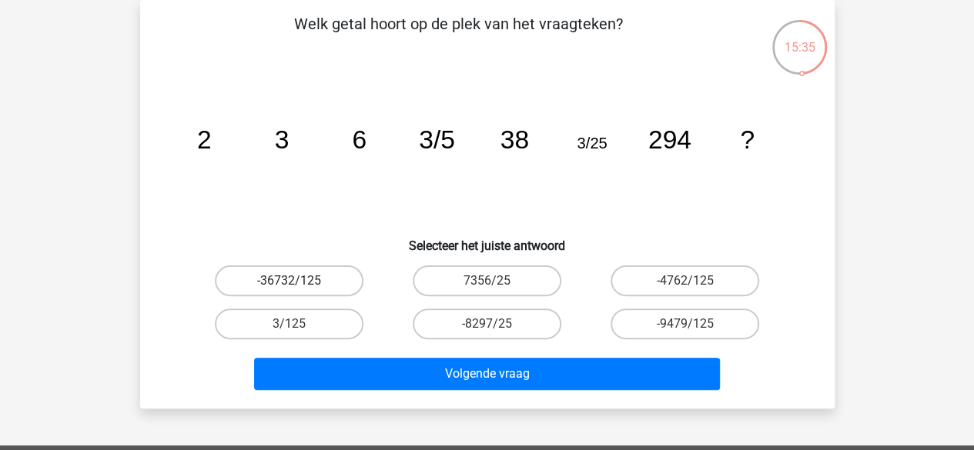
click at [324, 281] on label "-36732/125" at bounding box center [289, 281] width 149 height 31
click at [299, 281] on input "-36732/125" at bounding box center [294, 286] width 10 height 10
radio input "true"
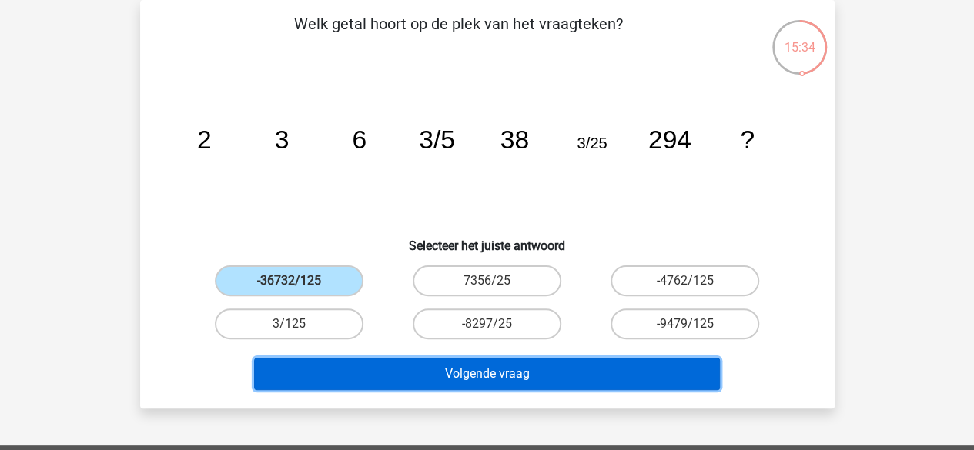
click at [451, 361] on button "Volgende vraag" at bounding box center [487, 374] width 466 height 32
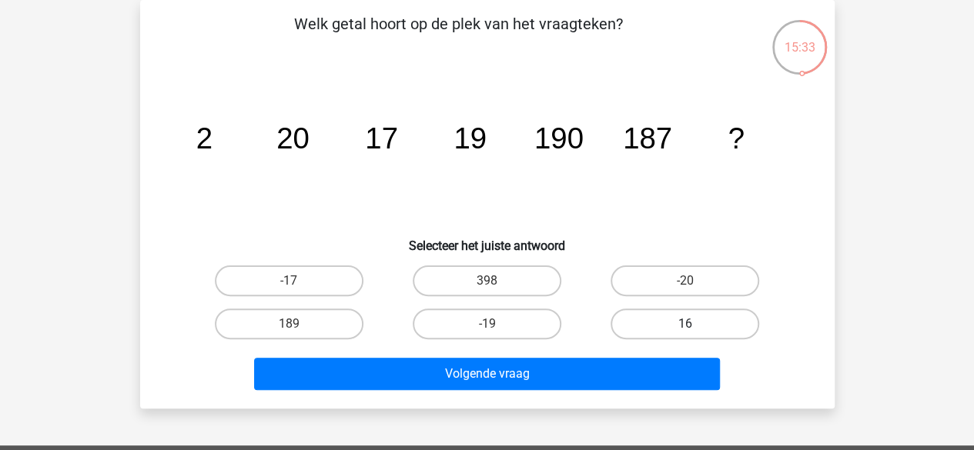
click at [624, 327] on label "16" at bounding box center [684, 324] width 149 height 31
click at [685, 327] on input "16" at bounding box center [690, 329] width 10 height 10
radio input "true"
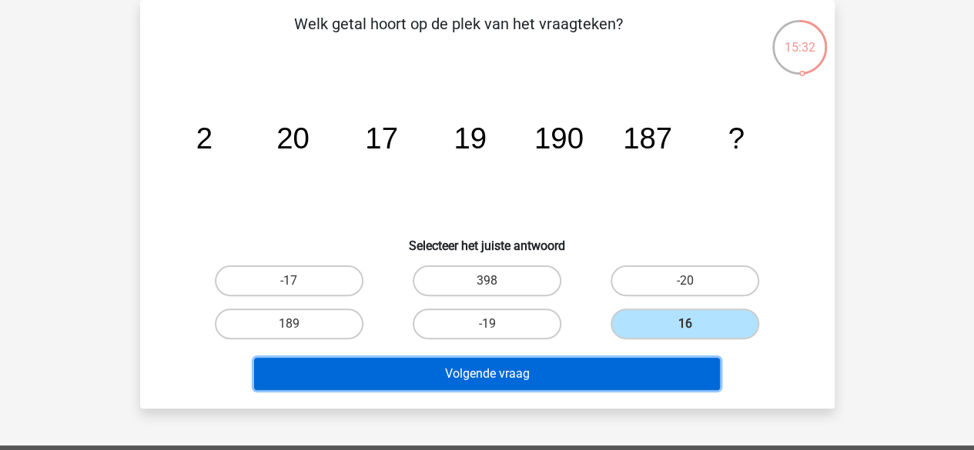
click at [600, 368] on button "Volgende vraag" at bounding box center [487, 374] width 466 height 32
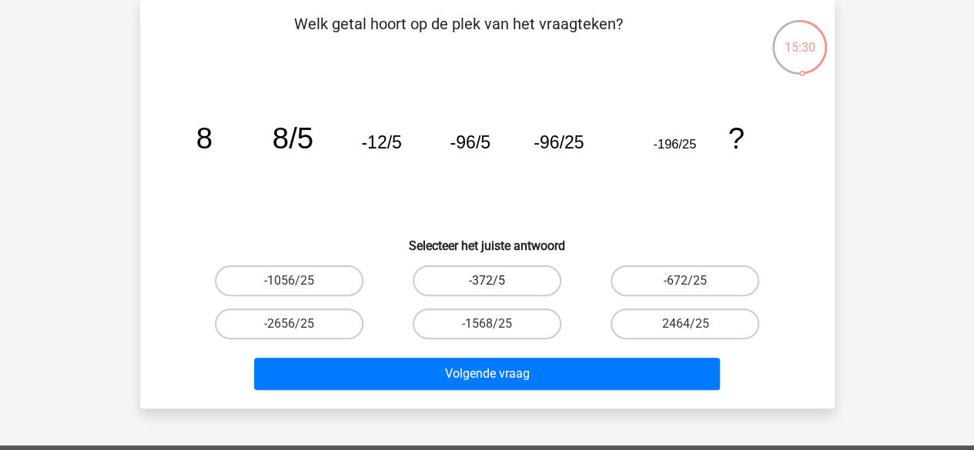
click at [523, 275] on label "-372/5" at bounding box center [487, 281] width 149 height 31
click at [497, 281] on input "-372/5" at bounding box center [492, 286] width 10 height 10
radio input "true"
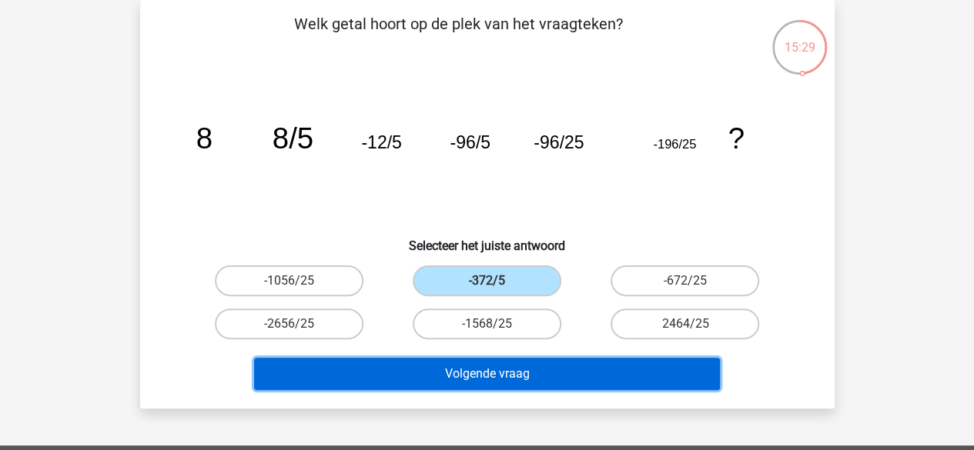
click at [547, 367] on button "Volgende vraag" at bounding box center [487, 374] width 466 height 32
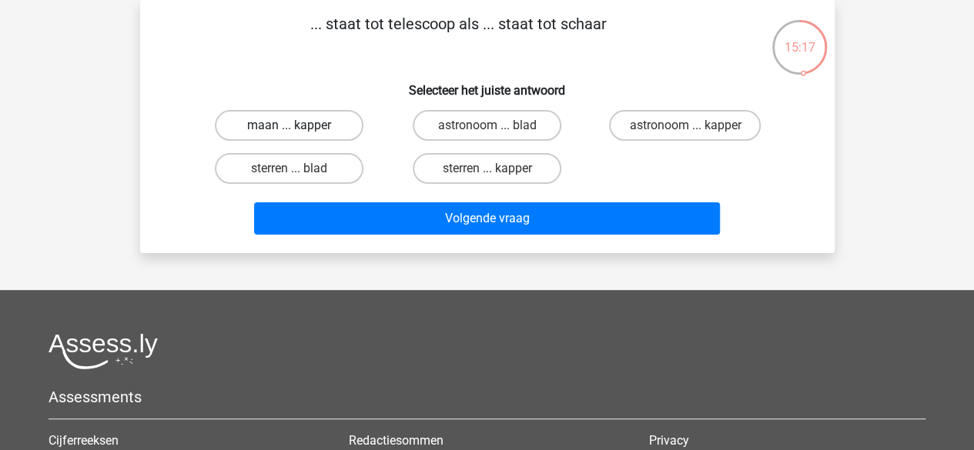
click at [331, 127] on label "maan ... kapper" at bounding box center [289, 125] width 149 height 31
click at [299, 127] on input "maan ... kapper" at bounding box center [294, 130] width 10 height 10
radio input "true"
click at [456, 166] on label "sterren ... kapper" at bounding box center [487, 168] width 149 height 31
click at [487, 169] on input "sterren ... kapper" at bounding box center [492, 174] width 10 height 10
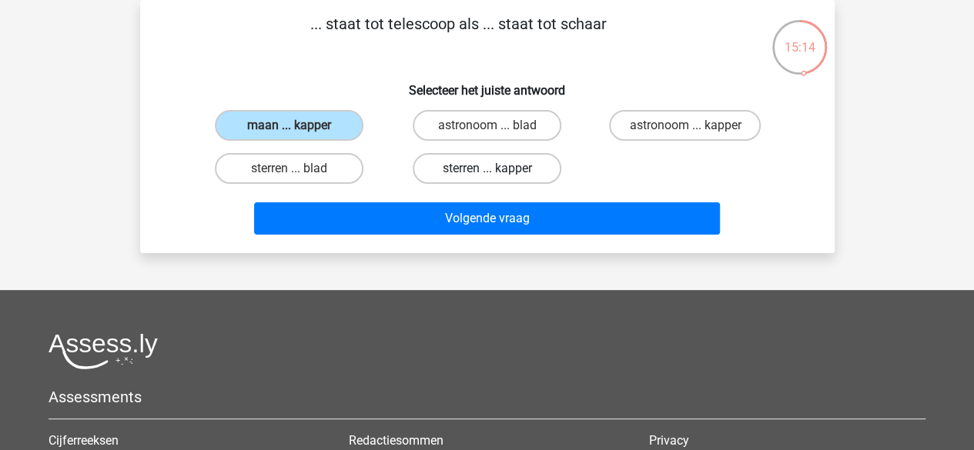
radio input "true"
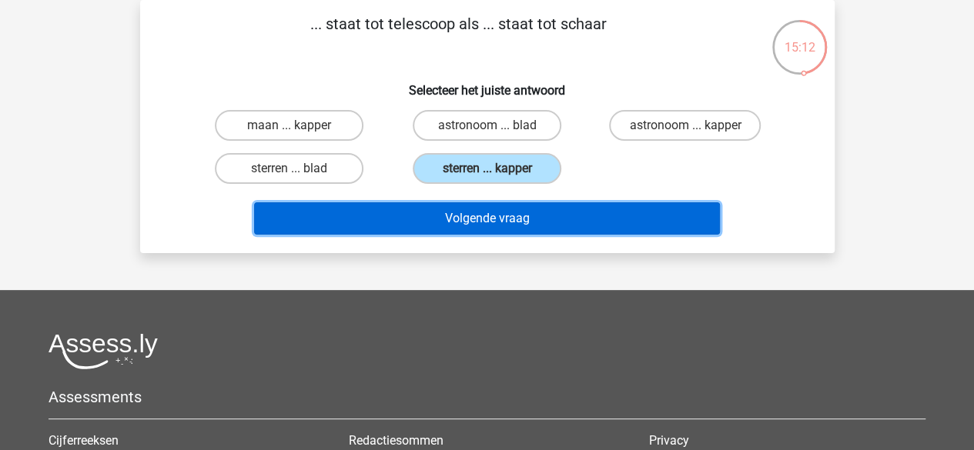
click at [469, 211] on button "Volgende vraag" at bounding box center [487, 218] width 466 height 32
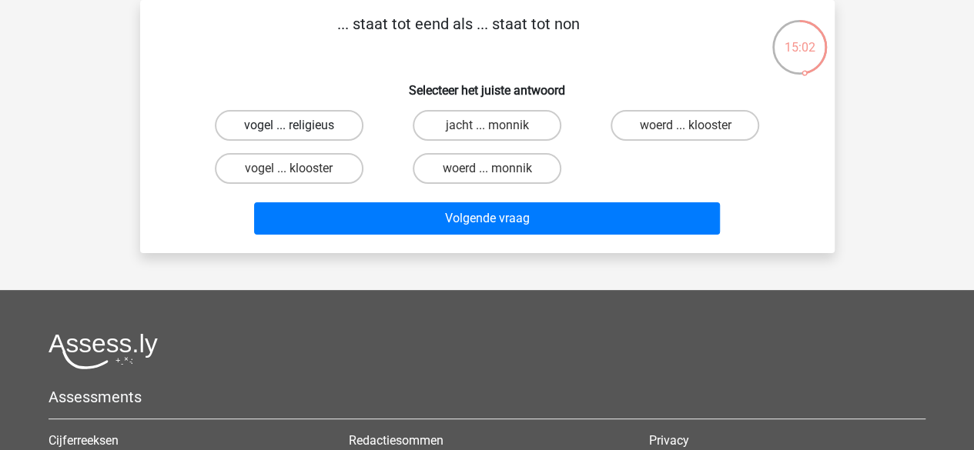
click at [331, 127] on label "vogel ... religieus" at bounding box center [289, 125] width 149 height 31
click at [299, 127] on input "vogel ... religieus" at bounding box center [294, 130] width 10 height 10
radio input "true"
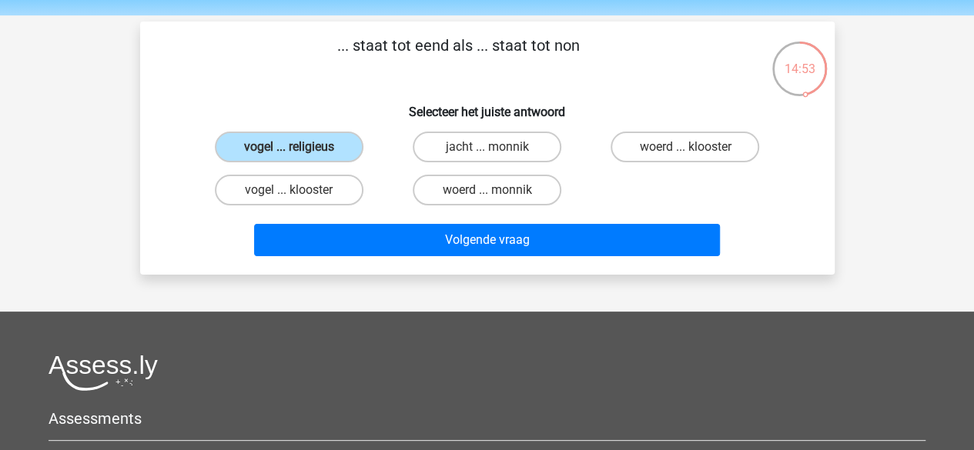
scroll to position [50, 0]
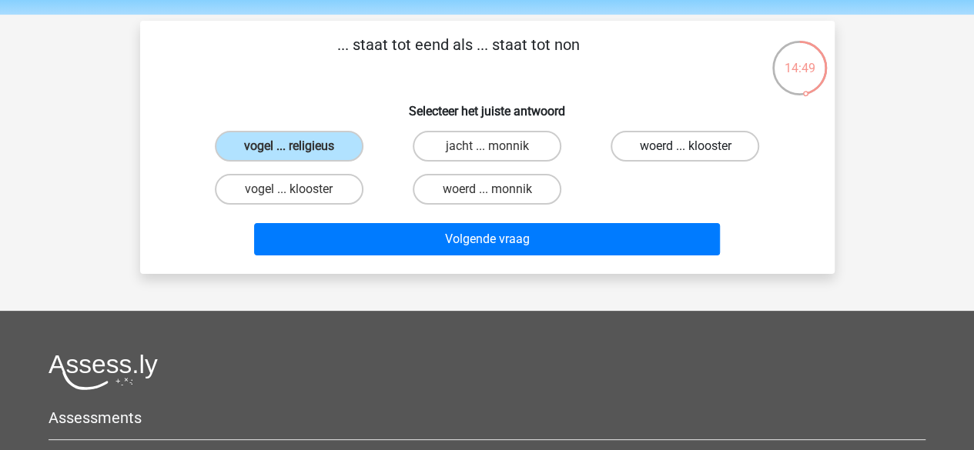
click at [665, 136] on label "woerd ... klooster" at bounding box center [684, 146] width 149 height 31
click at [685, 146] on input "woerd ... klooster" at bounding box center [690, 151] width 10 height 10
radio input "true"
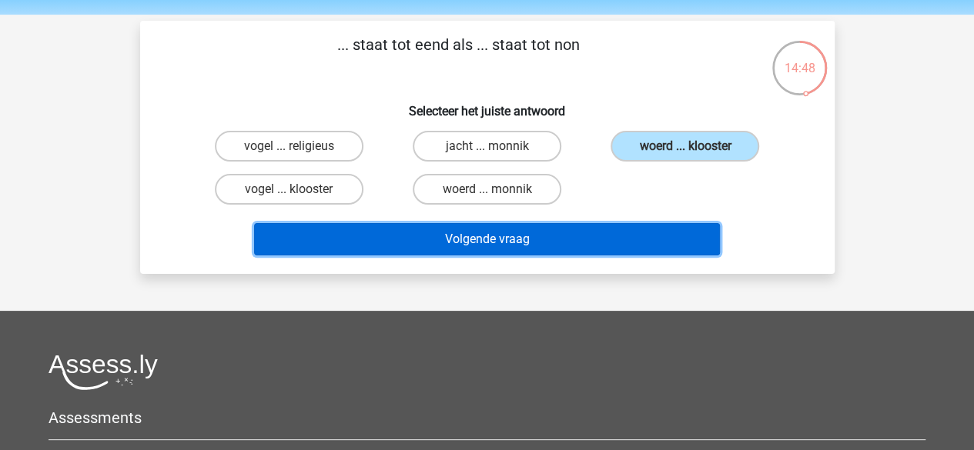
click at [611, 236] on button "Volgende vraag" at bounding box center [487, 239] width 466 height 32
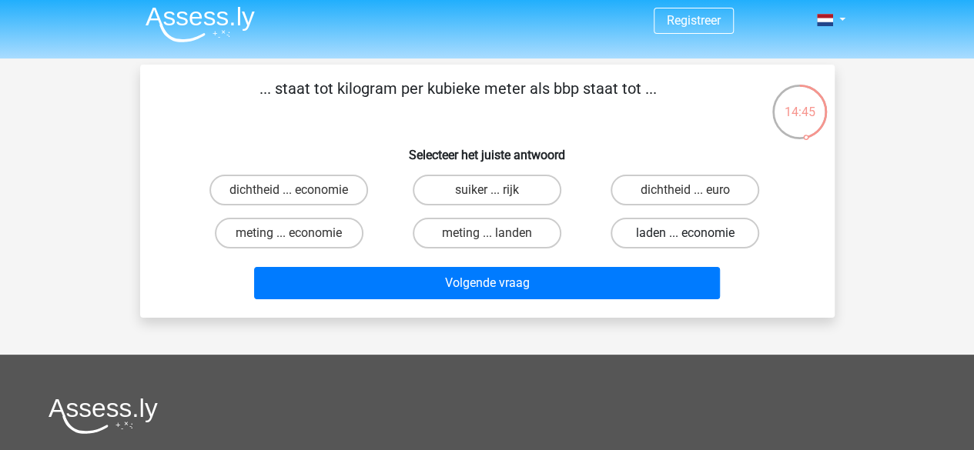
scroll to position [0, 0]
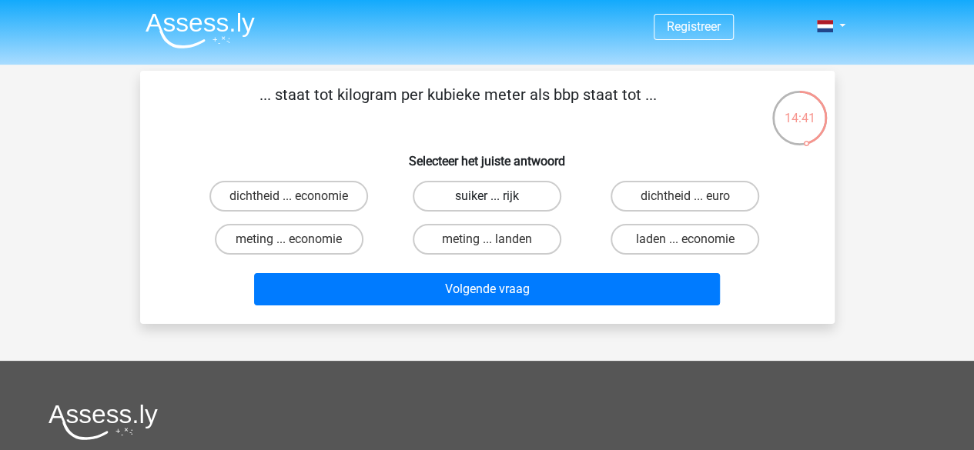
click at [531, 199] on label "suiker ... rijk" at bounding box center [487, 196] width 149 height 31
click at [497, 199] on input "suiker ... rijk" at bounding box center [492, 201] width 10 height 10
radio input "true"
click at [538, 270] on div "Volgende vraag" at bounding box center [487, 286] width 645 height 51
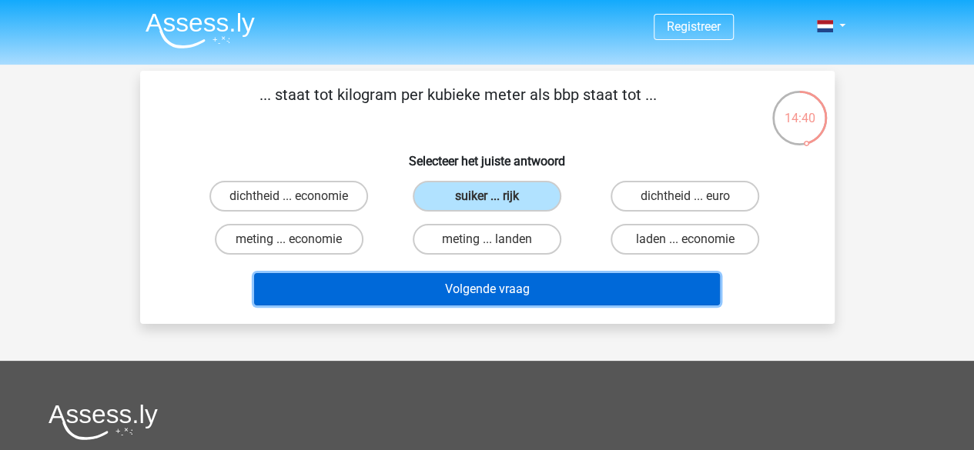
click at [538, 289] on button "Volgende vraag" at bounding box center [487, 289] width 466 height 32
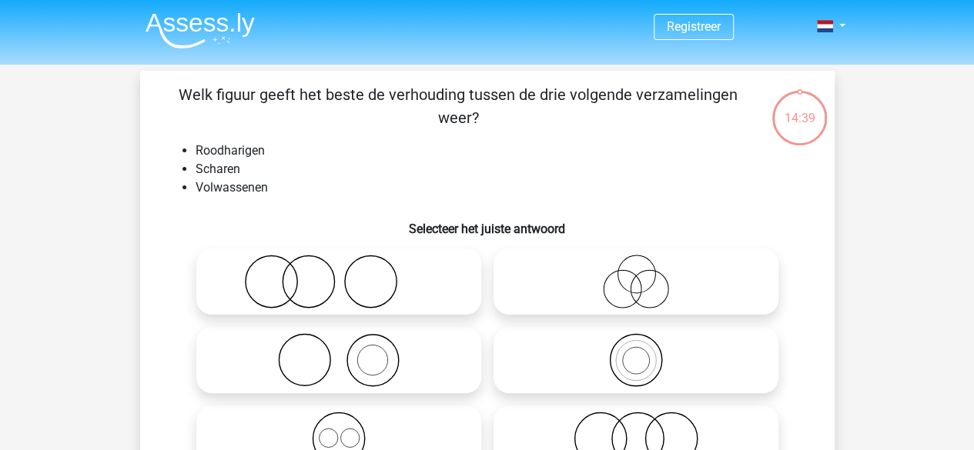
scroll to position [71, 0]
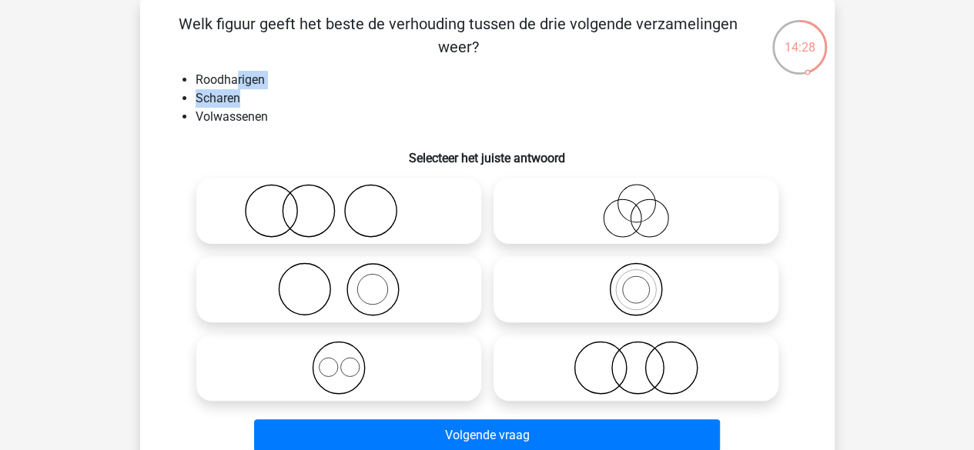
drag, startPoint x: 237, startPoint y: 67, endPoint x: 256, endPoint y: 105, distance: 42.7
click at [256, 106] on div "Welk figuur geeft het beste de verhouding tussen de drie volgende verzamelingen…" at bounding box center [487, 235] width 682 height 446
click at [286, 118] on li "Volwassenen" at bounding box center [503, 117] width 614 height 18
drag, startPoint x: 287, startPoint y: 118, endPoint x: 197, endPoint y: 85, distance: 95.7
click at [198, 85] on ul "Roodharigen Scharen Volwassenen" at bounding box center [487, 98] width 645 height 55
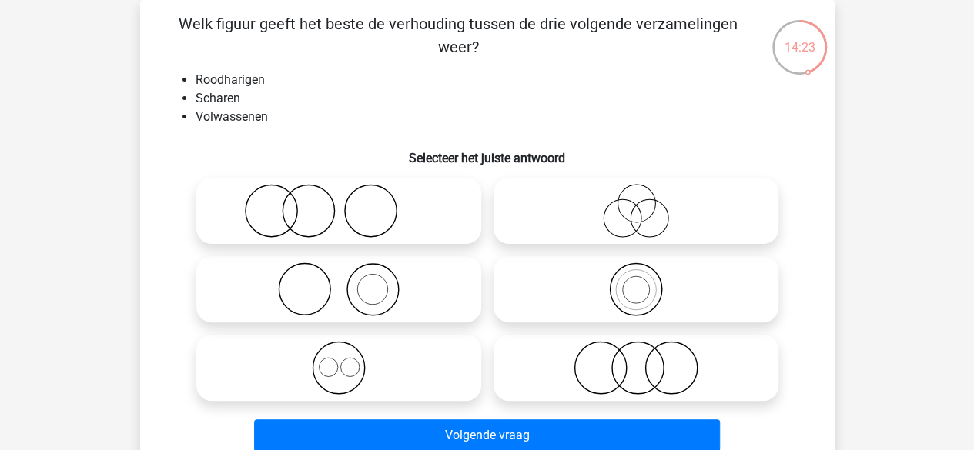
click at [350, 267] on icon at bounding box center [338, 290] width 273 height 54
click at [349, 272] on input "radio" at bounding box center [344, 277] width 10 height 10
radio input "true"
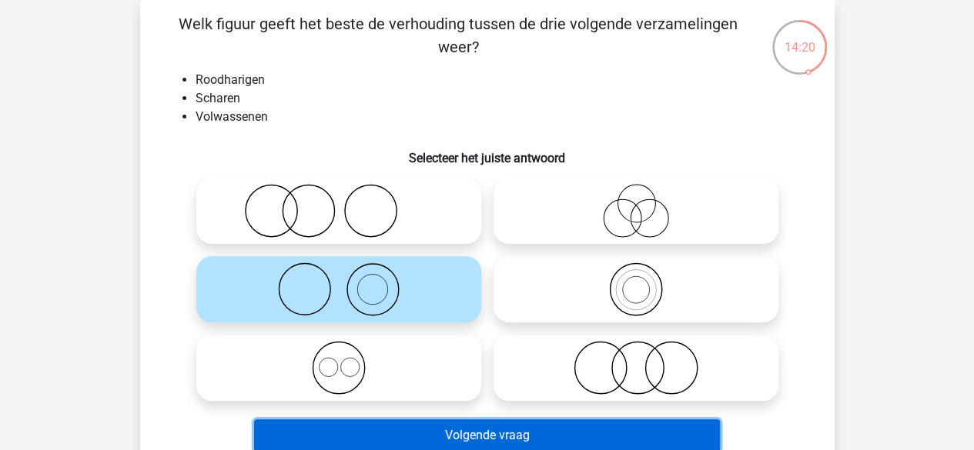
click at [487, 423] on button "Volgende vraag" at bounding box center [487, 436] width 466 height 32
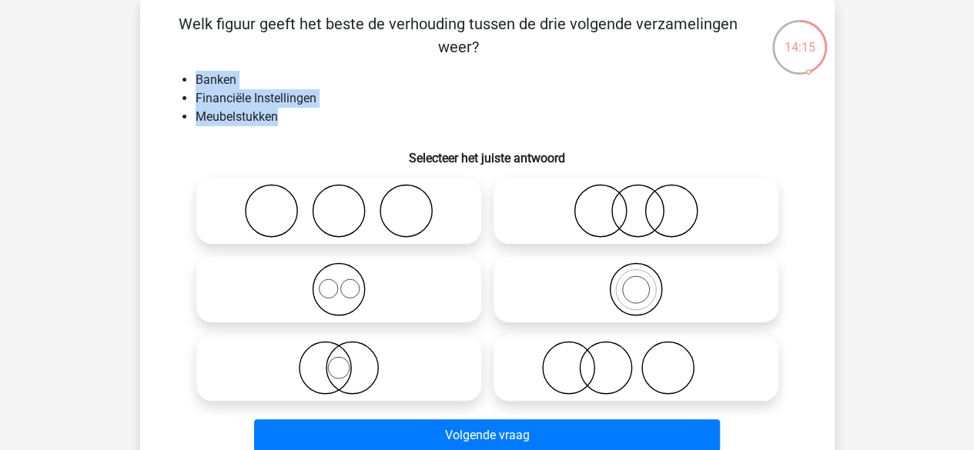
drag, startPoint x: 286, startPoint y: 116, endPoint x: 150, endPoint y: 69, distance: 144.4
click at [150, 69] on div "Welk figuur geeft het beste de verhouding tussen de drie volgende verzamelingen…" at bounding box center [487, 235] width 682 height 446
click at [216, 79] on li "Banken" at bounding box center [503, 80] width 614 height 18
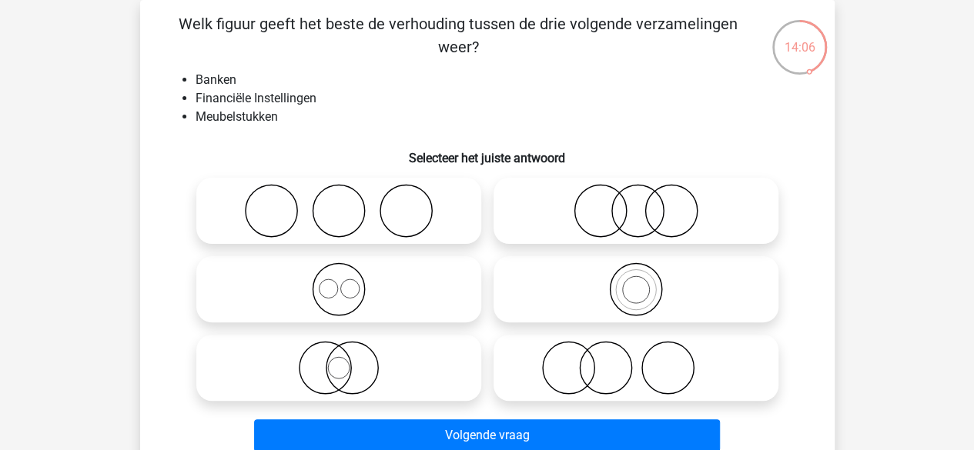
click at [560, 348] on icon at bounding box center [636, 368] width 273 height 54
click at [636, 350] on input "radio" at bounding box center [641, 355] width 10 height 10
radio input "true"
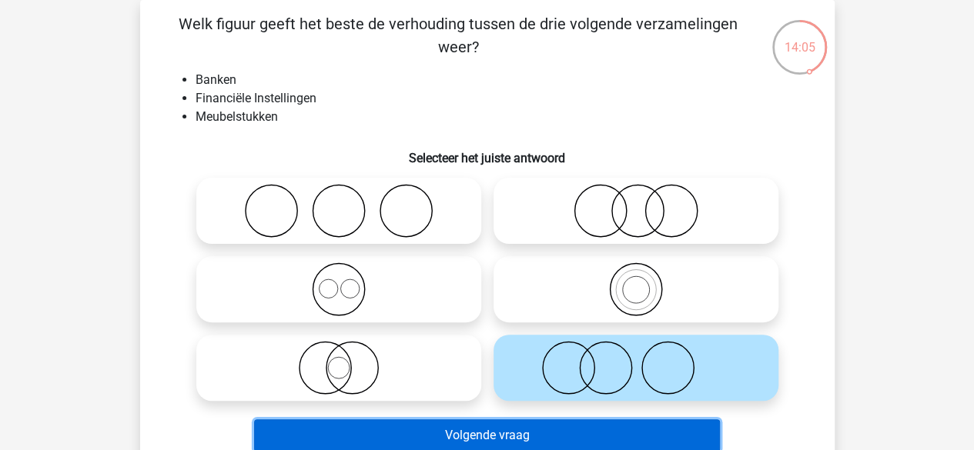
click at [500, 447] on button "Volgende vraag" at bounding box center [487, 436] width 466 height 32
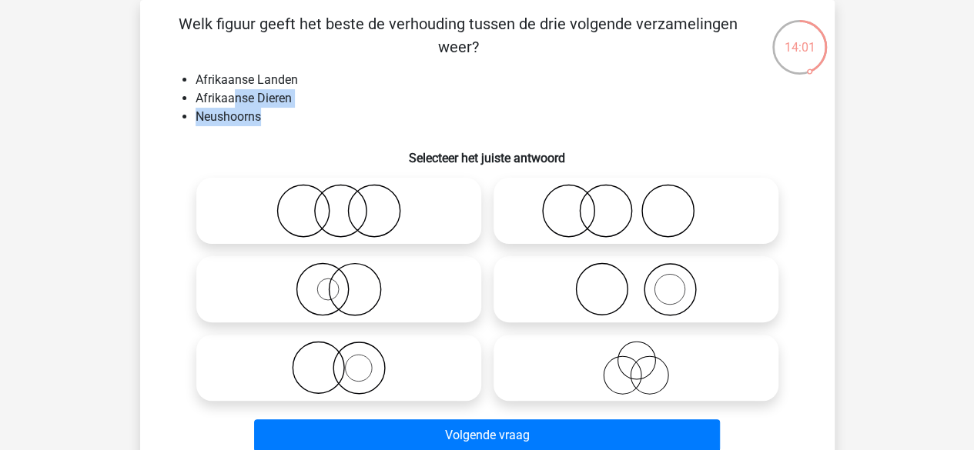
drag, startPoint x: 265, startPoint y: 121, endPoint x: 231, endPoint y: 90, distance: 45.8
click at [231, 90] on ul "Afrikaanse Landen Afrikaanse Dieren Neushoorns" at bounding box center [487, 98] width 645 height 55
click at [210, 90] on li "Afrikaanse Dieren" at bounding box center [503, 98] width 614 height 18
click at [196, 347] on label at bounding box center [338, 368] width 285 height 66
click at [339, 350] on input "radio" at bounding box center [344, 355] width 10 height 10
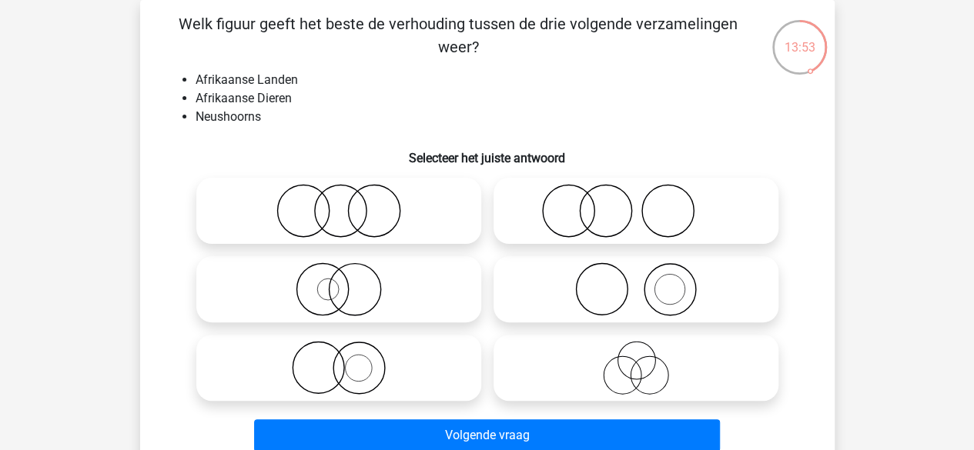
radio input "true"
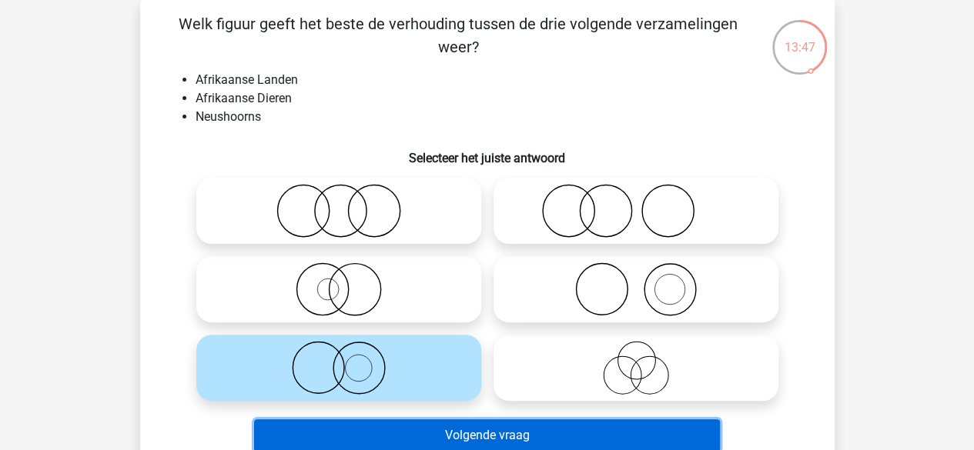
click at [428, 425] on button "Volgende vraag" at bounding box center [487, 436] width 466 height 32
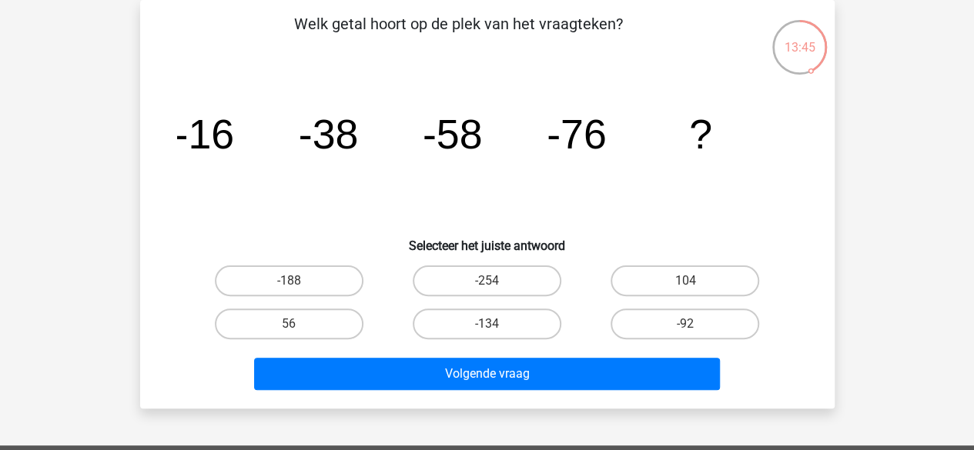
click at [352, 306] on div "56" at bounding box center [289, 324] width 198 height 43
click at [345, 289] on label "-188" at bounding box center [289, 281] width 149 height 31
click at [299, 289] on input "-188" at bounding box center [294, 286] width 10 height 10
radio input "true"
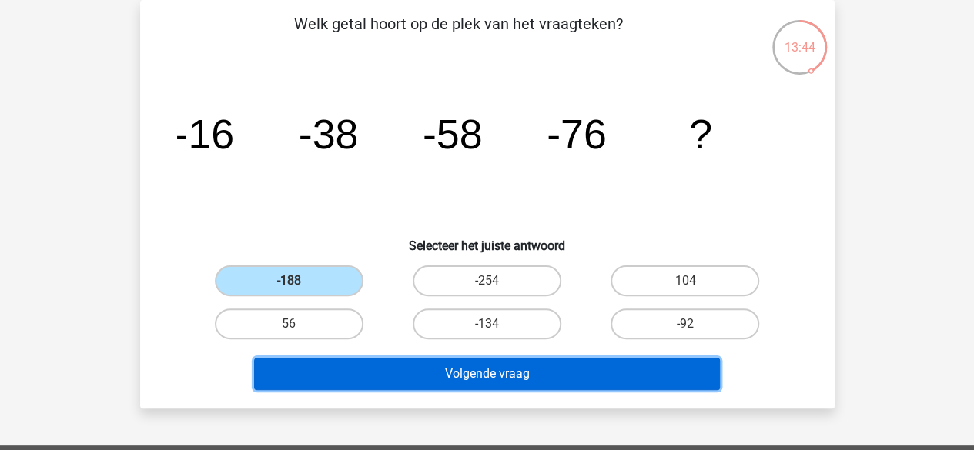
click at [380, 365] on button "Volgende vraag" at bounding box center [487, 374] width 466 height 32
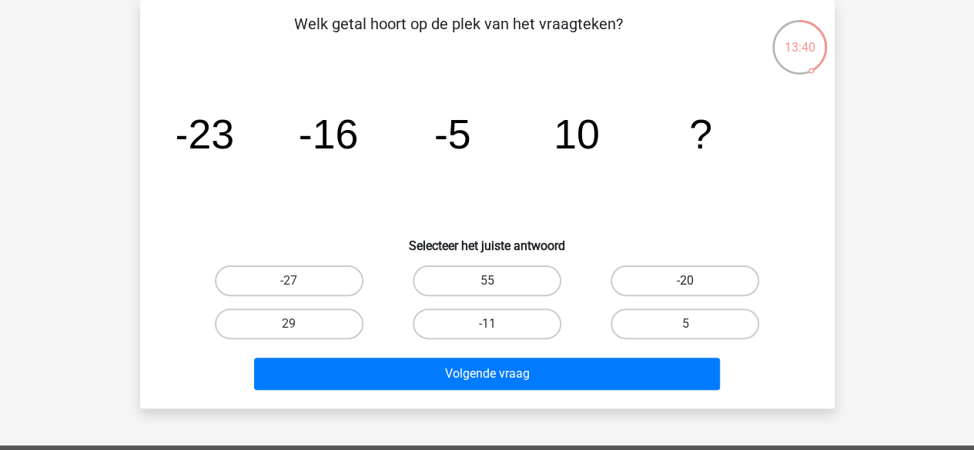
click at [656, 286] on label "-20" at bounding box center [684, 281] width 149 height 31
click at [685, 286] on input "-20" at bounding box center [690, 286] width 10 height 10
radio input "true"
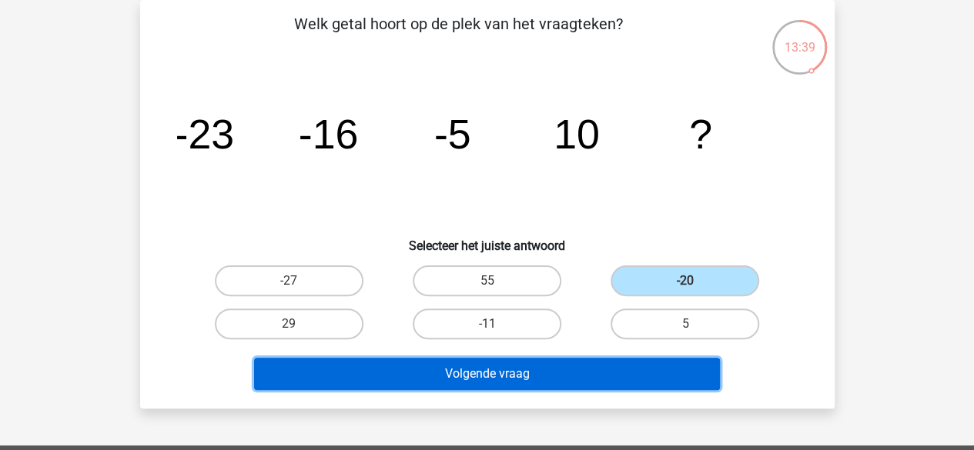
click at [561, 374] on button "Volgende vraag" at bounding box center [487, 374] width 466 height 32
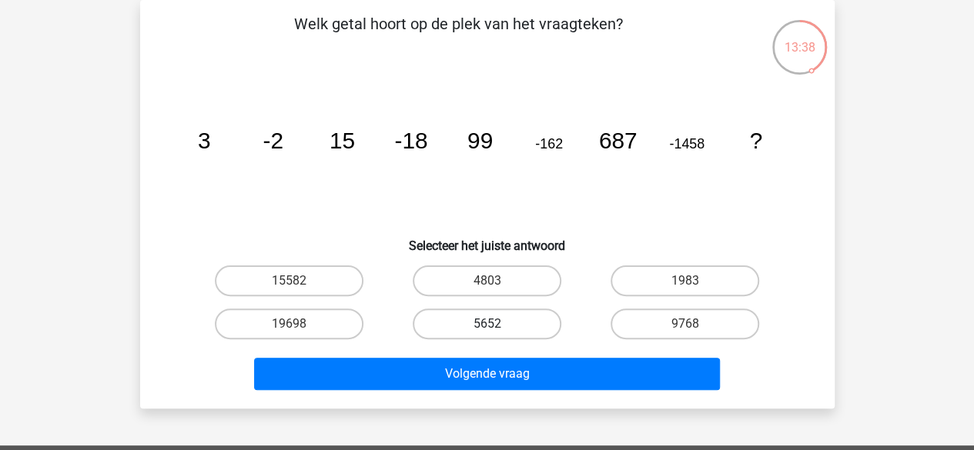
click at [436, 326] on label "5652" at bounding box center [487, 324] width 149 height 31
click at [487, 326] on input "5652" at bounding box center [492, 329] width 10 height 10
radio input "true"
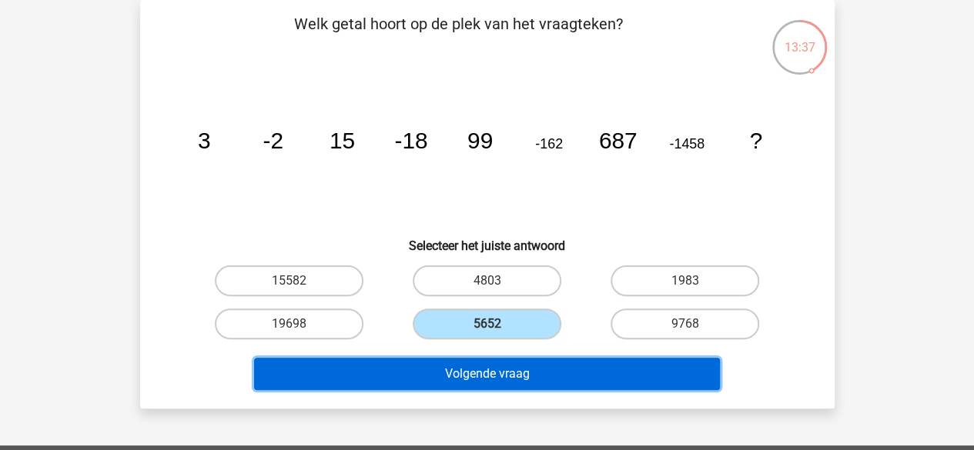
click at [435, 359] on button "Volgende vraag" at bounding box center [487, 374] width 466 height 32
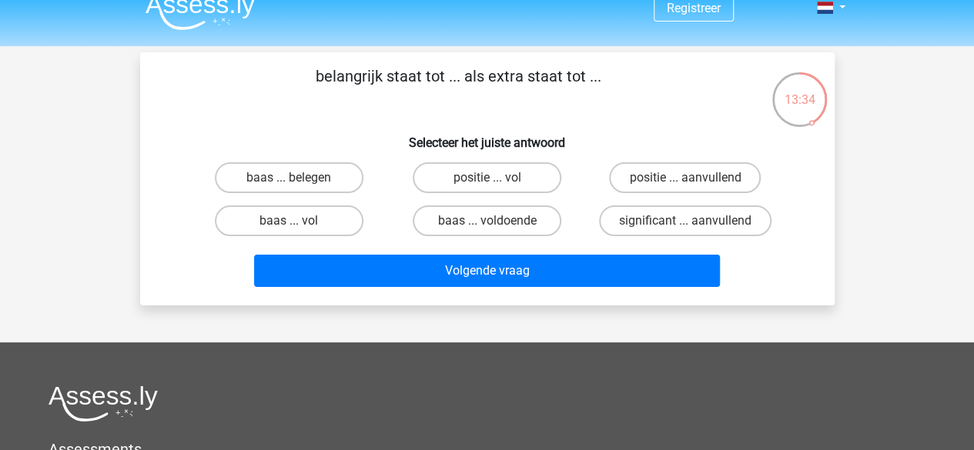
scroll to position [0, 0]
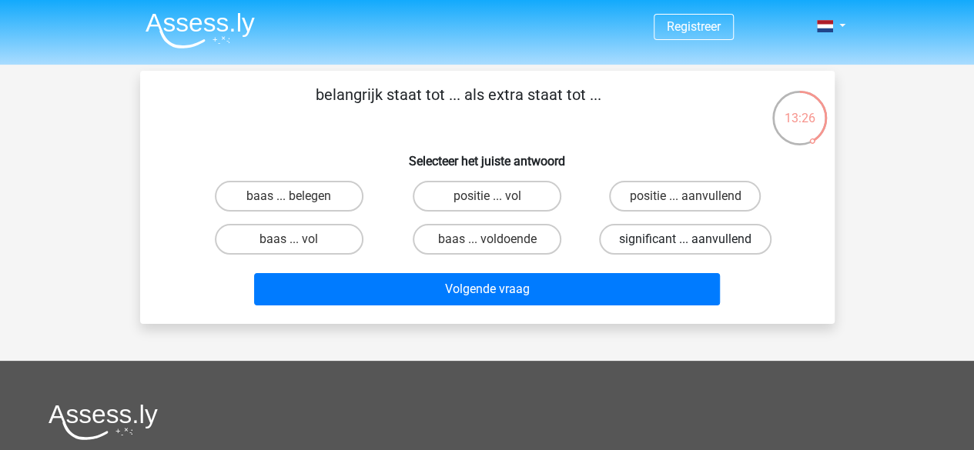
click at [633, 249] on label "significant ... aanvullend" at bounding box center [685, 239] width 172 height 31
click at [685, 249] on input "significant ... aanvullend" at bounding box center [690, 244] width 10 height 10
radio input "true"
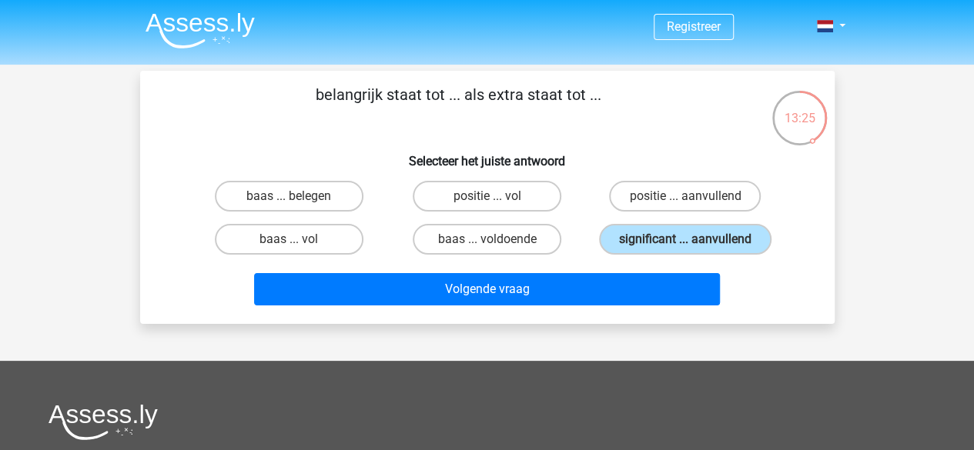
click at [589, 263] on div "Volgende vraag" at bounding box center [487, 286] width 645 height 51
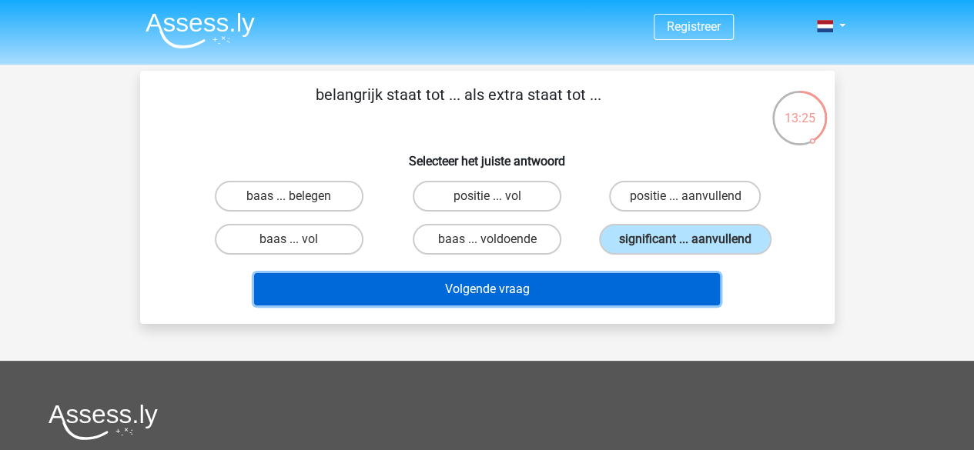
click at [568, 301] on button "Volgende vraag" at bounding box center [487, 289] width 466 height 32
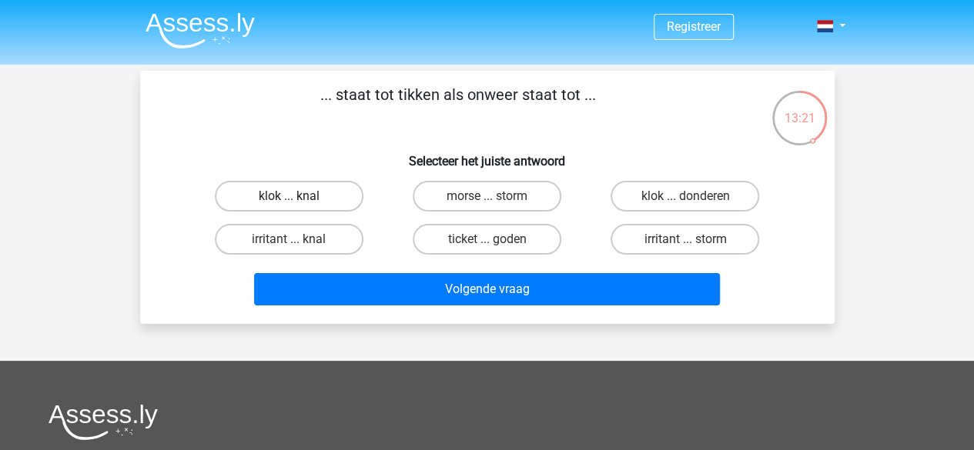
click at [325, 192] on label "klok ... knal" at bounding box center [289, 196] width 149 height 31
click at [299, 196] on input "klok ... knal" at bounding box center [294, 201] width 10 height 10
radio input "true"
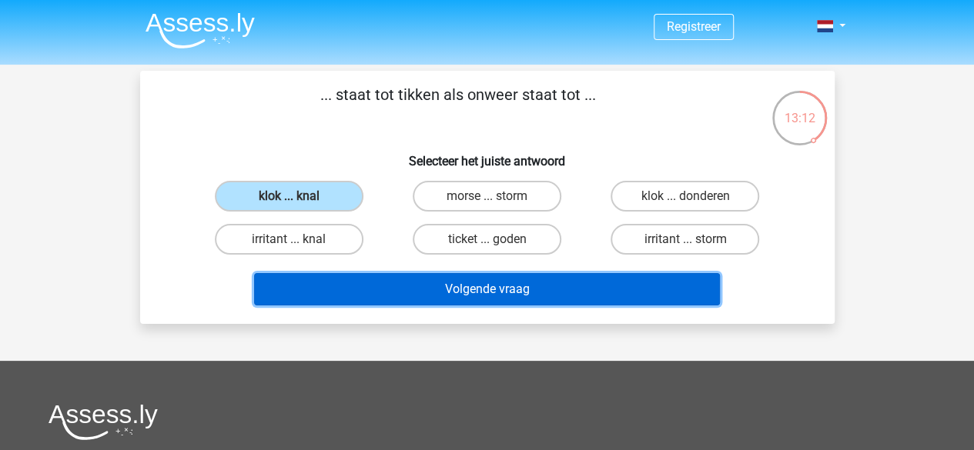
click at [464, 301] on button "Volgende vraag" at bounding box center [487, 289] width 466 height 32
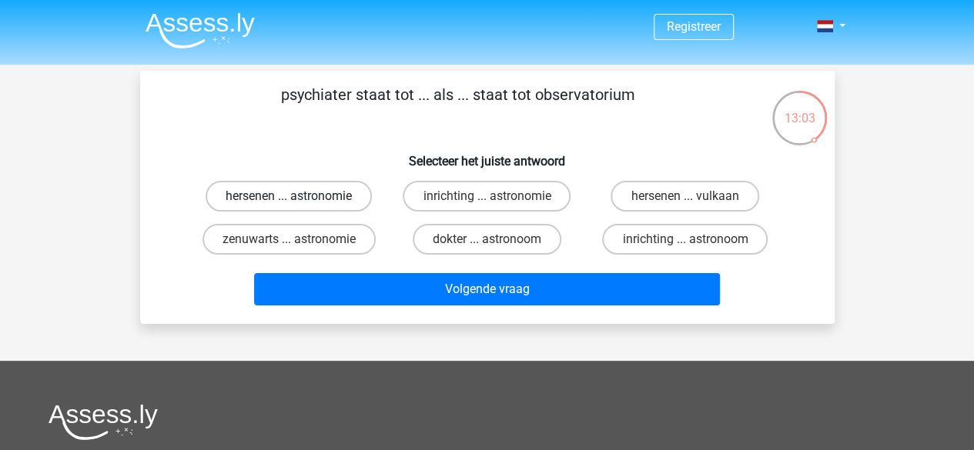
click at [346, 186] on label "hersenen ... astronomie" at bounding box center [289, 196] width 166 height 31
click at [299, 196] on input "hersenen ... astronomie" at bounding box center [294, 201] width 10 height 10
radio input "true"
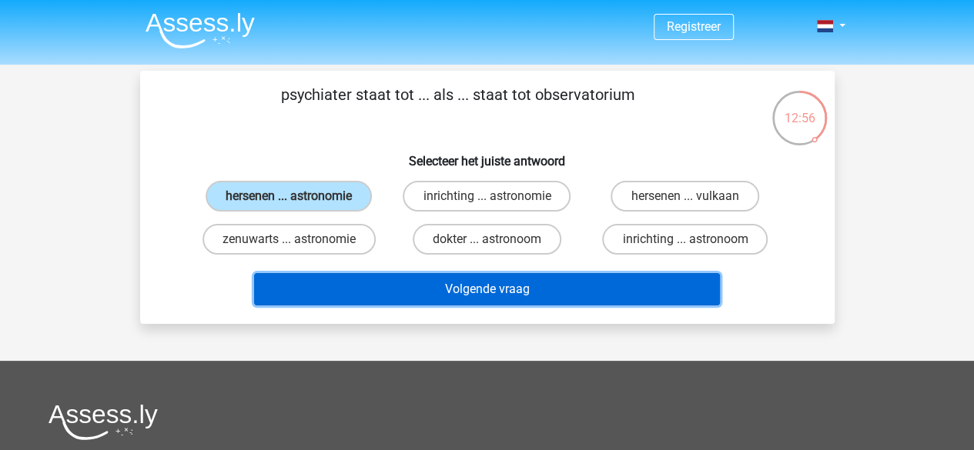
click at [436, 282] on button "Volgende vraag" at bounding box center [487, 289] width 466 height 32
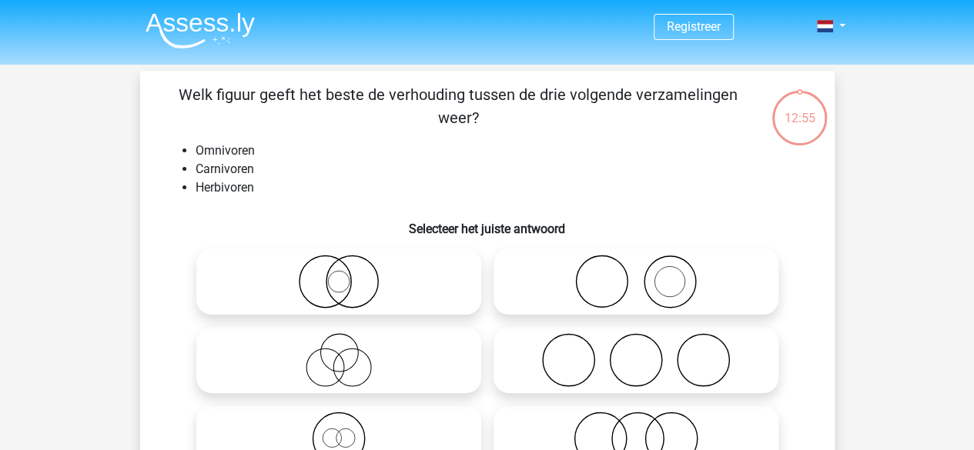
scroll to position [71, 0]
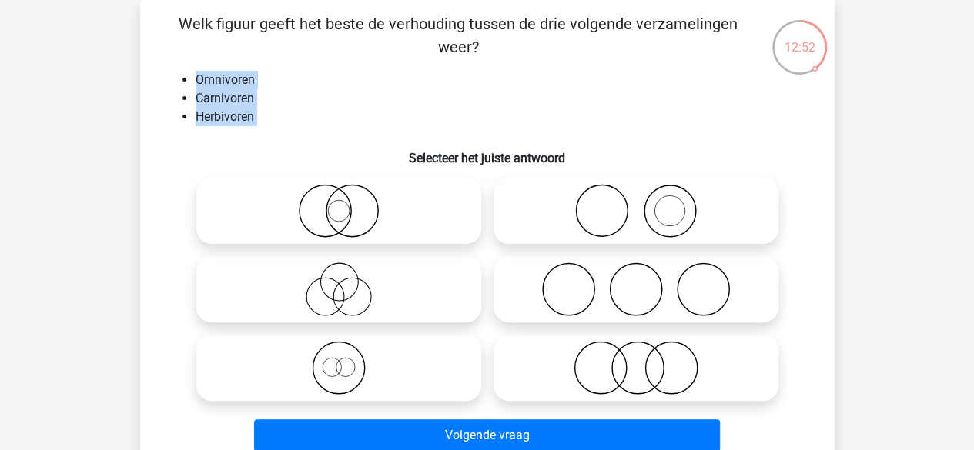
drag, startPoint x: 254, startPoint y: 132, endPoint x: 158, endPoint y: 61, distance: 119.5
click at [158, 61] on div "Welk figuur geeft het beste de verhouding tussen de drie volgende verzamelingen…" at bounding box center [487, 235] width 682 height 446
click at [159, 64] on div "Welk figuur geeft het beste de verhouding tussen de drie volgende verzamelingen…" at bounding box center [487, 235] width 682 height 446
click at [640, 303] on icon at bounding box center [636, 290] width 273 height 54
click at [640, 282] on input "radio" at bounding box center [641, 277] width 10 height 10
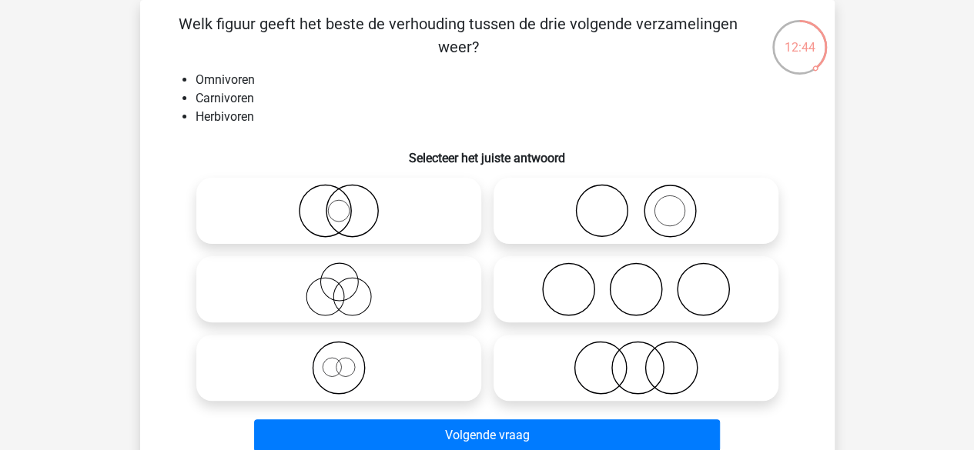
radio input "true"
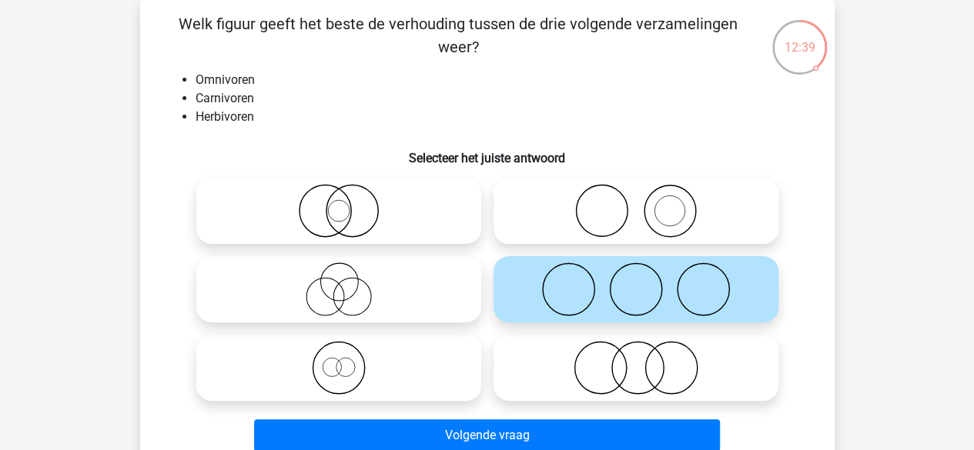
click at [616, 355] on icon at bounding box center [636, 368] width 273 height 54
click at [636, 355] on input "radio" at bounding box center [641, 355] width 10 height 10
radio input "true"
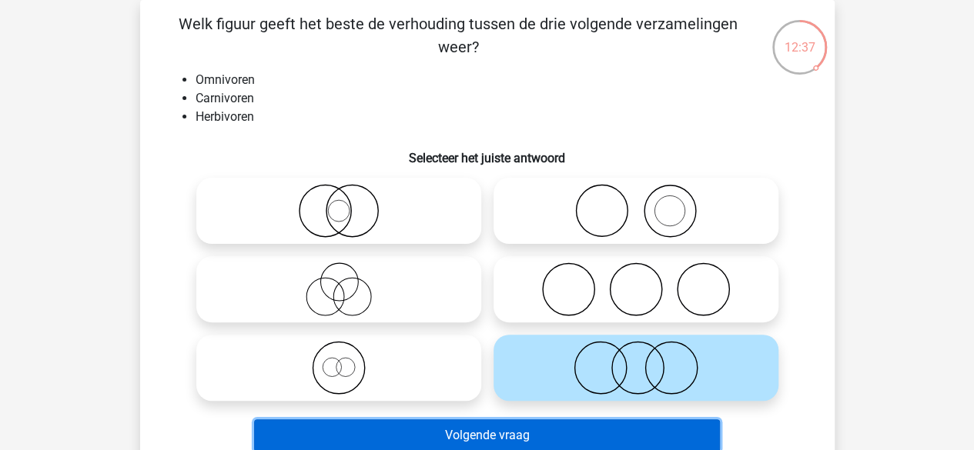
click at [558, 433] on button "Volgende vraag" at bounding box center [487, 436] width 466 height 32
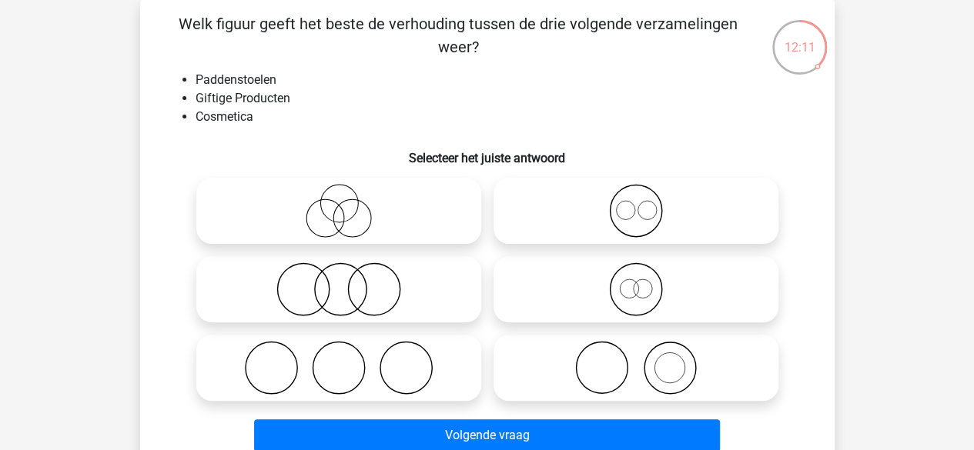
click at [378, 409] on div "Volgende vraag" at bounding box center [487, 432] width 645 height 51
click at [403, 368] on icon at bounding box center [338, 368] width 273 height 54
click at [349, 360] on input "radio" at bounding box center [344, 355] width 10 height 10
radio input "true"
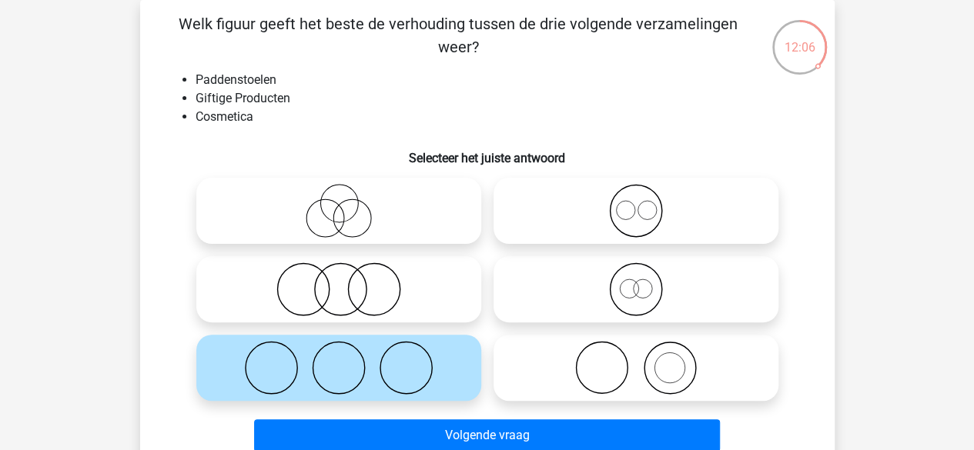
click at [544, 365] on icon at bounding box center [636, 368] width 273 height 54
click at [636, 360] on input "radio" at bounding box center [641, 355] width 10 height 10
radio input "true"
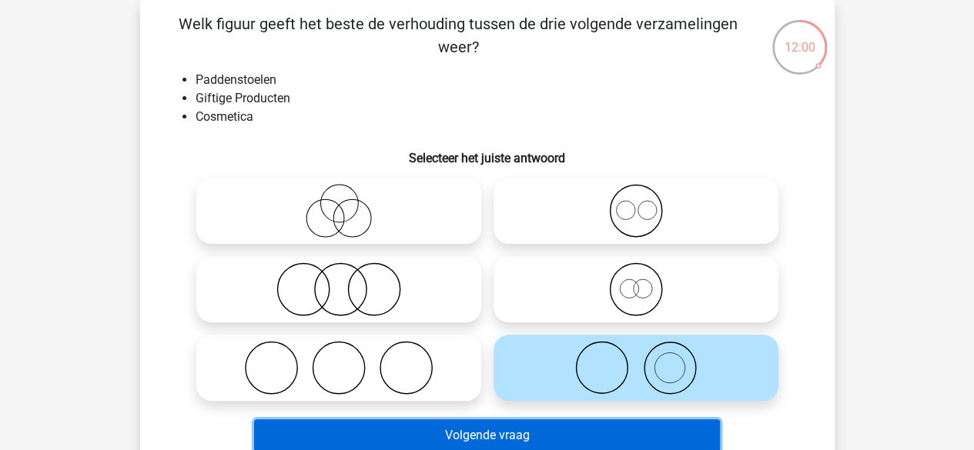
click at [596, 427] on button "Volgende vraag" at bounding box center [487, 436] width 466 height 32
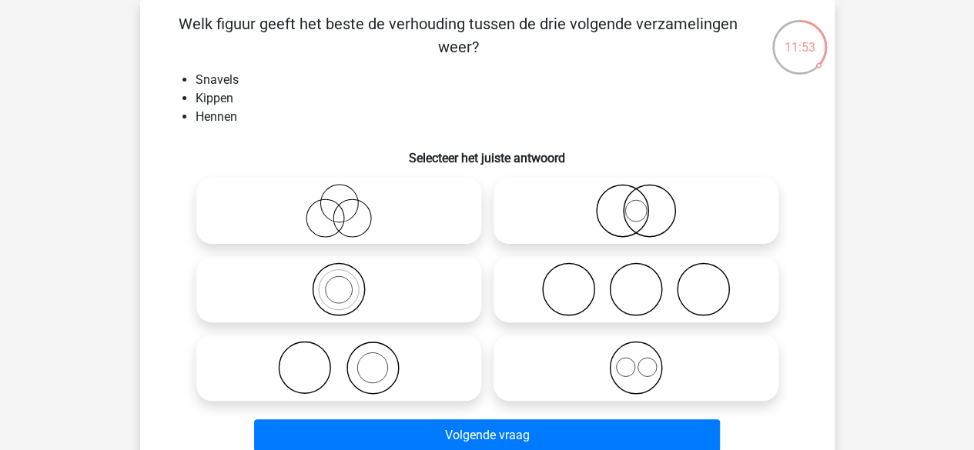
click at [594, 221] on icon at bounding box center [636, 211] width 273 height 54
click at [636, 203] on input "radio" at bounding box center [641, 198] width 10 height 10
radio input "true"
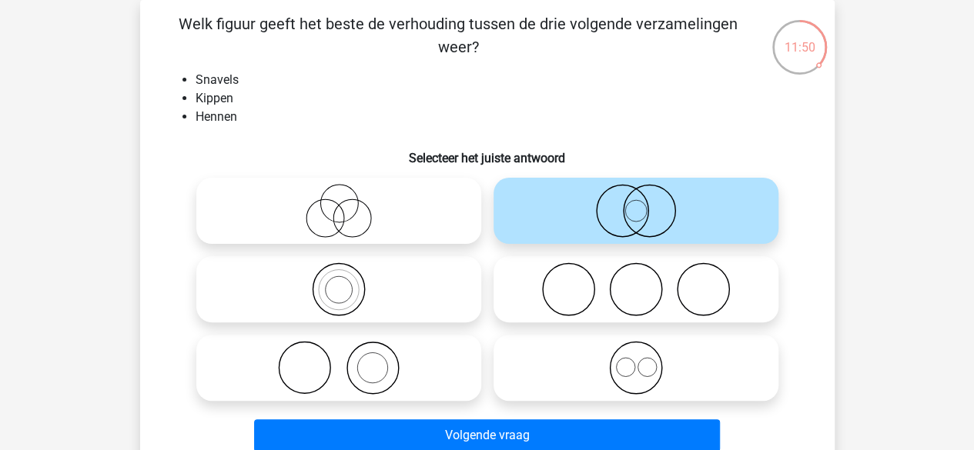
click at [632, 383] on icon at bounding box center [636, 368] width 273 height 54
click at [636, 360] on input "radio" at bounding box center [641, 355] width 10 height 10
radio input "true"
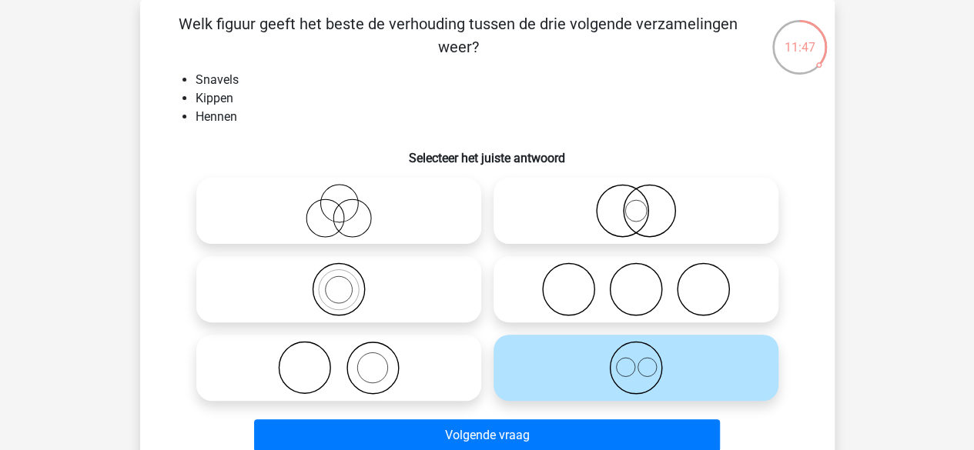
click at [554, 218] on icon at bounding box center [636, 211] width 273 height 54
click at [636, 203] on input "radio" at bounding box center [641, 198] width 10 height 10
radio input "true"
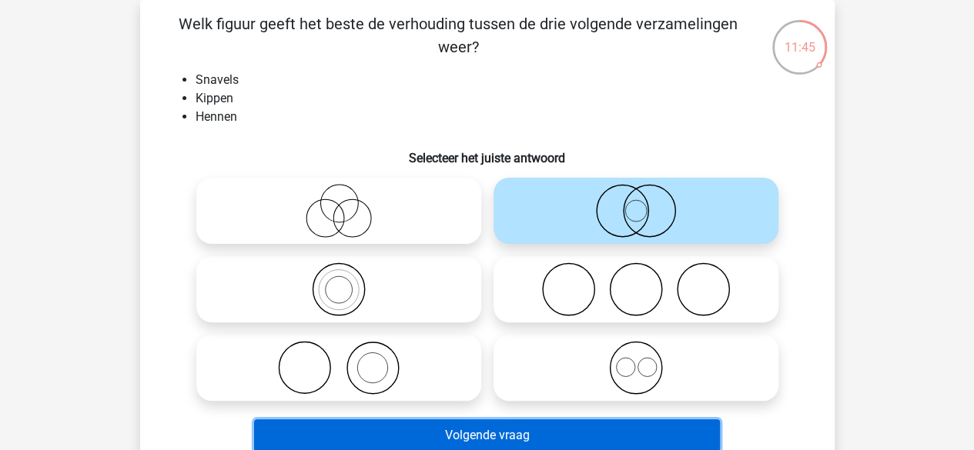
click at [513, 429] on button "Volgende vraag" at bounding box center [487, 436] width 466 height 32
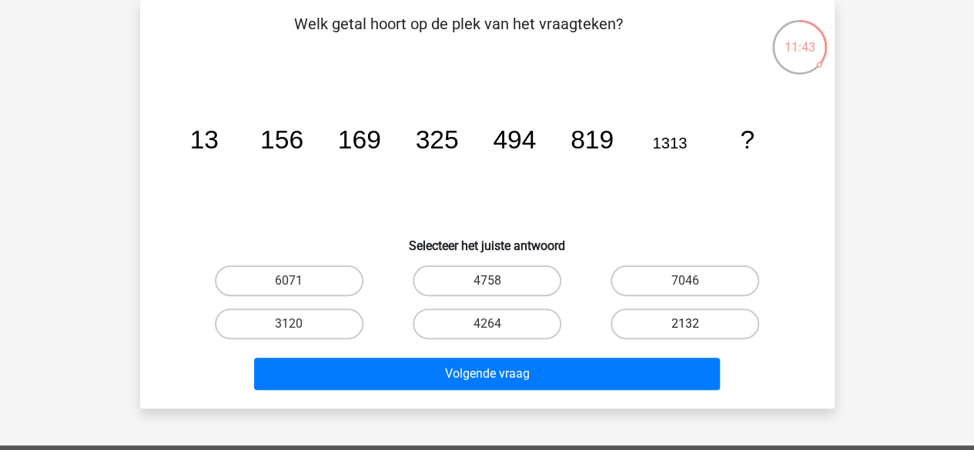
drag, startPoint x: 464, startPoint y: 319, endPoint x: 622, endPoint y: 334, distance: 158.5
click at [622, 334] on div "6071 4758 7046 3120 4264" at bounding box center [487, 302] width 594 height 86
click at [662, 277] on label "7046" at bounding box center [684, 281] width 149 height 31
click at [685, 281] on input "7046" at bounding box center [690, 286] width 10 height 10
radio input "true"
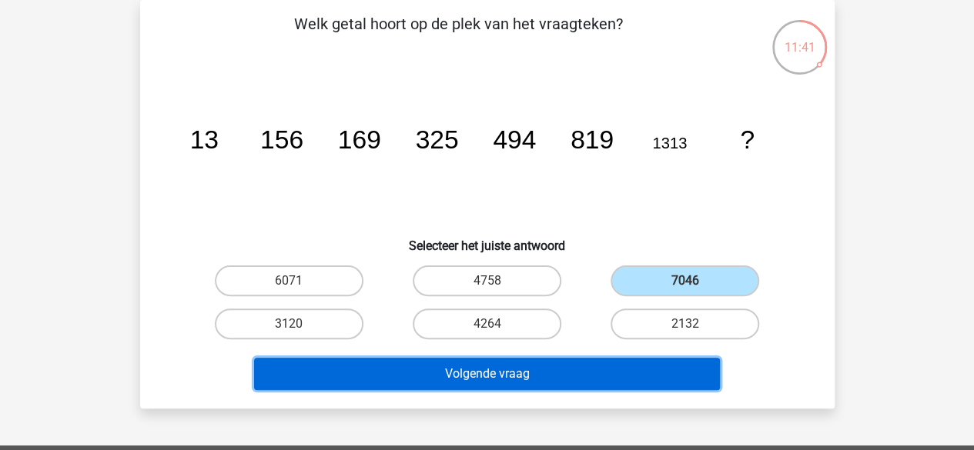
click at [631, 373] on button "Volgende vraag" at bounding box center [487, 374] width 466 height 32
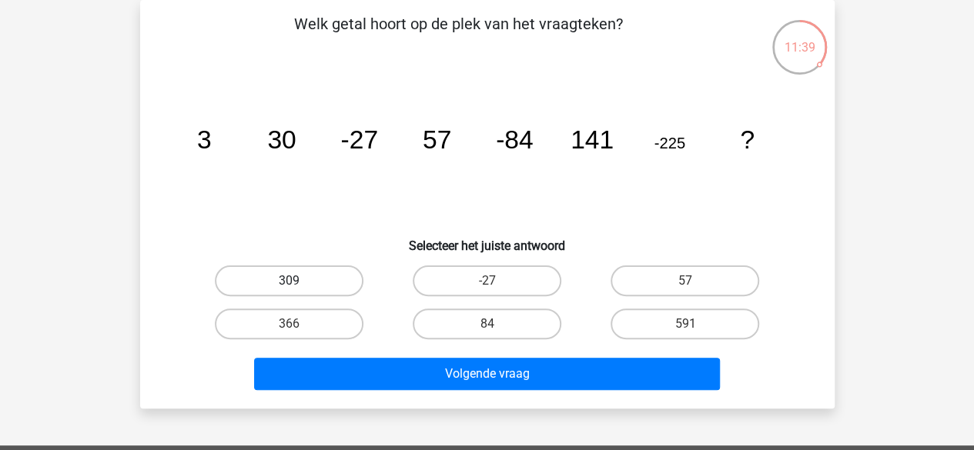
click at [343, 286] on label "309" at bounding box center [289, 281] width 149 height 31
click at [299, 286] on input "309" at bounding box center [294, 286] width 10 height 10
radio input "true"
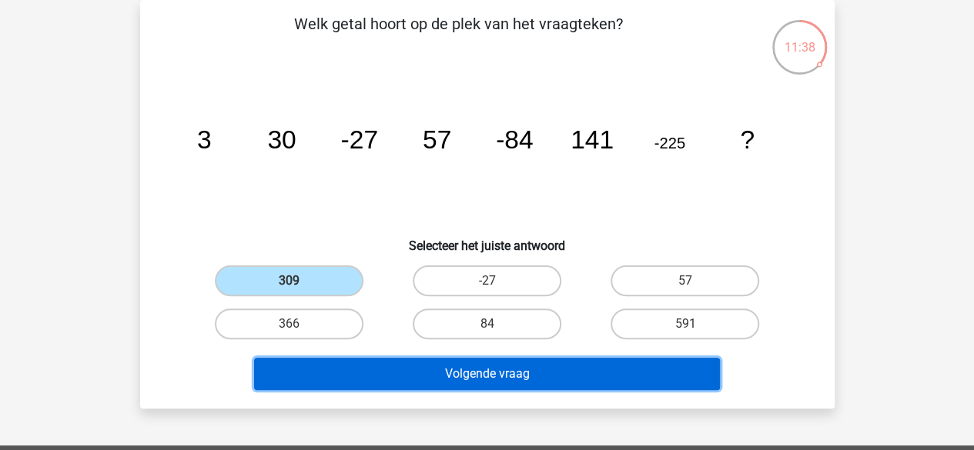
click at [457, 358] on button "Volgende vraag" at bounding box center [487, 374] width 466 height 32
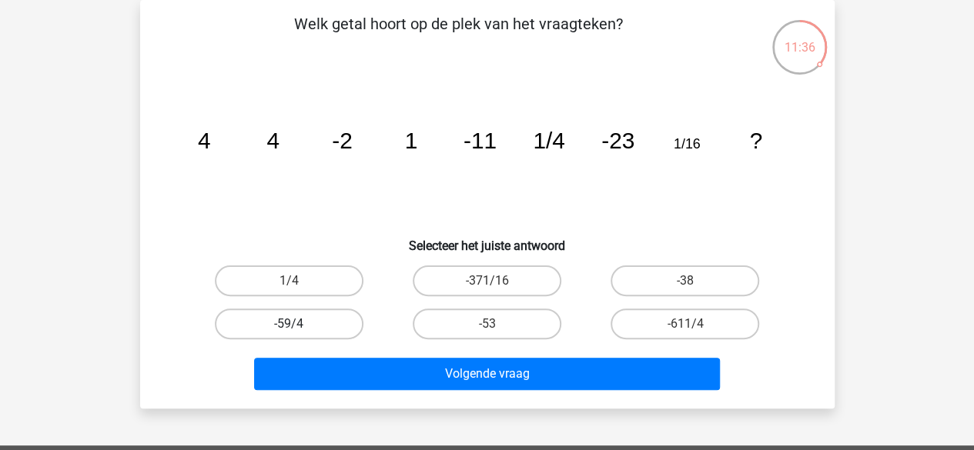
click at [325, 316] on label "-59/4" at bounding box center [289, 324] width 149 height 31
click at [299, 324] on input "-59/4" at bounding box center [294, 329] width 10 height 10
radio input "true"
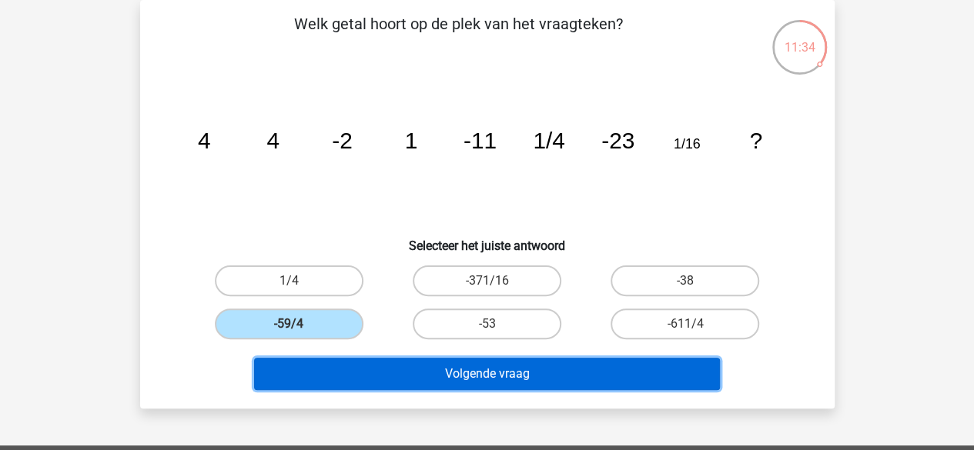
click at [445, 373] on button "Volgende vraag" at bounding box center [487, 374] width 466 height 32
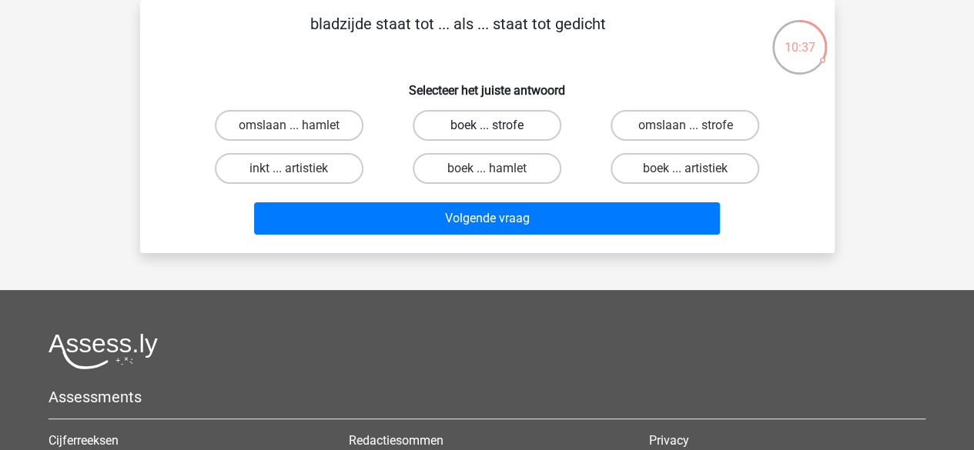
click at [473, 111] on label "boek ... strofe" at bounding box center [487, 125] width 149 height 31
click at [487, 125] on input "boek ... strofe" at bounding box center [492, 130] width 10 height 10
radio input "true"
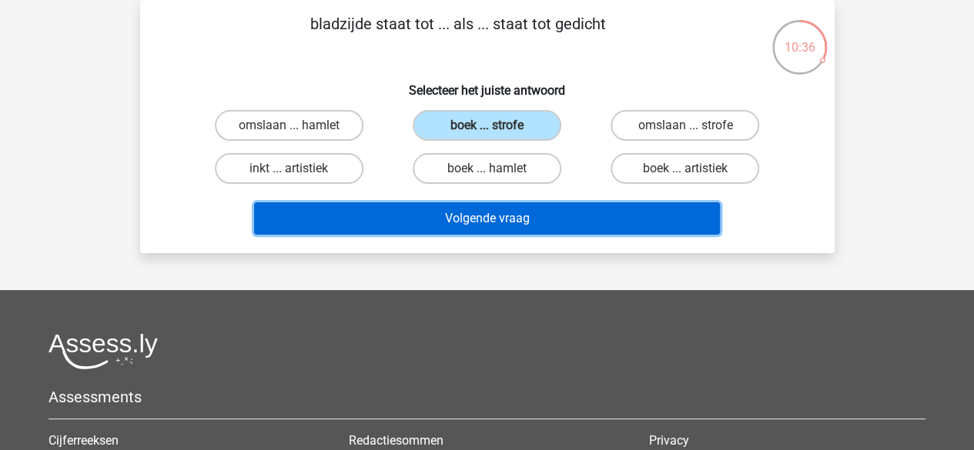
click at [528, 221] on button "Volgende vraag" at bounding box center [487, 218] width 466 height 32
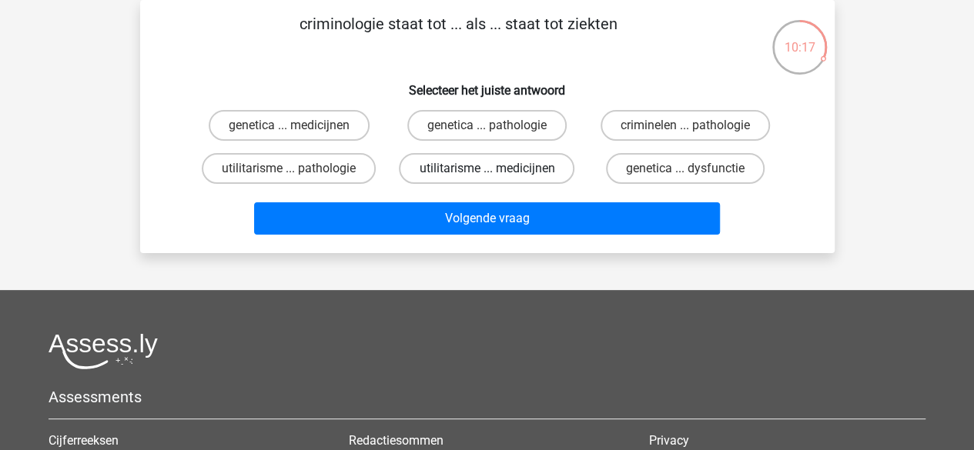
click at [463, 170] on label "utilitarisme ... medicijnen" at bounding box center [487, 168] width 176 height 31
click at [487, 170] on input "utilitarisme ... medicijnen" at bounding box center [492, 174] width 10 height 10
radio input "true"
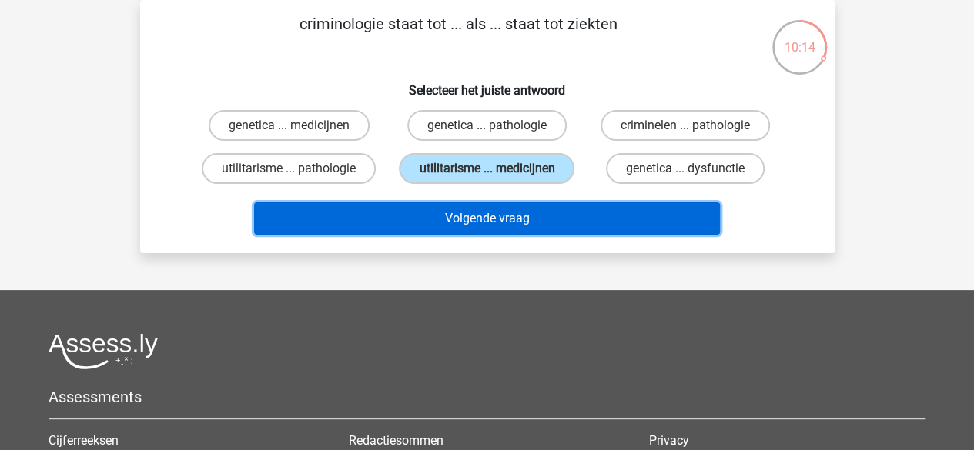
click at [480, 209] on button "Volgende vraag" at bounding box center [487, 218] width 466 height 32
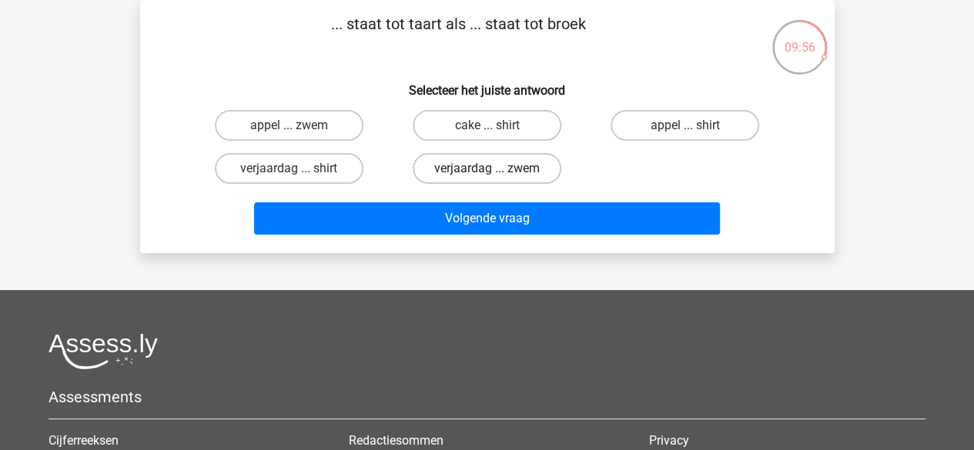
click at [426, 175] on label "verjaardag ... zwem" at bounding box center [487, 168] width 149 height 31
click at [487, 175] on input "verjaardag ... zwem" at bounding box center [492, 174] width 10 height 10
radio input "true"
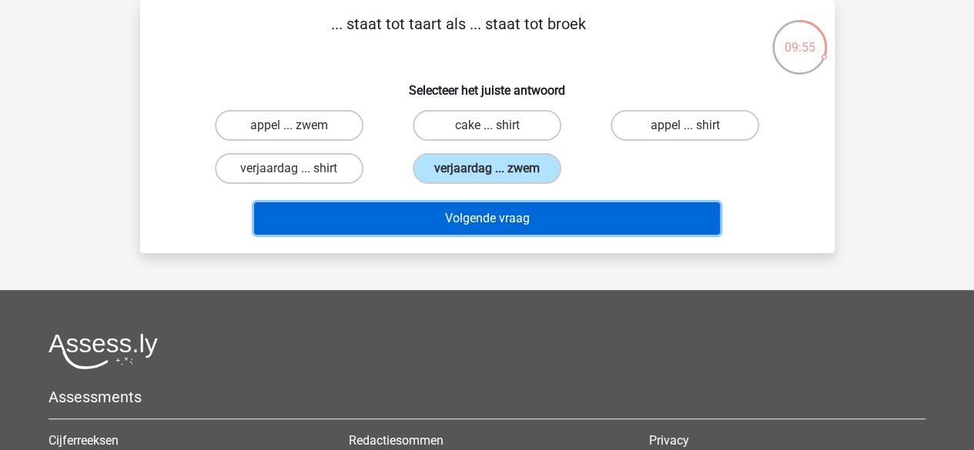
click at [442, 202] on button "Volgende vraag" at bounding box center [487, 218] width 466 height 32
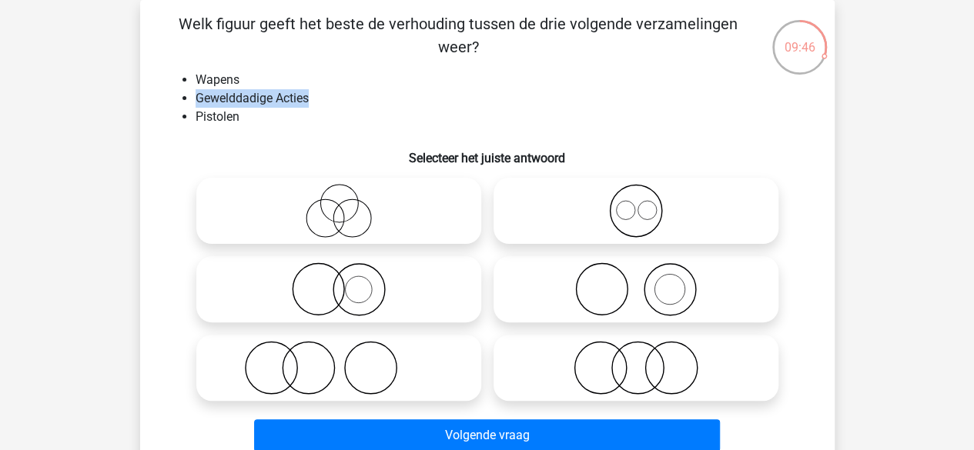
drag, startPoint x: 296, startPoint y: 85, endPoint x: 313, endPoint y: 105, distance: 25.7
click at [313, 105] on ul "Wapens Gewelddadige Acties Pistolen" at bounding box center [487, 98] width 645 height 55
click at [313, 105] on li "Gewelddadige Acties" at bounding box center [503, 98] width 614 height 18
click at [631, 287] on icon at bounding box center [636, 290] width 273 height 54
click at [636, 282] on input "radio" at bounding box center [641, 277] width 10 height 10
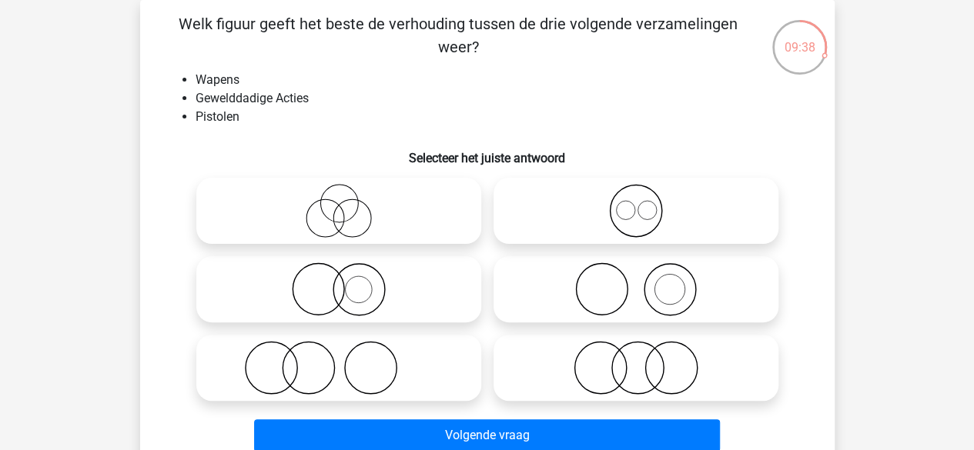
radio input "true"
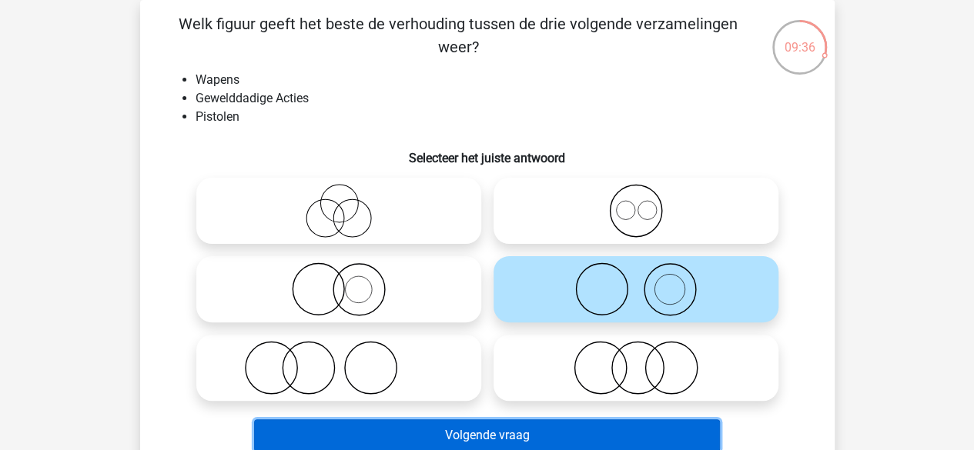
click at [535, 435] on button "Volgende vraag" at bounding box center [487, 436] width 466 height 32
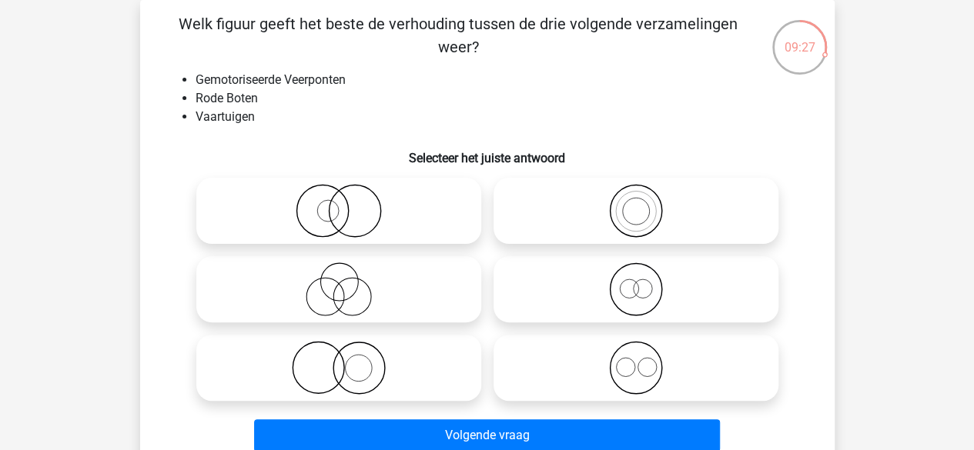
click at [357, 297] on icon at bounding box center [338, 290] width 273 height 54
click at [349, 282] on input "radio" at bounding box center [344, 277] width 10 height 10
radio input "true"
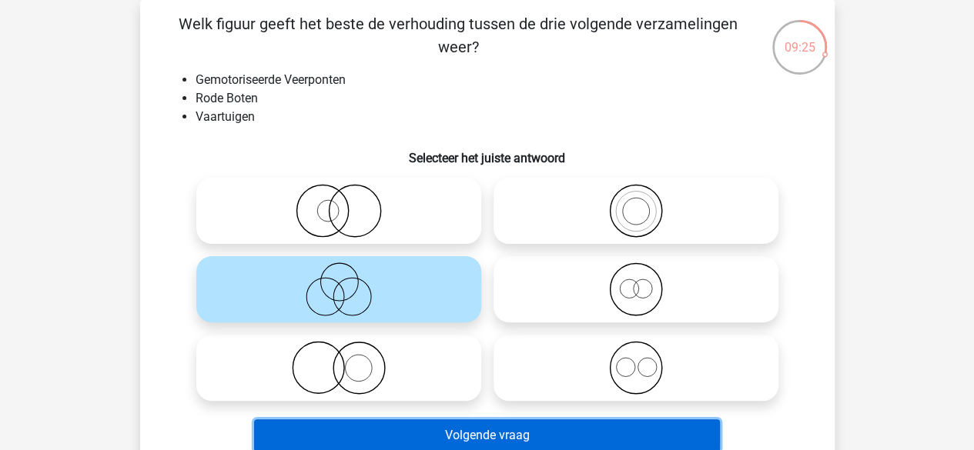
click at [526, 432] on button "Volgende vraag" at bounding box center [487, 436] width 466 height 32
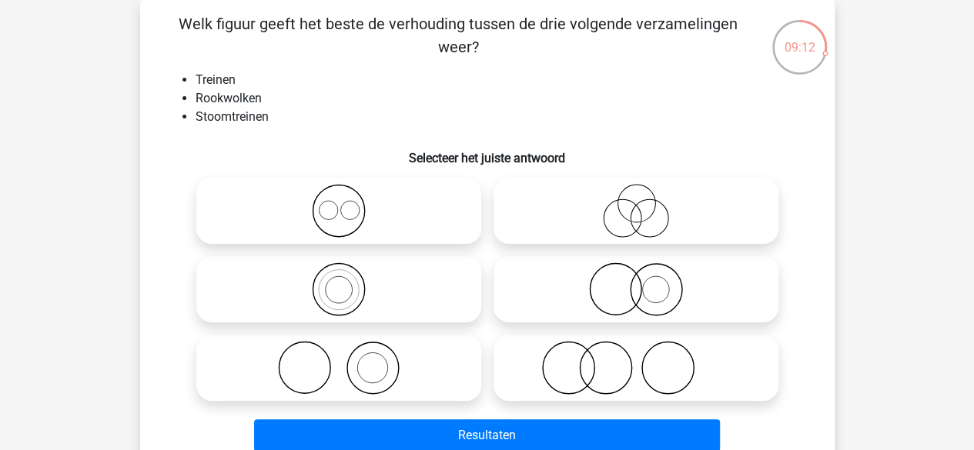
click at [607, 276] on icon at bounding box center [636, 290] width 273 height 54
click at [636, 276] on input "radio" at bounding box center [641, 277] width 10 height 10
radio input "true"
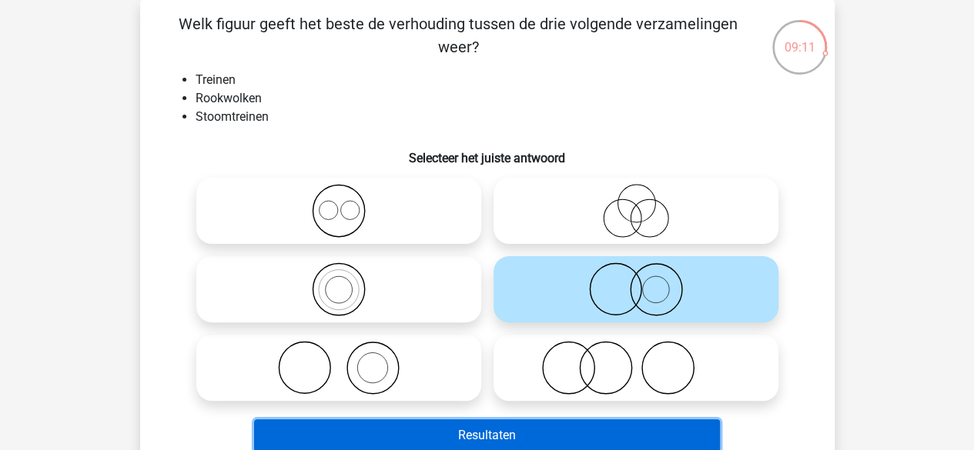
click at [548, 446] on button "Resultaten" at bounding box center [487, 436] width 466 height 32
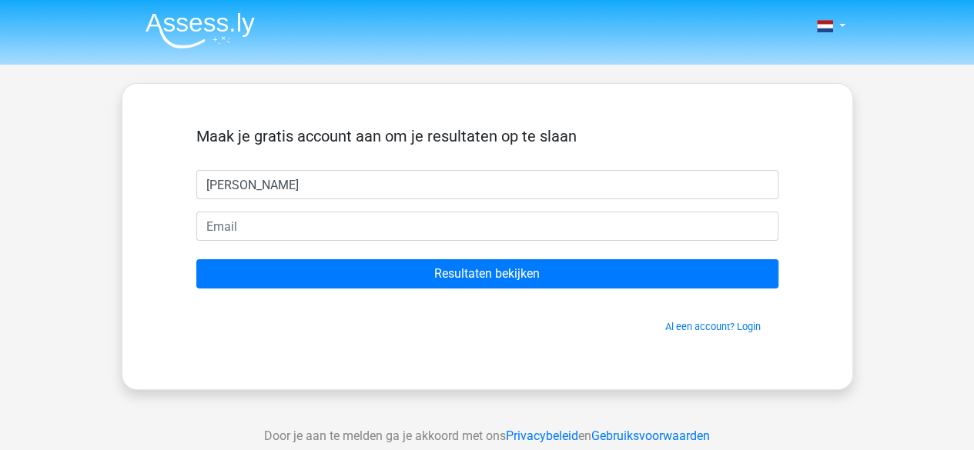
type input "dylan"
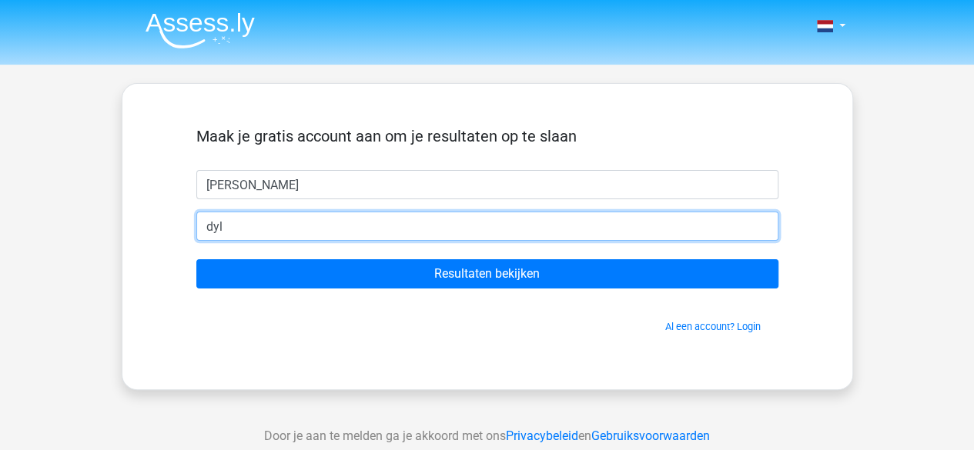
type input "dylanmolenaar100@gmail.com"
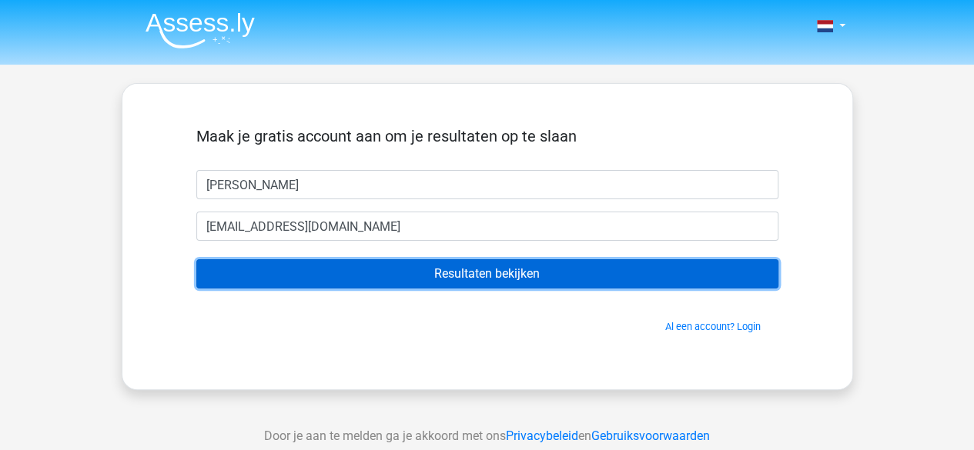
click at [431, 275] on input "Resultaten bekijken" at bounding box center [487, 273] width 582 height 29
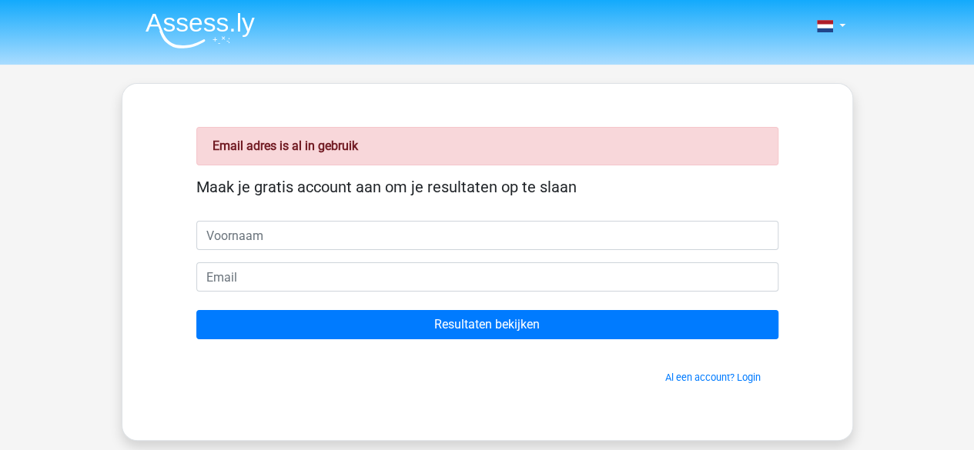
click at [436, 241] on input "text" at bounding box center [487, 235] width 582 height 29
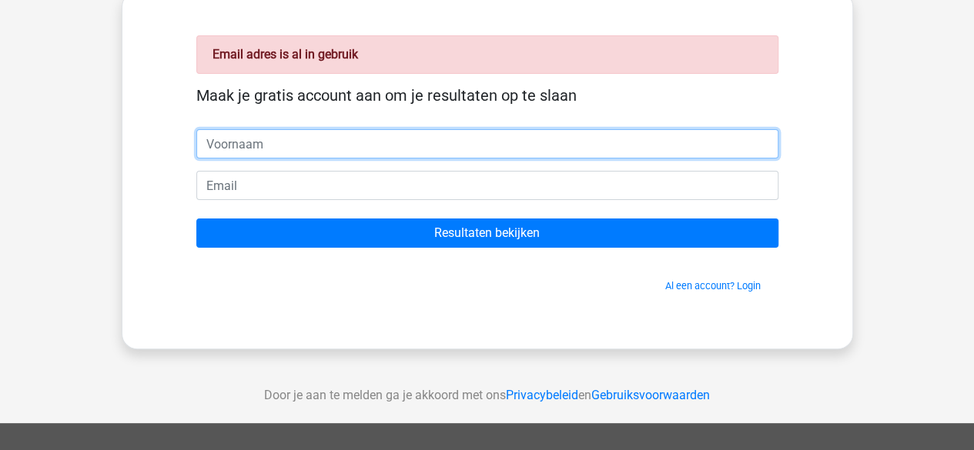
click at [521, 158] on form "Maak je gratis account aan om je resultaten op te slaan Resultaten bekijken Al …" at bounding box center [487, 189] width 582 height 207
type input "[PERSON_NAME]"
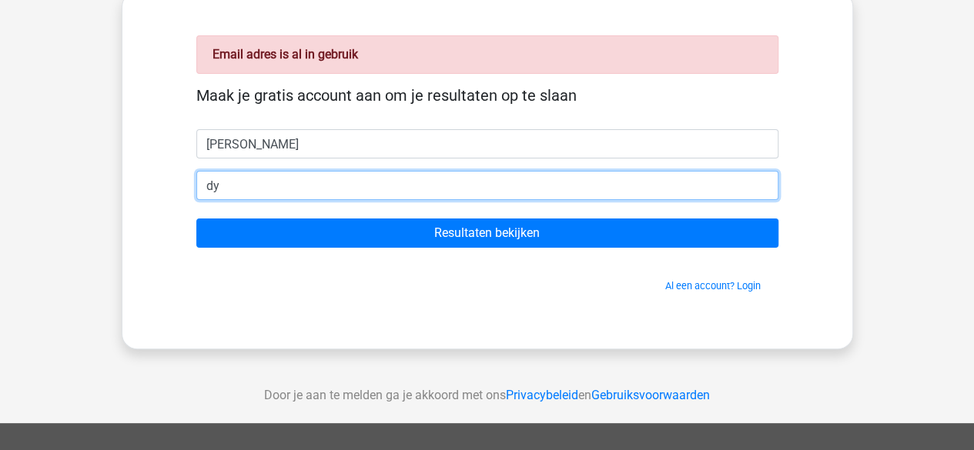
type input "[EMAIL_ADDRESS][DOMAIN_NAME]"
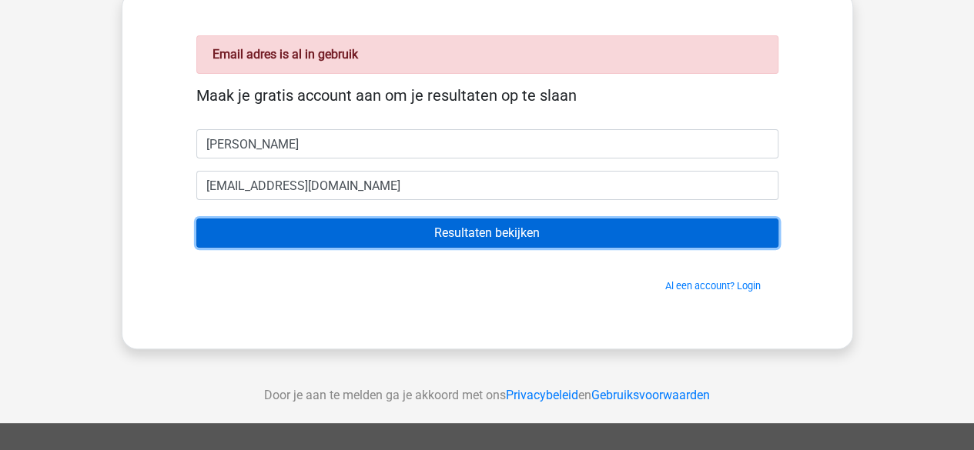
click at [418, 236] on input "Resultaten bekijken" at bounding box center [487, 233] width 582 height 29
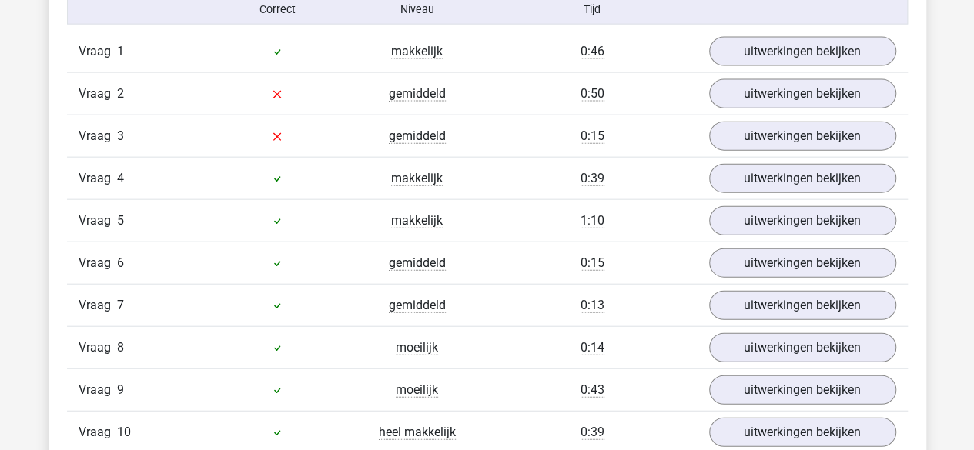
scroll to position [1724, 0]
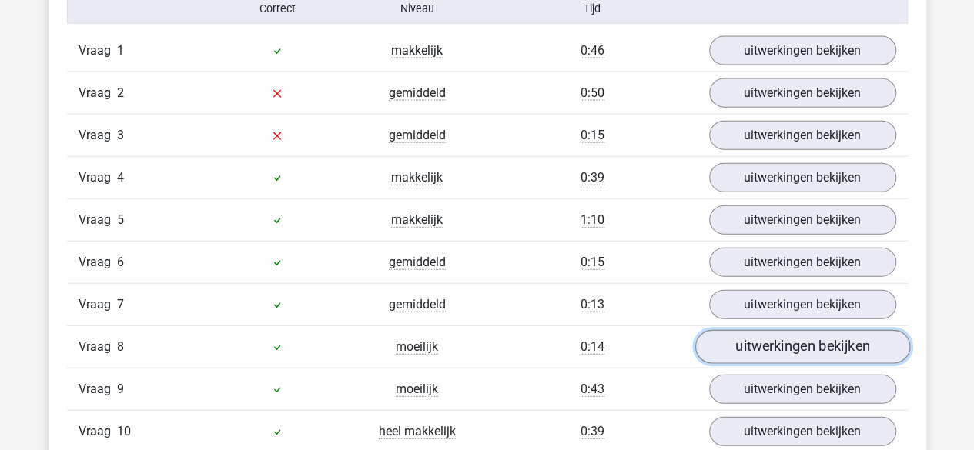
click at [744, 341] on link "uitwerkingen bekijken" at bounding box center [801, 347] width 215 height 34
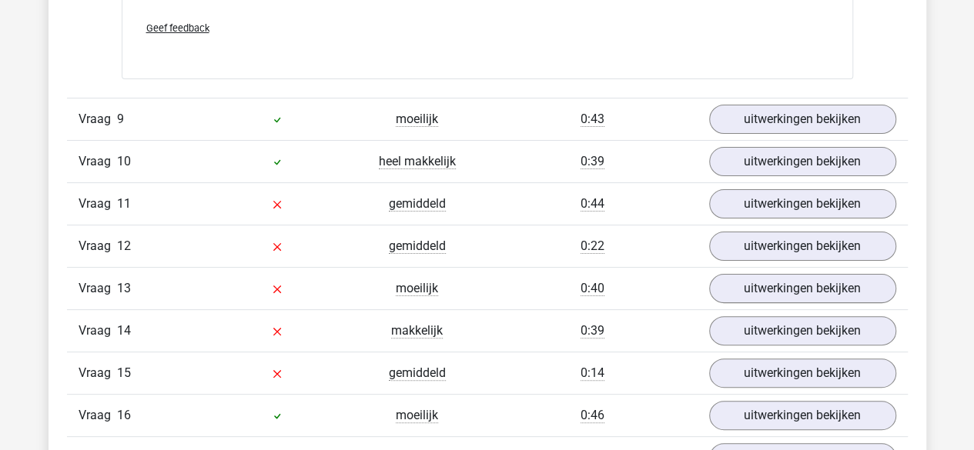
scroll to position [2983, 0]
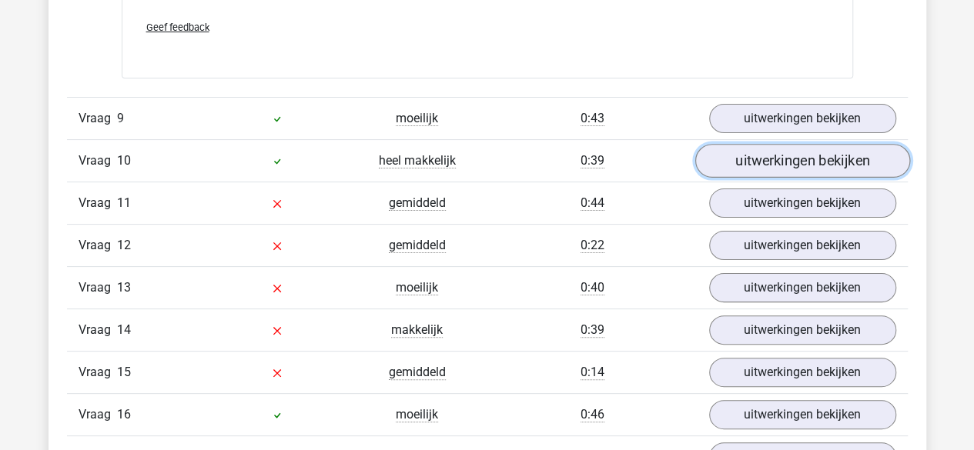
click at [775, 147] on link "uitwerkingen bekijken" at bounding box center [801, 161] width 215 height 34
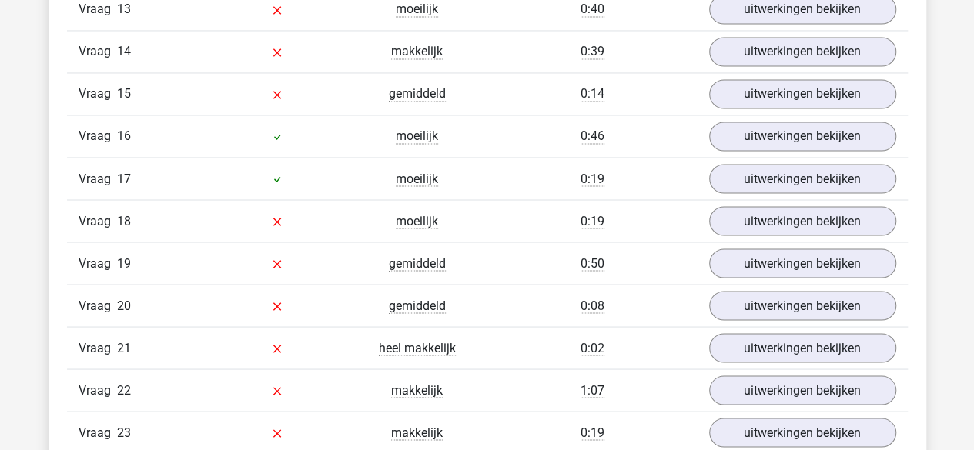
scroll to position [4200, 0]
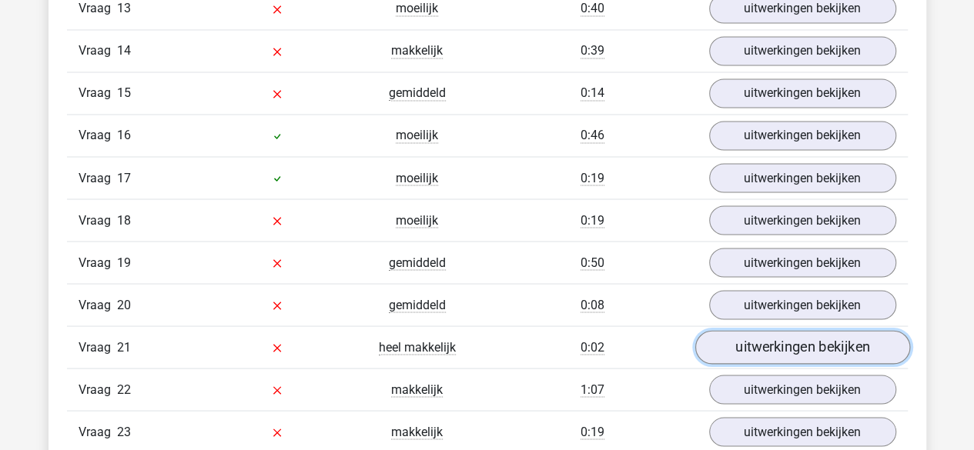
click at [720, 330] on link "uitwerkingen bekijken" at bounding box center [801, 347] width 215 height 34
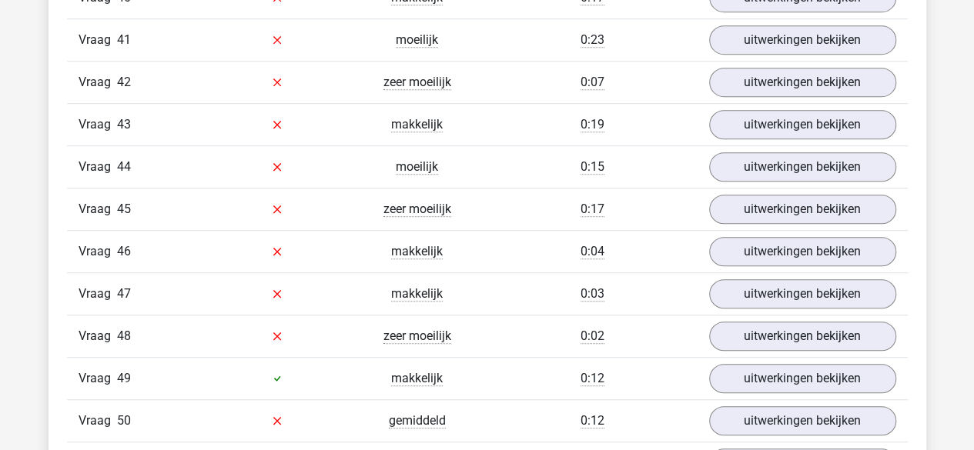
scroll to position [6293, 0]
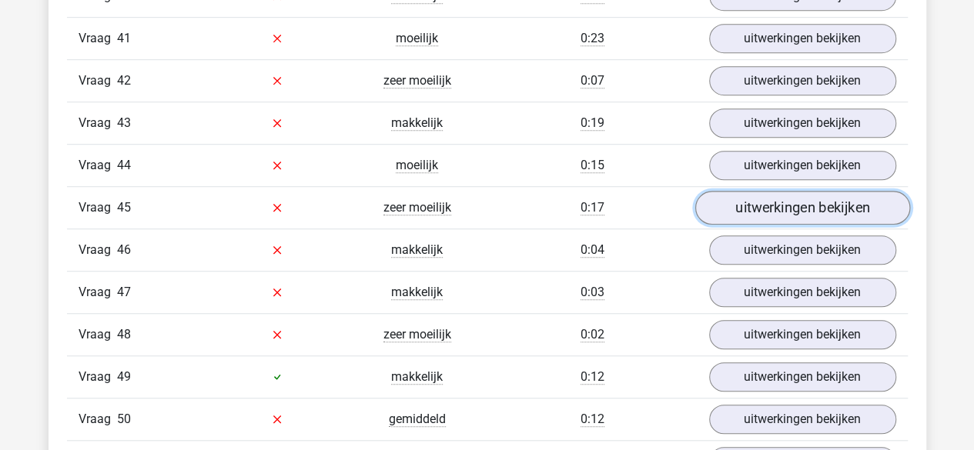
click at [717, 191] on link "uitwerkingen bekijken" at bounding box center [801, 208] width 215 height 34
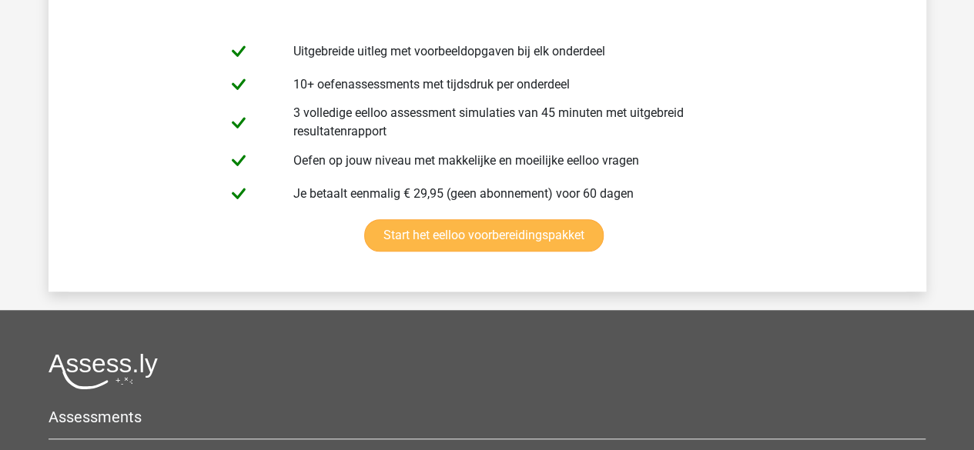
scroll to position [9228, 0]
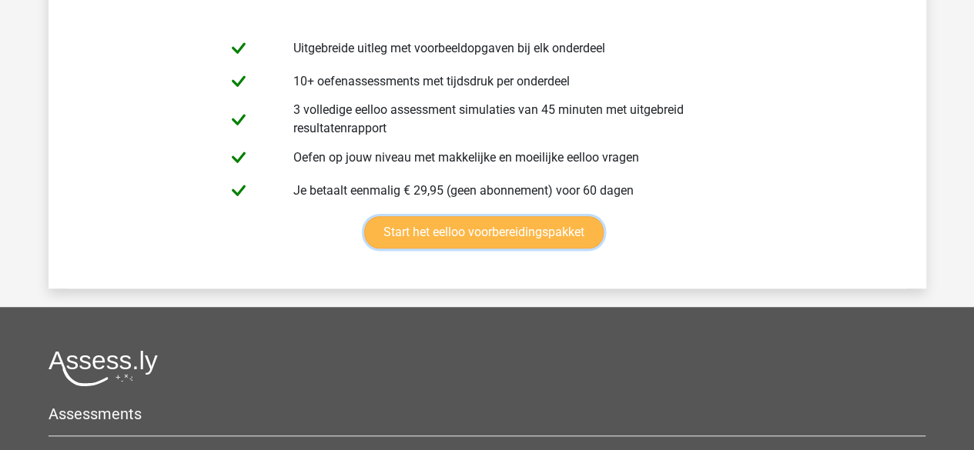
click at [513, 216] on link "Start het eelloo voorbereidingspakket" at bounding box center [483, 232] width 239 height 32
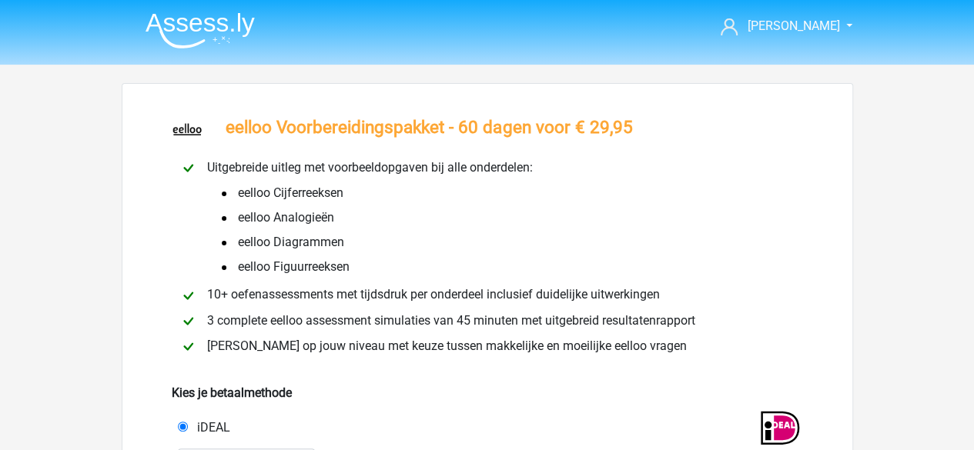
click at [352, 261] on li "eelloo Figuurreeksen" at bounding box center [380, 267] width 353 height 25
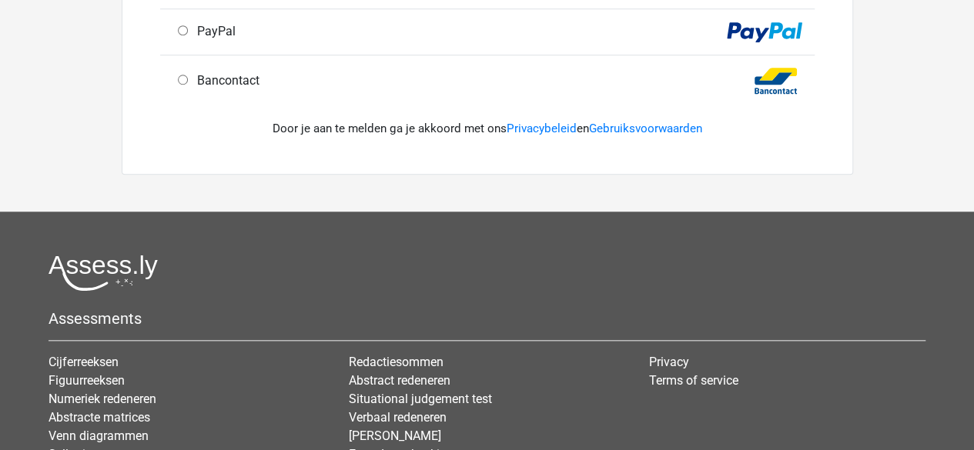
scroll to position [616, 0]
